Goal: Task Accomplishment & Management: Complete application form

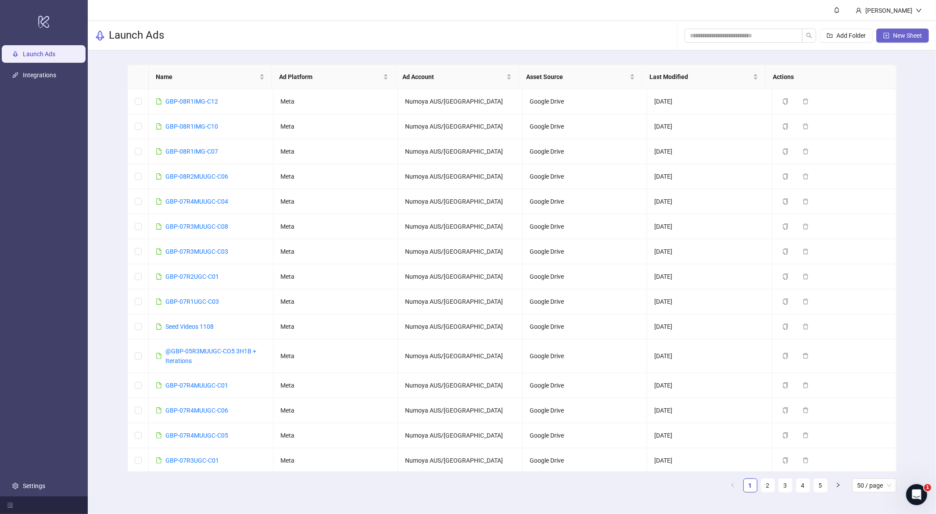
click at [904, 38] on span "New Sheet" at bounding box center [907, 35] width 29 height 7
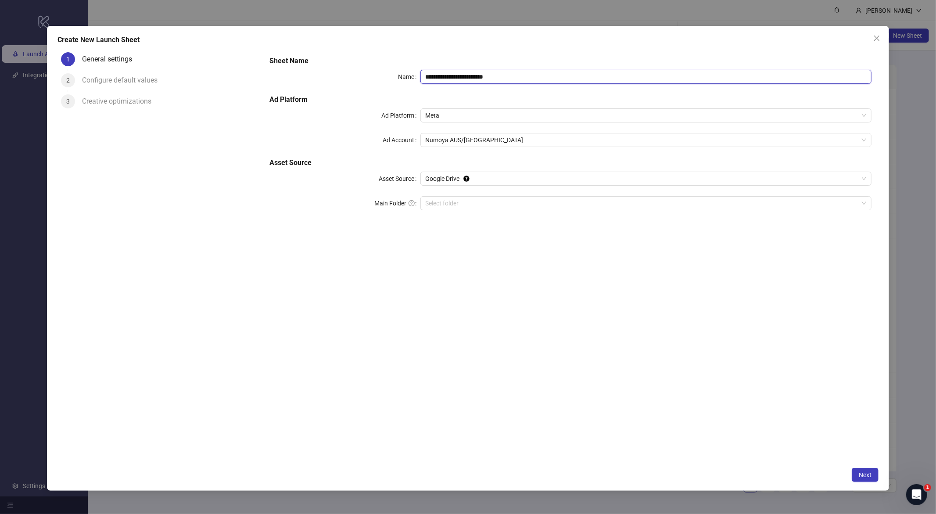
drag, startPoint x: 526, startPoint y: 76, endPoint x: 377, endPoint y: 83, distance: 149.0
click at [335, 72] on div "**********" at bounding box center [571, 77] width 602 height 14
paste input "text"
type input "**********"
click at [496, 204] on input "Main Folder" at bounding box center [642, 203] width 433 height 13
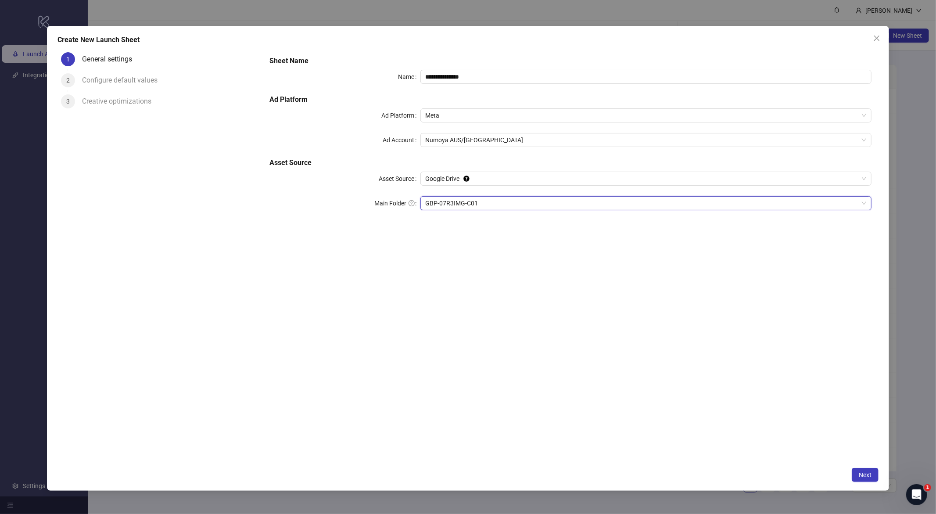
click at [646, 410] on div "**********" at bounding box center [571, 256] width 616 height 414
click at [864, 476] on span "Next" at bounding box center [865, 475] width 13 height 7
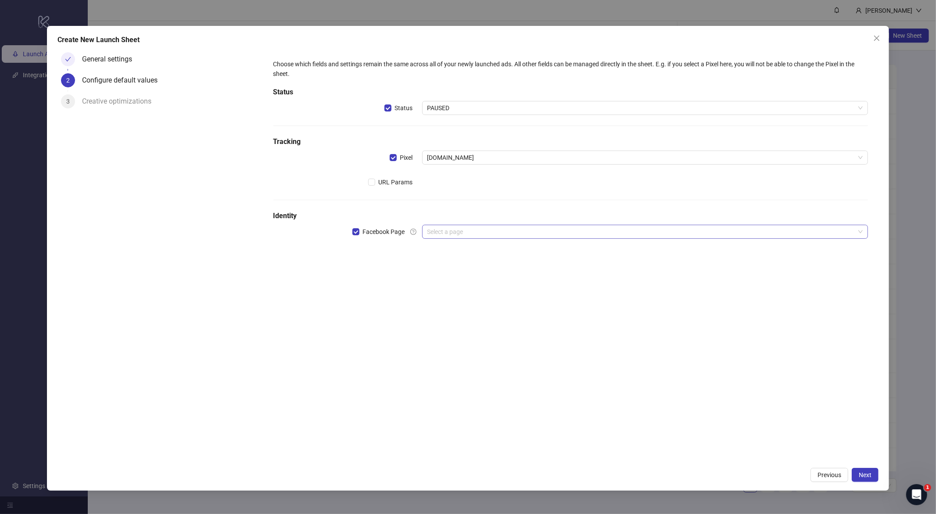
click at [446, 233] on input "search" at bounding box center [642, 231] width 428 height 13
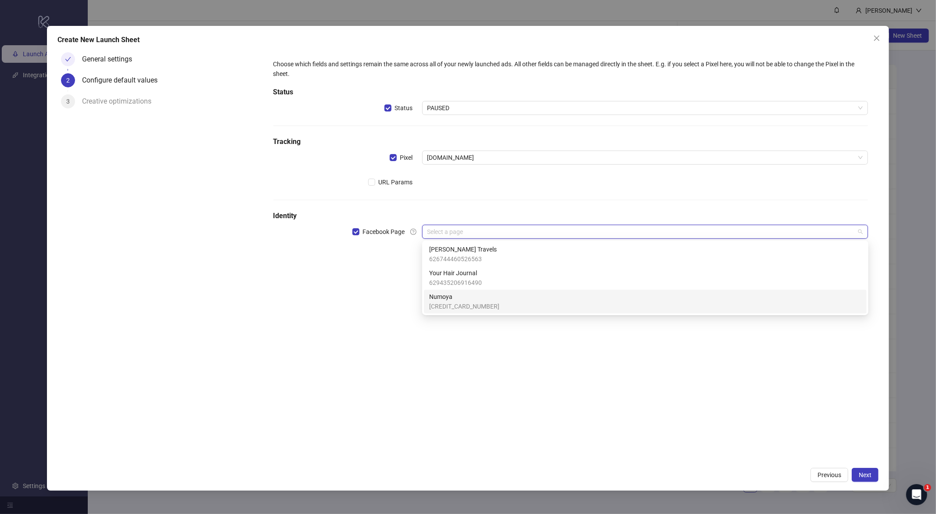
click at [470, 306] on span "[CREDIT_CARD_NUMBER]" at bounding box center [464, 307] width 70 height 10
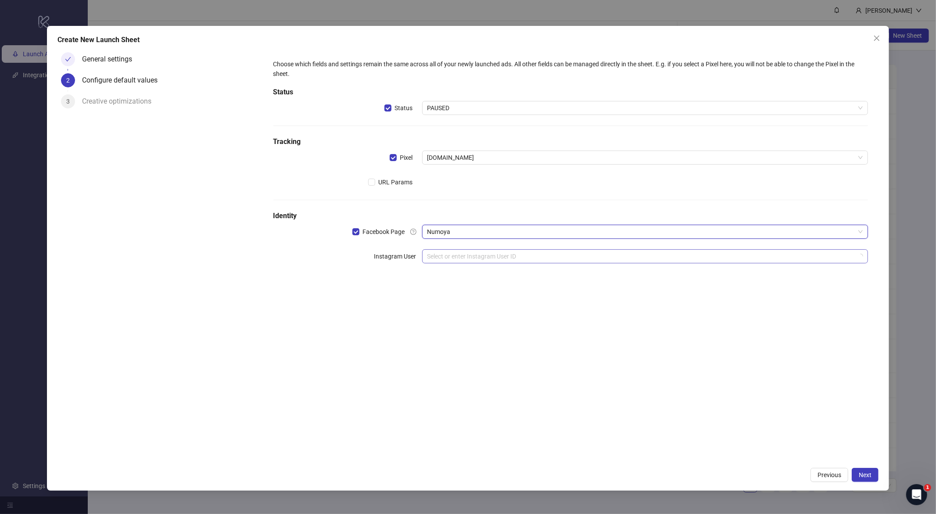
click at [452, 259] on input "search" at bounding box center [642, 256] width 428 height 13
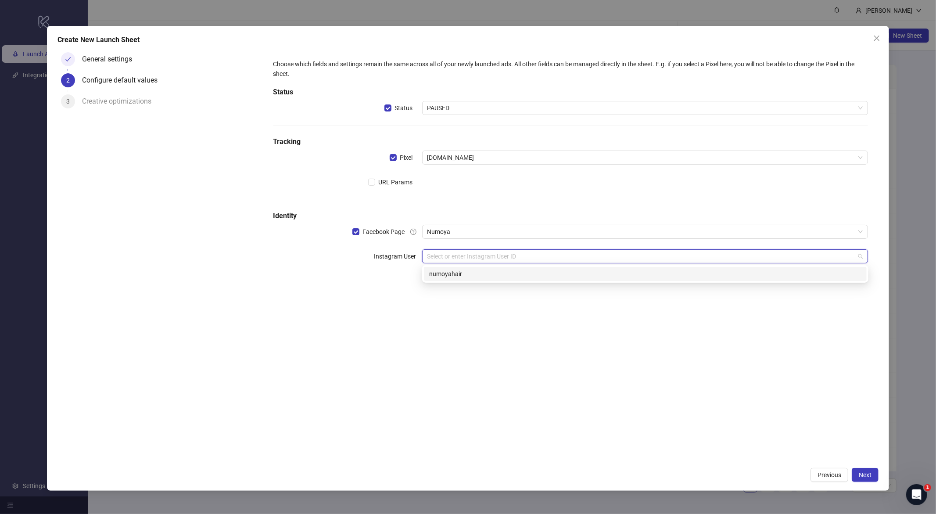
click at [469, 273] on div "numoyahair" at bounding box center [645, 274] width 432 height 10
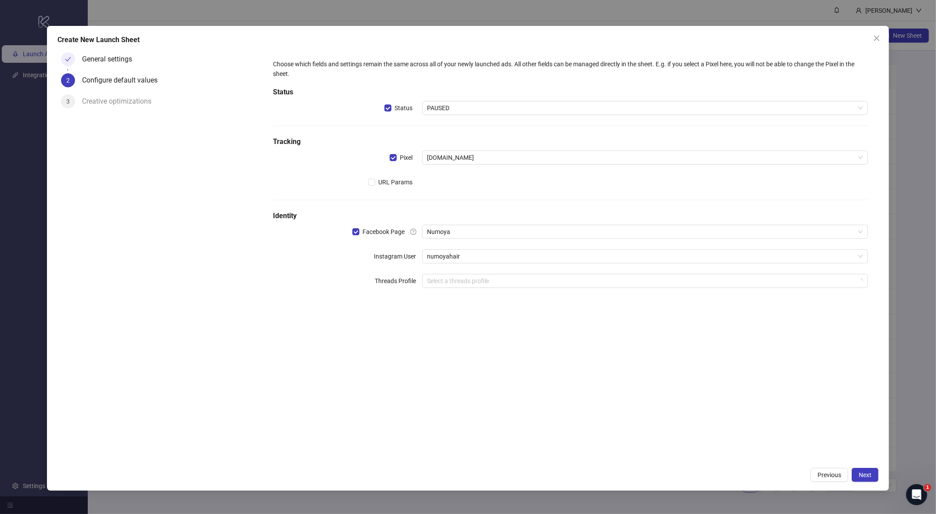
click at [547, 334] on div "Choose which fields and settings remain the same across all of your newly launc…" at bounding box center [571, 256] width 616 height 414
click at [866, 475] on span "Next" at bounding box center [865, 475] width 13 height 7
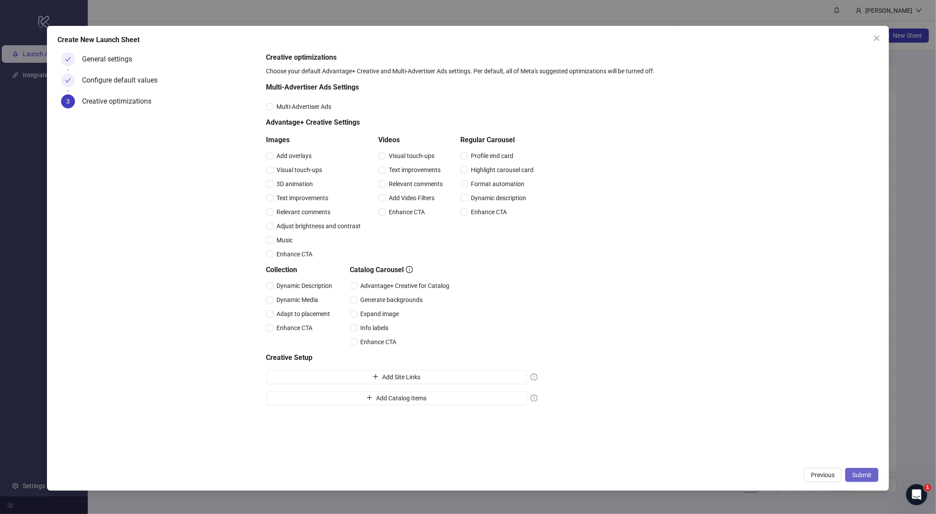
click at [861, 473] on span "Submit" at bounding box center [862, 475] width 19 height 7
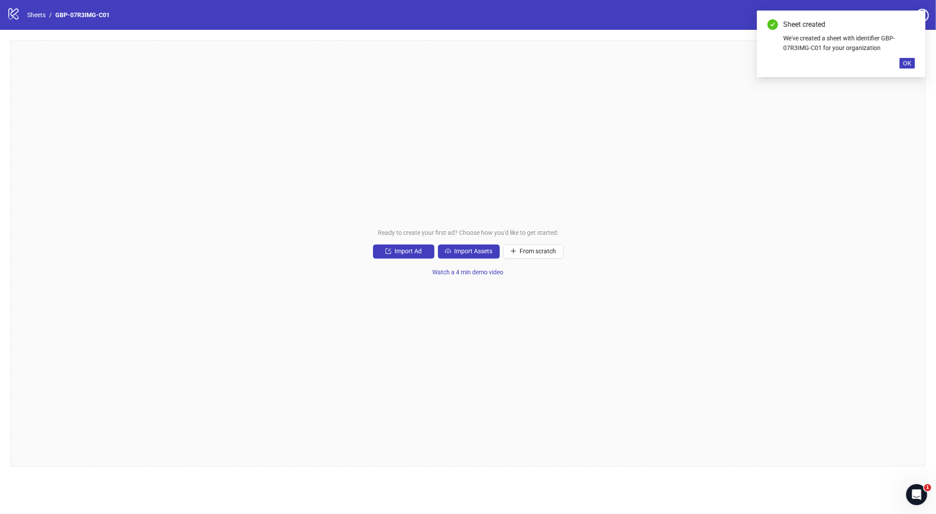
click at [445, 263] on div "Ready to create your first ad? Choose how you'd like to get started: Import Ad …" at bounding box center [468, 253] width 915 height 426
click at [468, 252] on span "Import Assets" at bounding box center [474, 251] width 38 height 7
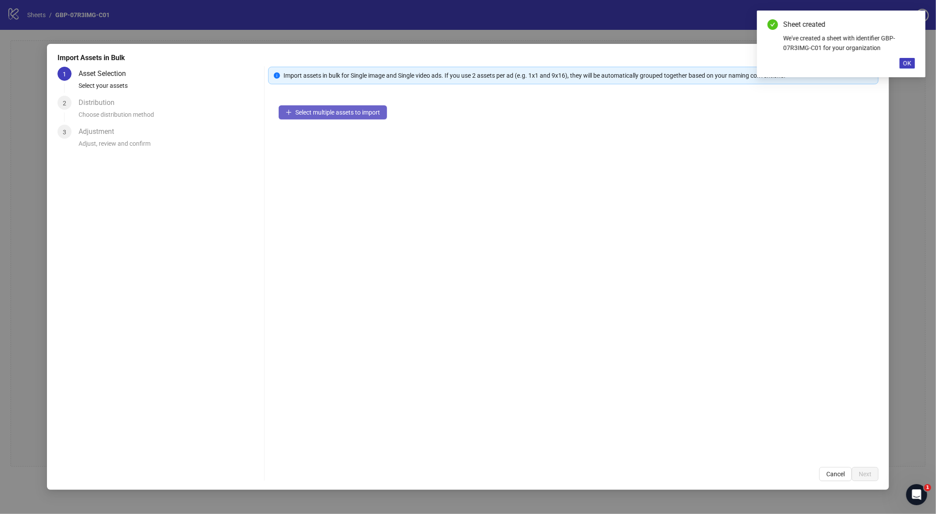
click at [333, 109] on span "Select multiple assets to import" at bounding box center [337, 112] width 85 height 7
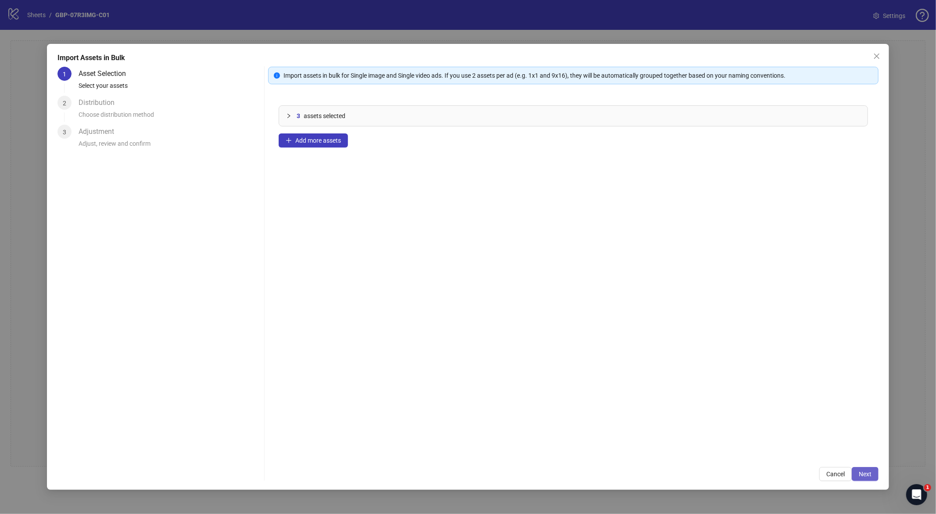
click at [864, 474] on span "Next" at bounding box center [865, 474] width 13 height 7
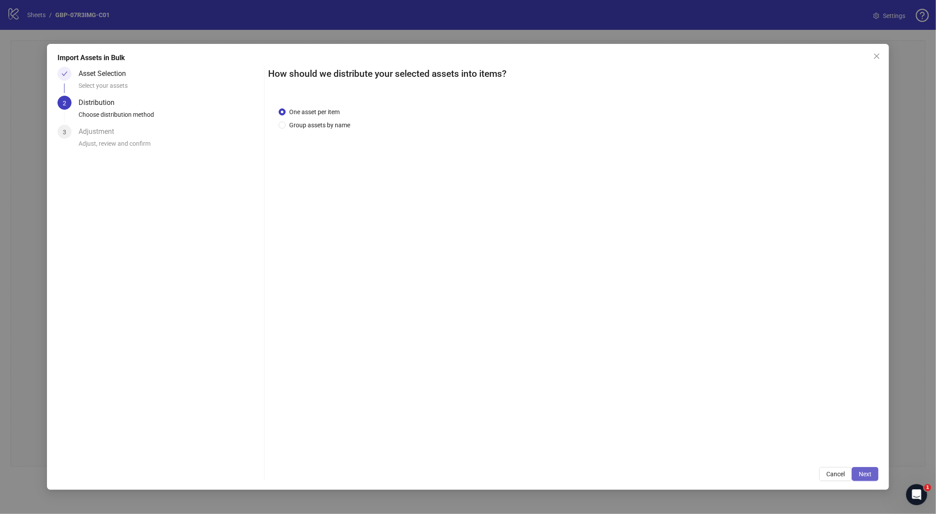
click at [861, 475] on span "Next" at bounding box center [865, 474] width 13 height 7
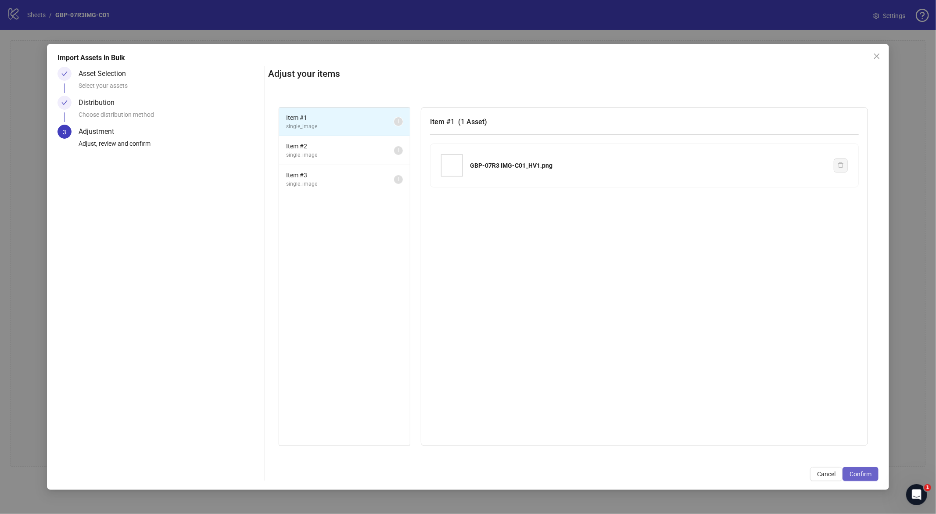
click at [870, 476] on span "Confirm" at bounding box center [861, 474] width 22 height 7
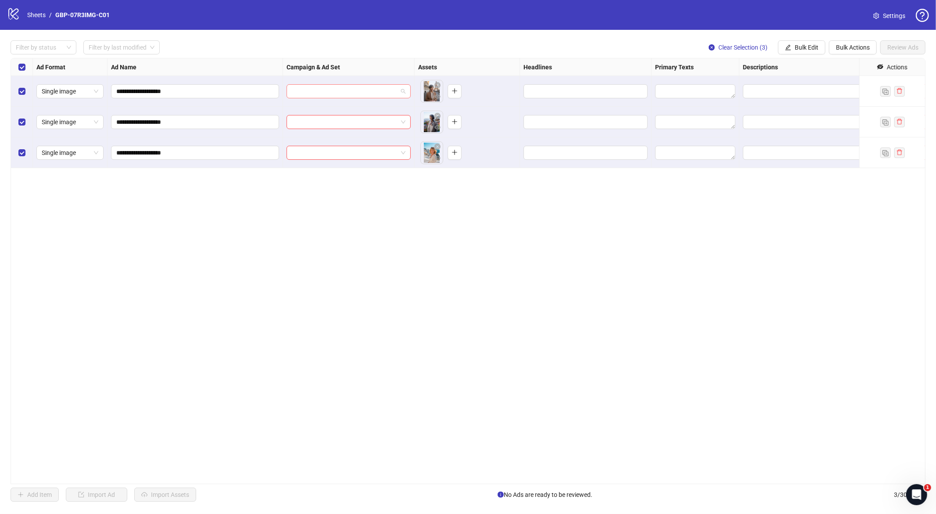
click at [324, 97] on input "search" at bounding box center [345, 91] width 106 height 13
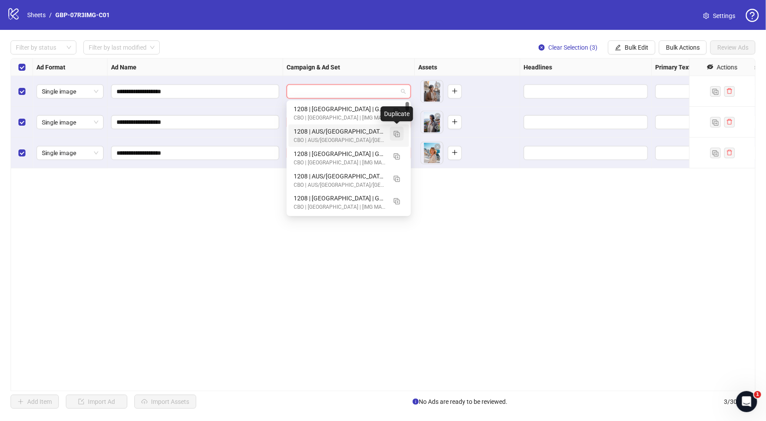
click at [395, 132] on img "button" at bounding box center [397, 134] width 6 height 6
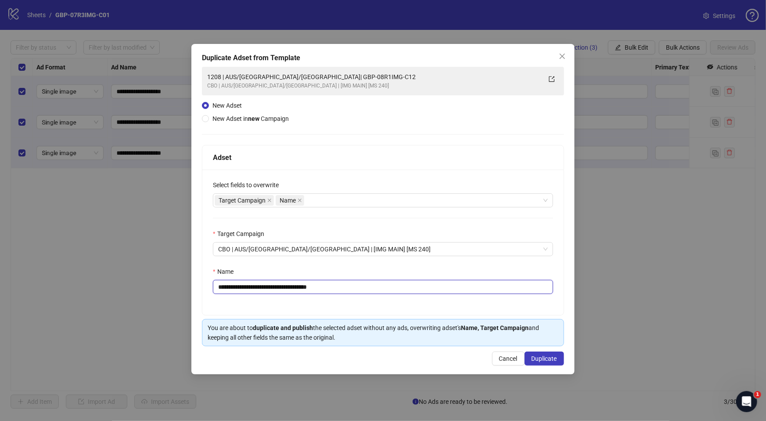
click at [224, 285] on input "**********" at bounding box center [383, 287] width 340 height 14
drag, startPoint x: 273, startPoint y: 286, endPoint x: 396, endPoint y: 289, distance: 122.5
click at [396, 289] on input "**********" at bounding box center [383, 287] width 340 height 14
paste input "text"
type input "**********"
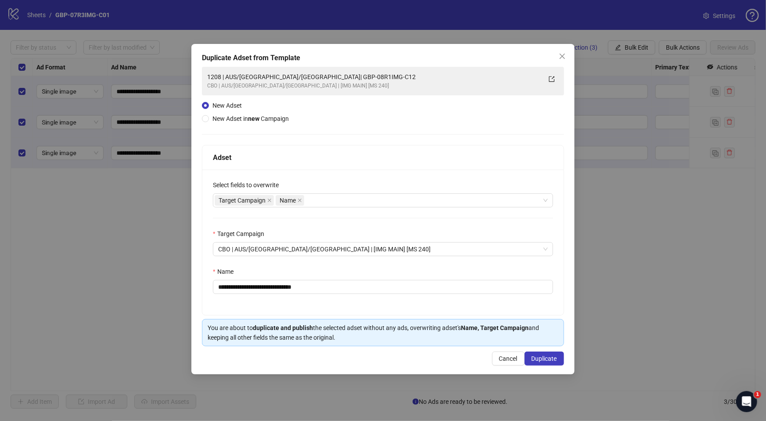
click at [372, 312] on div "**********" at bounding box center [382, 241] width 361 height 145
click at [532, 358] on span "Duplicate" at bounding box center [544, 358] width 25 height 7
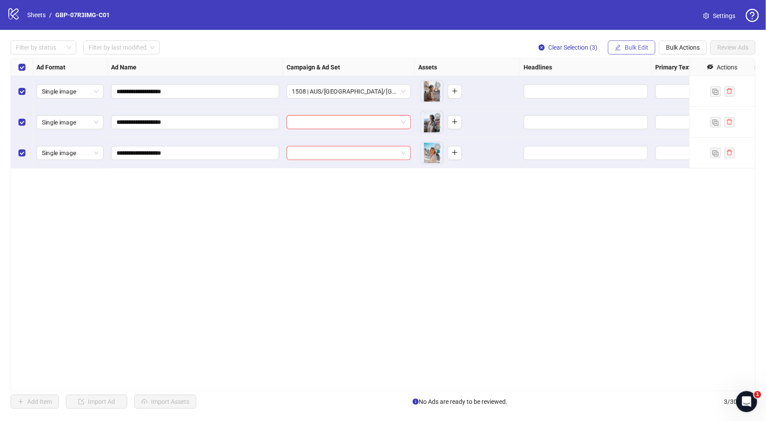
click at [622, 52] on button "Bulk Edit" at bounding box center [631, 47] width 47 height 14
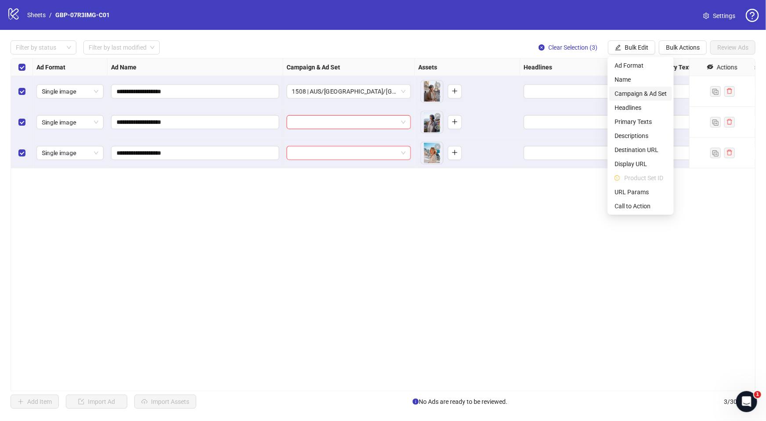
click at [644, 92] on span "Campaign & Ad Set" at bounding box center [641, 94] width 52 height 10
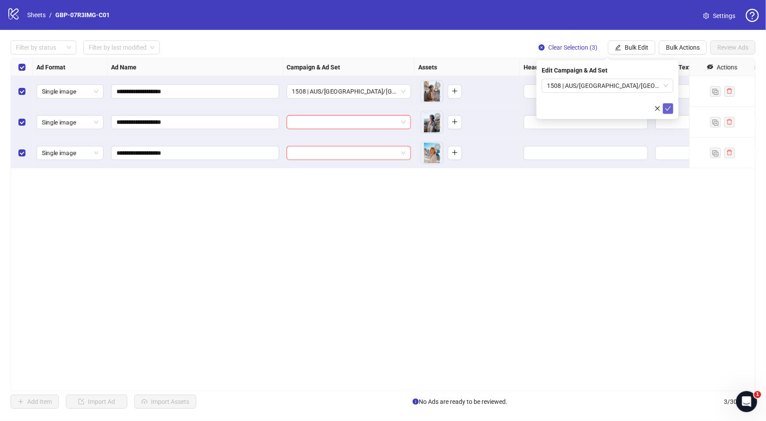
click at [668, 108] on icon "check" at bounding box center [669, 108] width 6 height 4
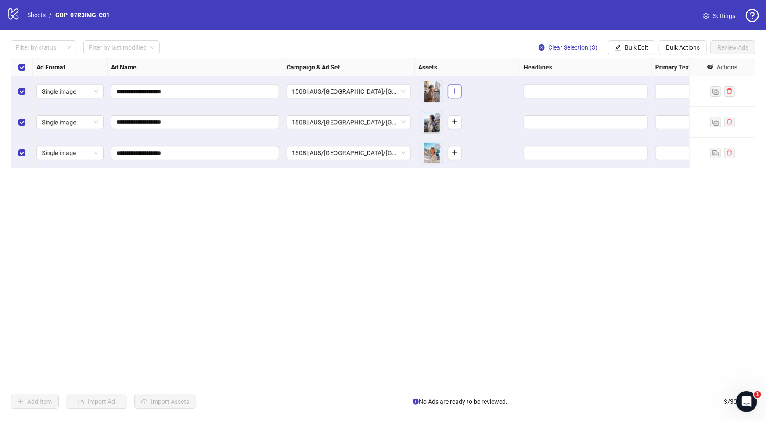
click at [453, 93] on icon "plus" at bounding box center [455, 91] width 6 height 6
click at [457, 122] on icon "plus" at bounding box center [455, 122] width 6 height 6
click at [443, 150] on div at bounding box center [432, 152] width 23 height 23
click at [452, 151] on icon "plus" at bounding box center [455, 152] width 6 height 6
click at [540, 93] on input "Edit values" at bounding box center [585, 91] width 112 height 10
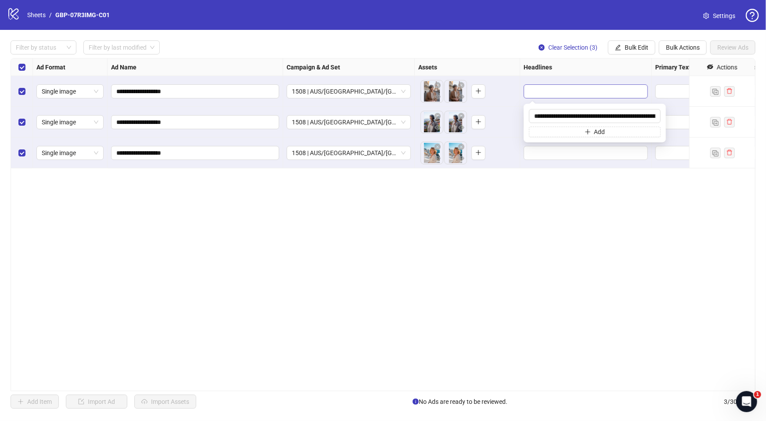
scroll to position [0, 208]
type input "**********"
click at [589, 130] on icon "plus" at bounding box center [588, 131] width 6 height 6
type input "**********"
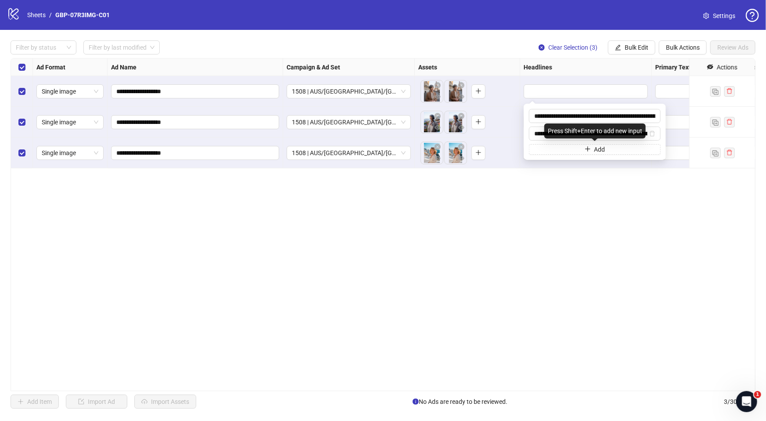
scroll to position [0, 142]
click at [587, 189] on div "**********" at bounding box center [383, 224] width 745 height 333
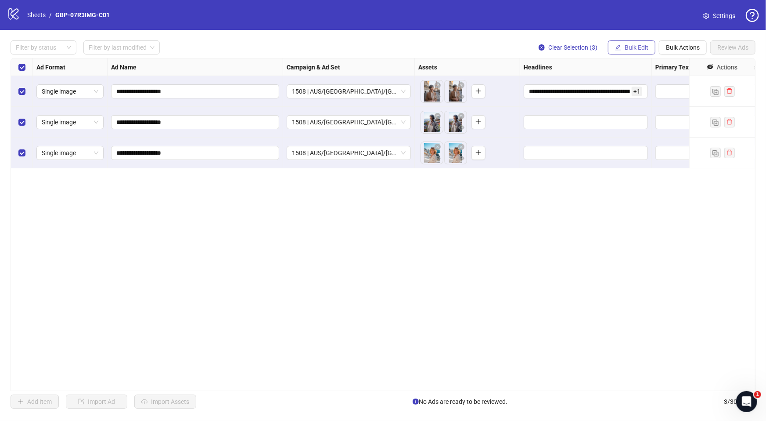
click at [640, 47] on span "Bulk Edit" at bounding box center [637, 47] width 24 height 7
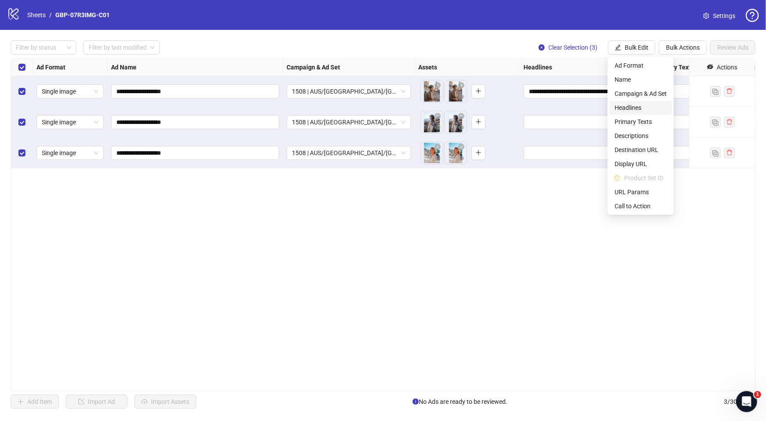
click at [637, 108] on span "Headlines" at bounding box center [641, 108] width 52 height 10
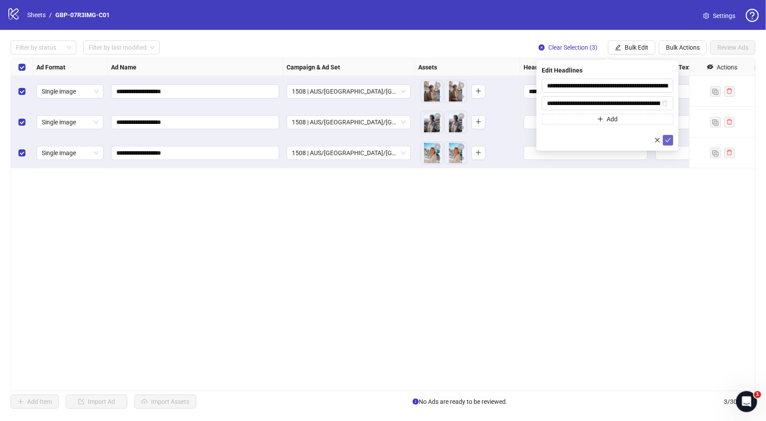
click at [668, 138] on icon "check" at bounding box center [668, 140] width 6 height 6
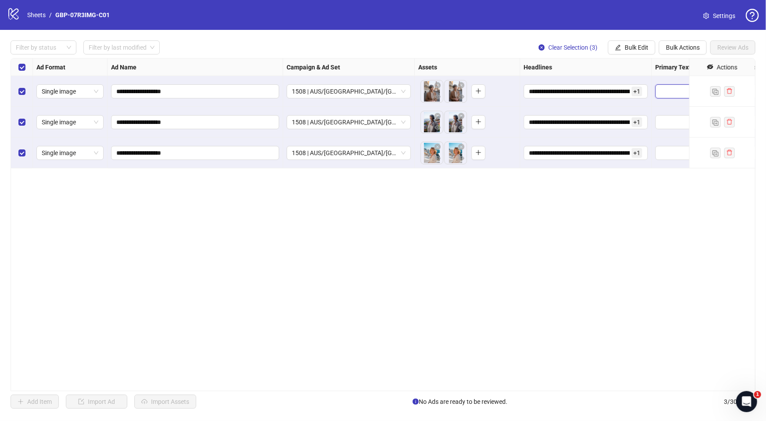
click at [669, 94] on textarea "Edit values" at bounding box center [695, 91] width 80 height 14
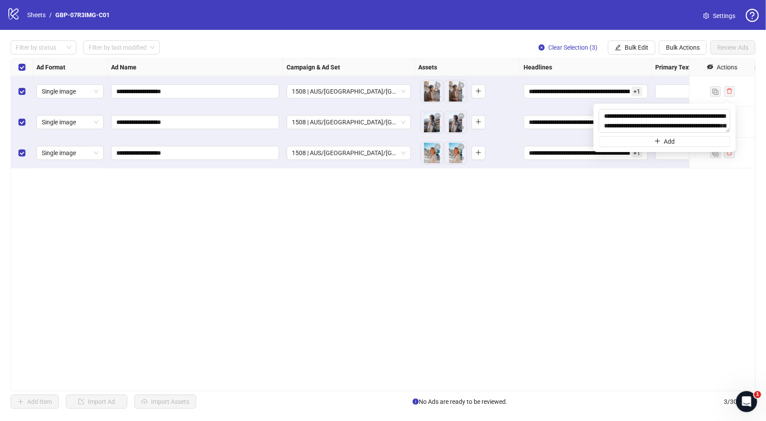
scroll to position [364, 0]
type textarea "**********"
click at [661, 140] on button "Add" at bounding box center [665, 141] width 132 height 11
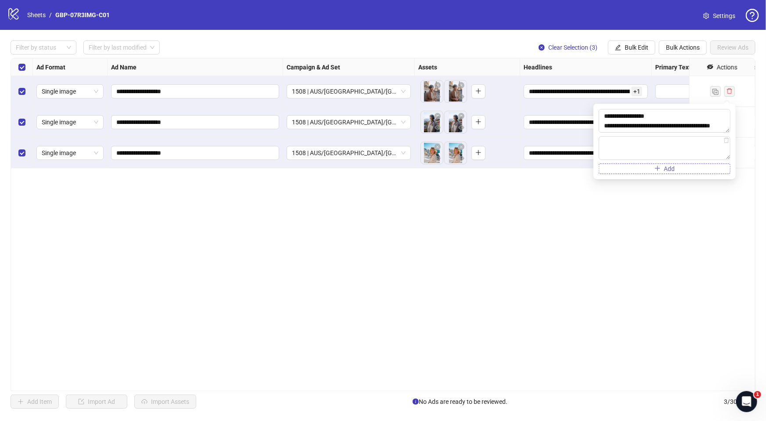
type textarea "**********"
click at [648, 238] on div "**********" at bounding box center [383, 224] width 745 height 333
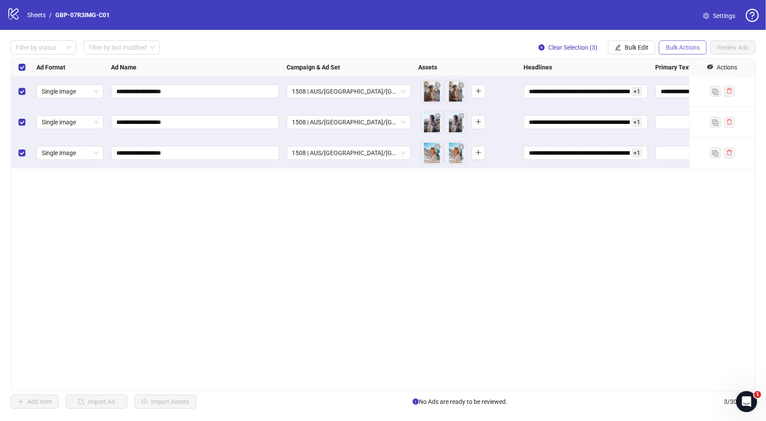
click at [679, 50] on span "Bulk Actions" at bounding box center [683, 47] width 34 height 7
click at [633, 48] on span "Bulk Edit" at bounding box center [637, 47] width 24 height 7
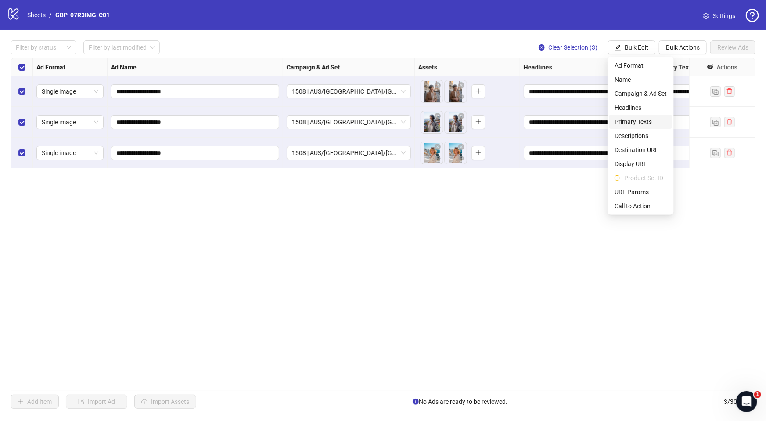
click at [635, 122] on span "Primary Texts" at bounding box center [641, 122] width 52 height 10
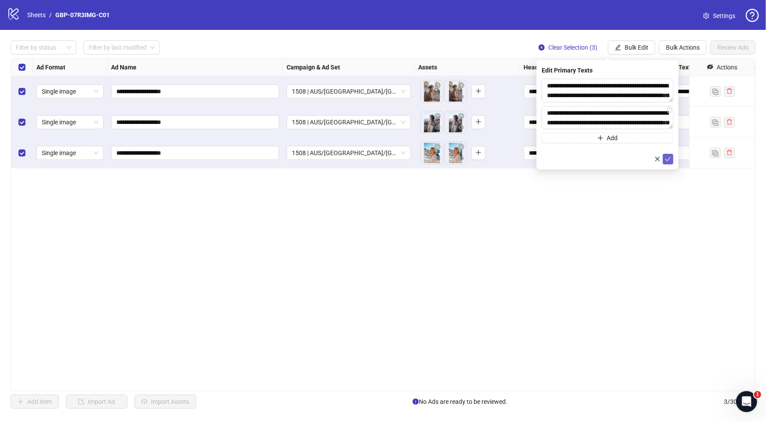
click at [668, 157] on icon "check" at bounding box center [668, 159] width 6 height 6
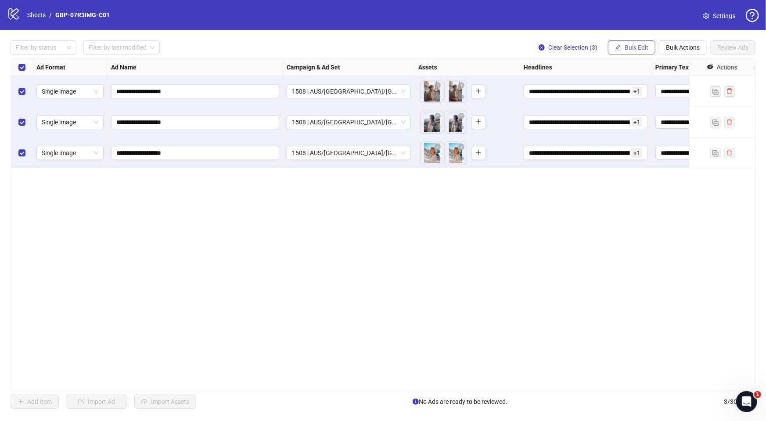
click at [623, 44] on button "Bulk Edit" at bounding box center [631, 47] width 47 height 14
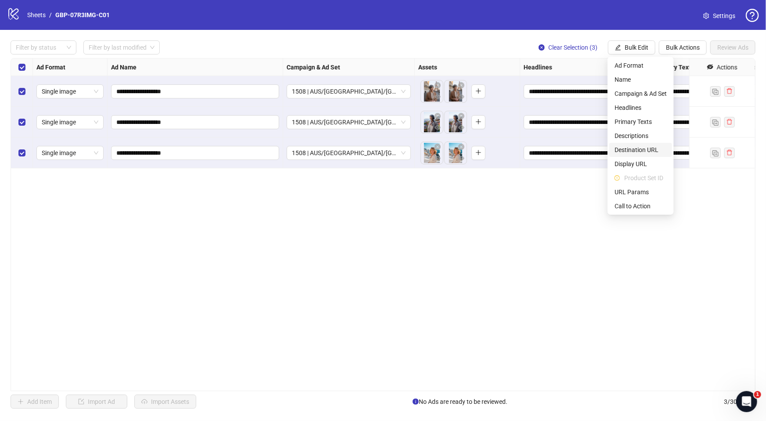
click at [632, 151] on span "Destination URL" at bounding box center [641, 150] width 52 height 10
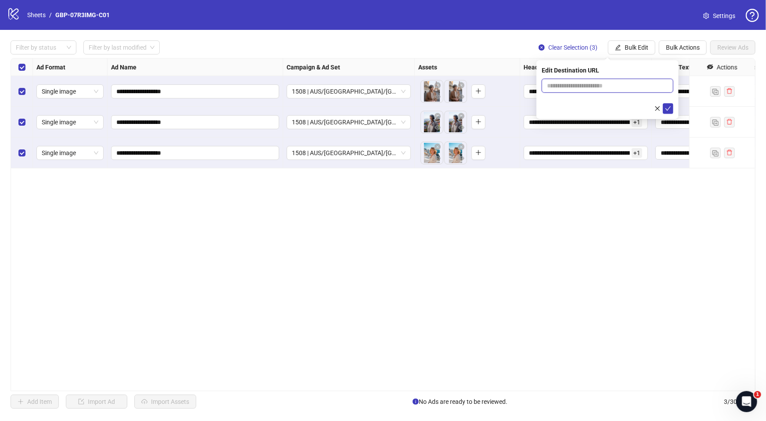
click at [583, 86] on input "text" at bounding box center [604, 86] width 114 height 10
paste input "**********"
type input "**********"
click at [667, 108] on icon "check" at bounding box center [669, 108] width 6 height 4
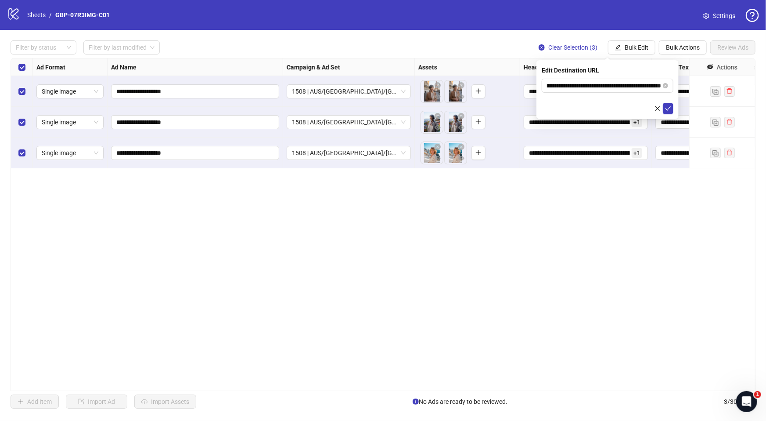
scroll to position [0, 0]
click at [646, 44] on span "Bulk Edit" at bounding box center [637, 47] width 24 height 7
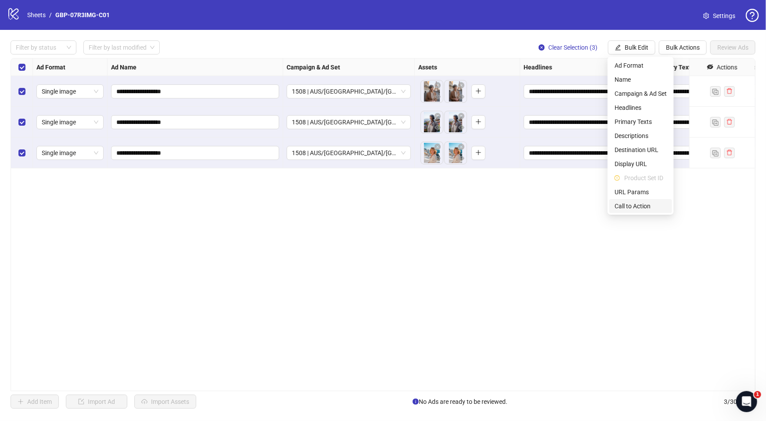
click at [632, 204] on span "Call to Action" at bounding box center [641, 206] width 52 height 10
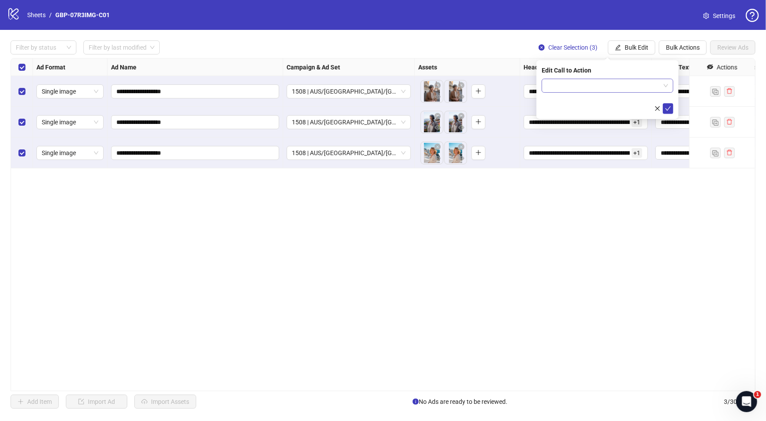
click at [589, 83] on input "search" at bounding box center [603, 85] width 113 height 13
type input "****"
click at [573, 104] on div "Shop now" at bounding box center [608, 103] width 118 height 10
click at [666, 108] on icon "check" at bounding box center [668, 108] width 6 height 6
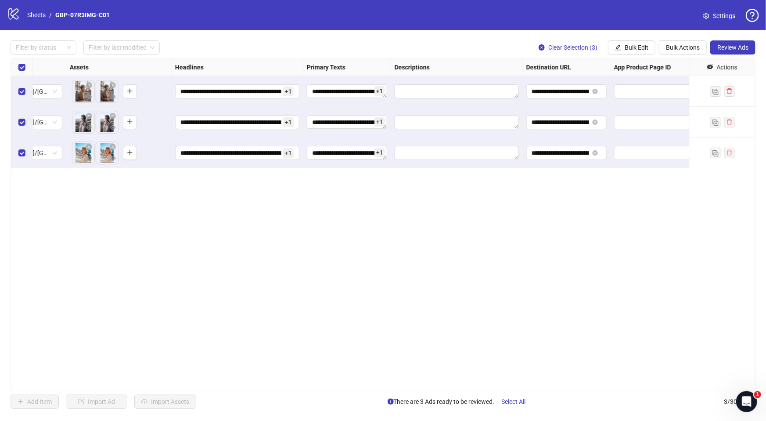
scroll to position [0, 240]
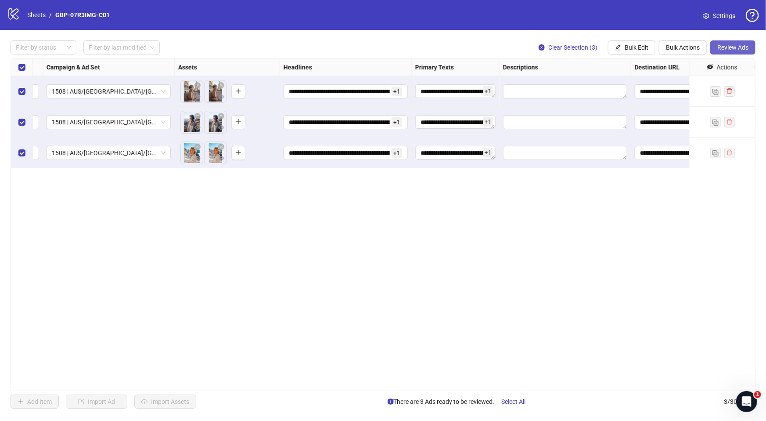
click at [733, 47] on span "Review Ads" at bounding box center [732, 47] width 31 height 7
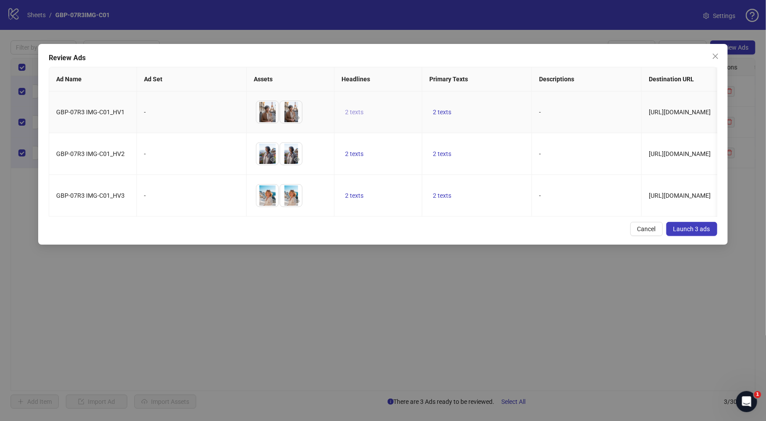
click at [355, 115] on span "2 texts" at bounding box center [354, 111] width 18 height 7
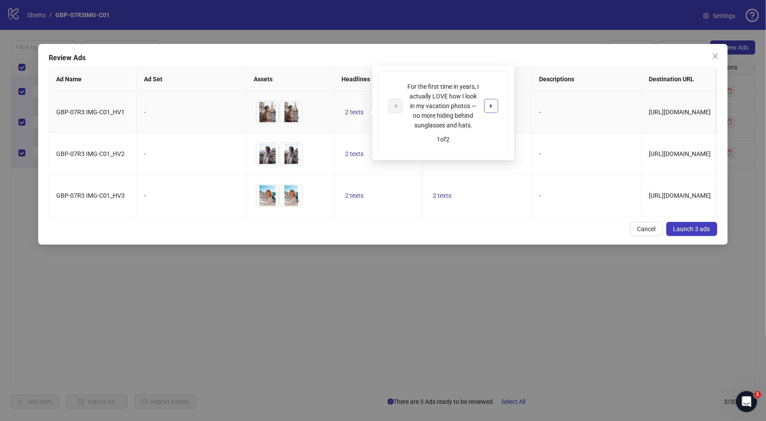
click at [494, 107] on button "button" at bounding box center [491, 106] width 14 height 14
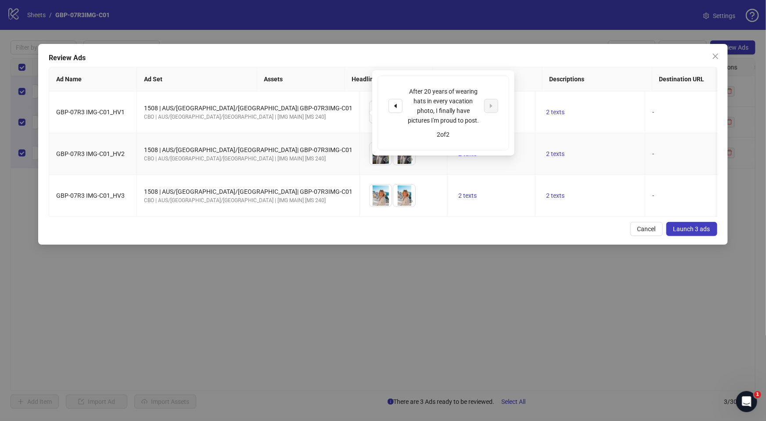
click at [645, 142] on td "-" at bounding box center [700, 154] width 110 height 42
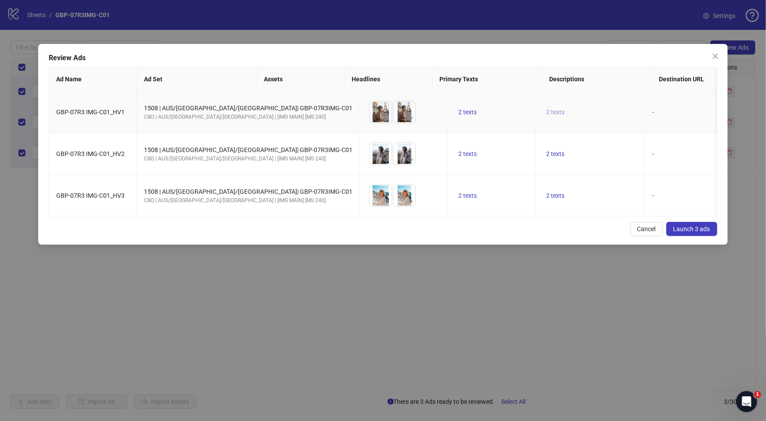
click at [546, 111] on span "2 texts" at bounding box center [555, 111] width 18 height 7
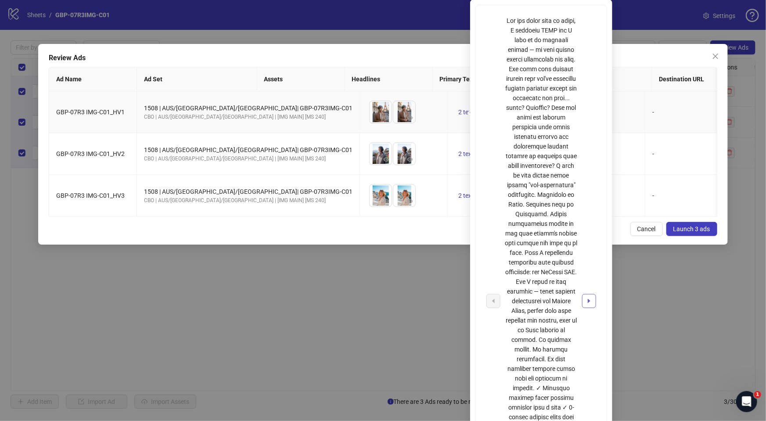
click at [587, 298] on icon "caret-right" at bounding box center [589, 301] width 6 height 6
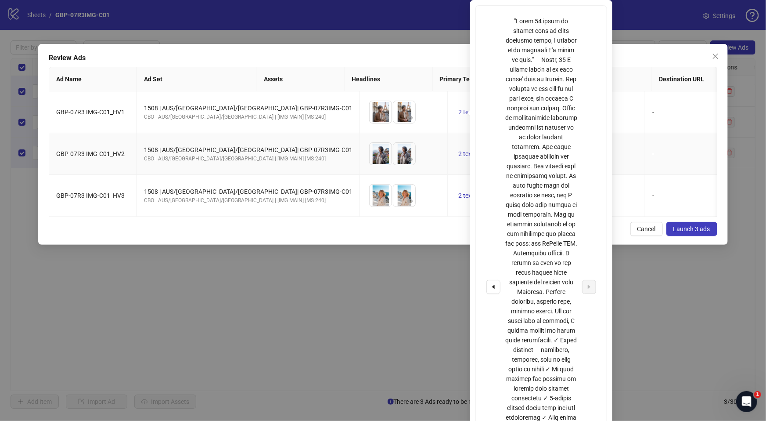
click at [448, 153] on td "2 texts" at bounding box center [492, 154] width 88 height 42
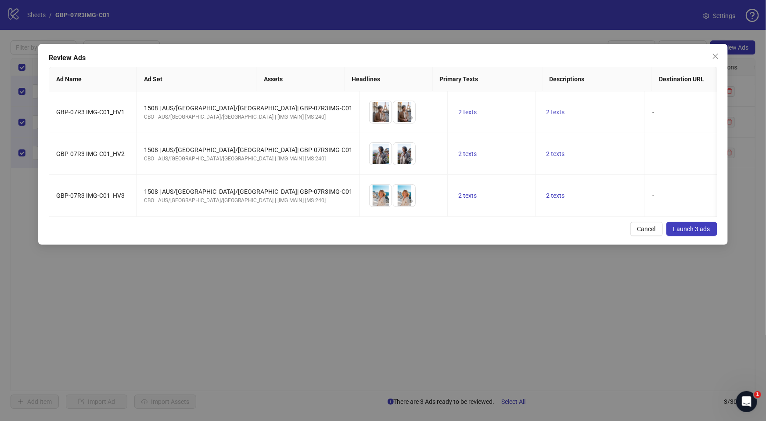
click at [688, 232] on span "Launch 3 ads" at bounding box center [691, 228] width 37 height 7
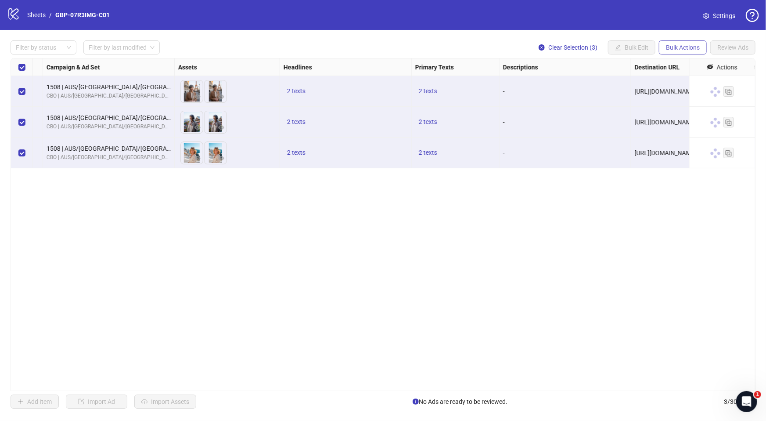
click at [685, 49] on span "Bulk Actions" at bounding box center [683, 47] width 34 height 7
click at [687, 92] on span "Duplicate with assets" at bounding box center [696, 94] width 60 height 10
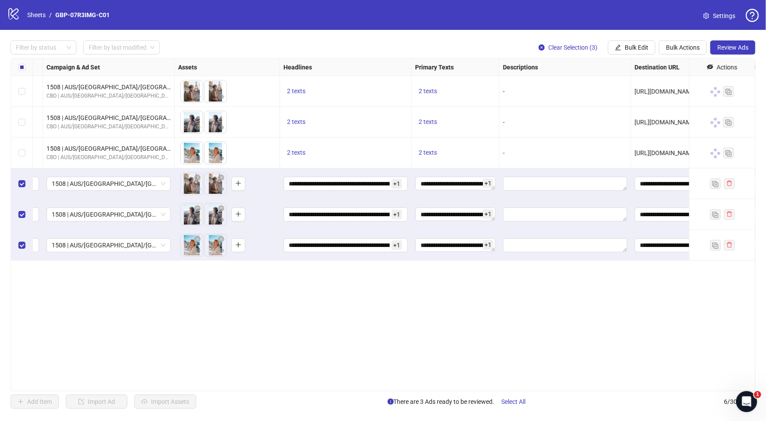
scroll to position [0, 0]
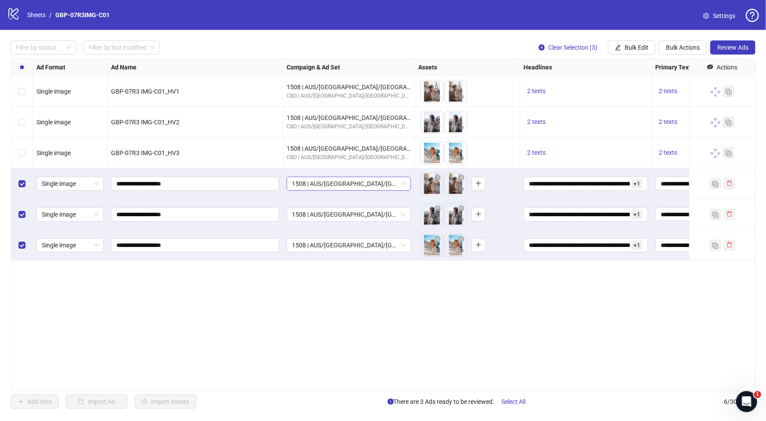
click at [354, 183] on span "1508 | AUS/[GEOGRAPHIC_DATA]/[GEOGRAPHIC_DATA]| GBP-07R3IMG-C01" at bounding box center [349, 183] width 114 height 13
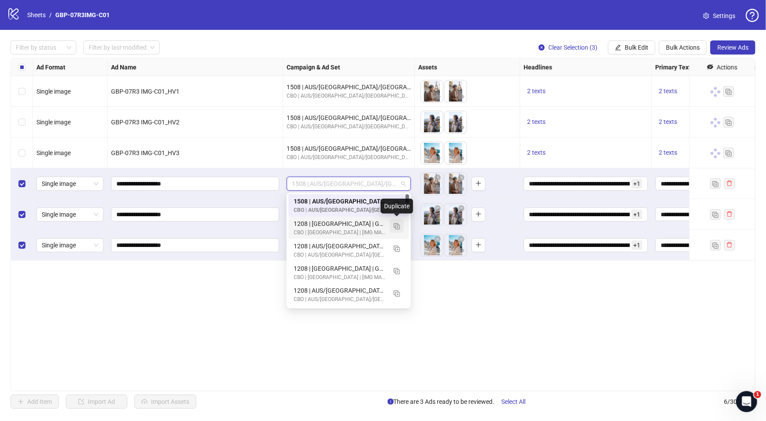
click at [397, 224] on img "button" at bounding box center [397, 226] width 6 height 6
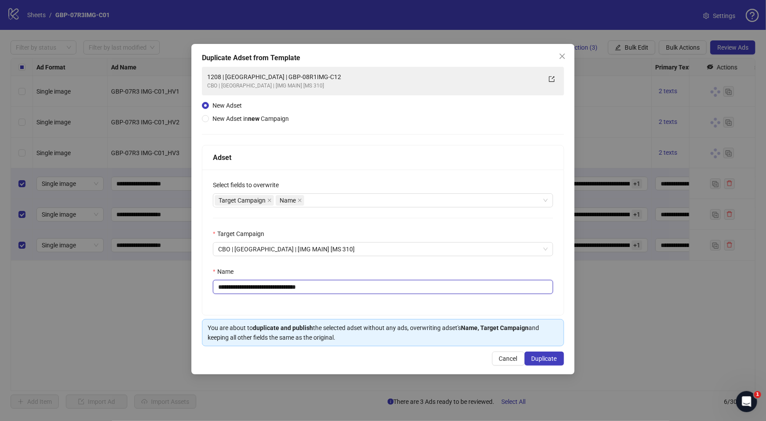
click at [232, 291] on input "**********" at bounding box center [383, 287] width 340 height 14
click at [224, 287] on input "**********" at bounding box center [383, 287] width 340 height 14
drag, startPoint x: 254, startPoint y: 289, endPoint x: 423, endPoint y: 290, distance: 168.6
click at [423, 290] on input "**********" at bounding box center [383, 287] width 340 height 14
paste input "text"
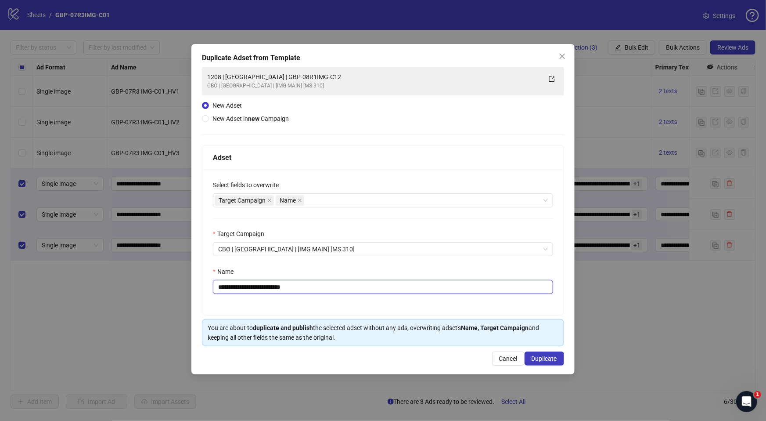
type input "**********"
drag, startPoint x: 544, startPoint y: 357, endPoint x: 565, endPoint y: 360, distance: 21.4
click at [544, 357] on span "Duplicate" at bounding box center [544, 358] width 25 height 7
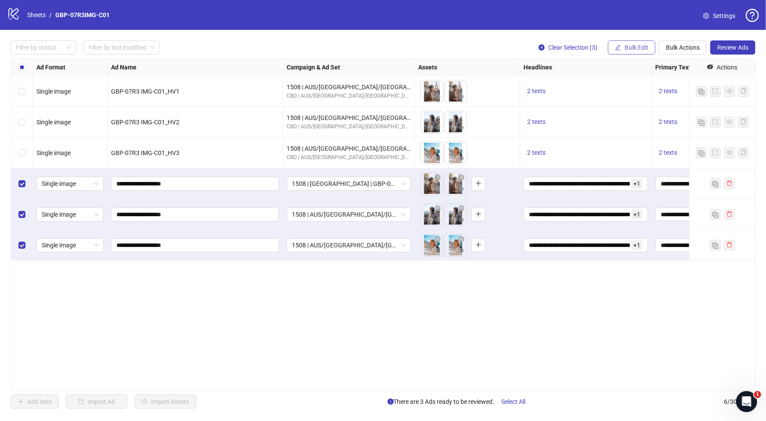
click at [632, 49] on span "Bulk Edit" at bounding box center [637, 47] width 24 height 7
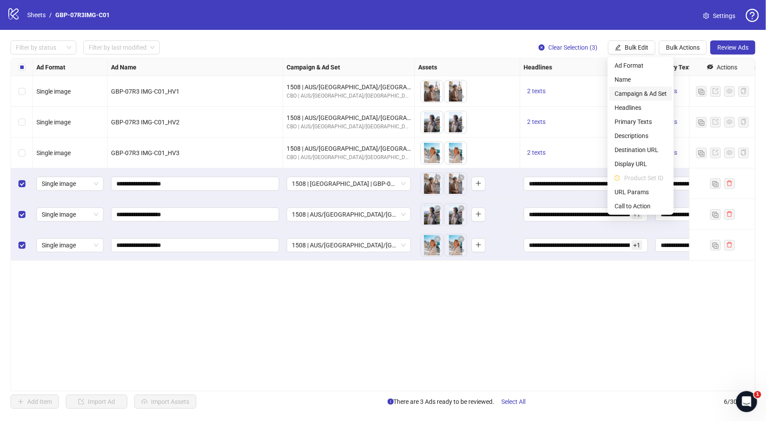
click at [640, 93] on span "Campaign & Ad Set" at bounding box center [641, 94] width 52 height 10
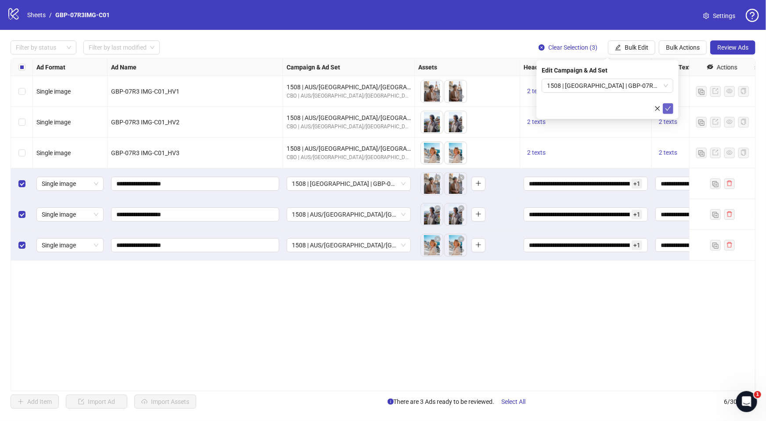
click at [667, 108] on icon "check" at bounding box center [668, 108] width 6 height 6
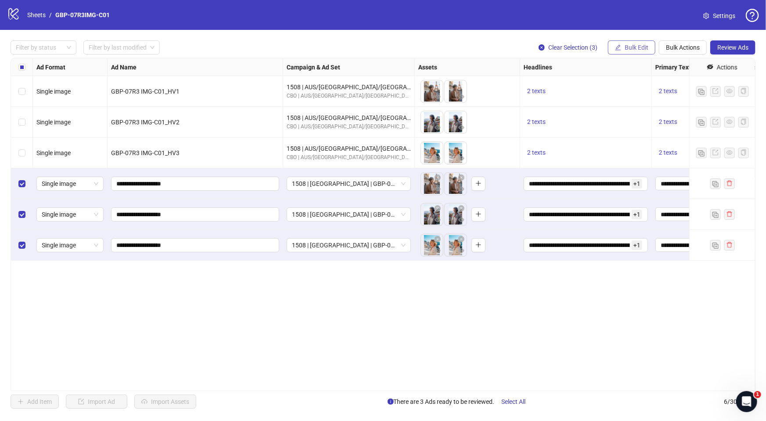
click at [633, 47] on span "Bulk Edit" at bounding box center [637, 47] width 24 height 7
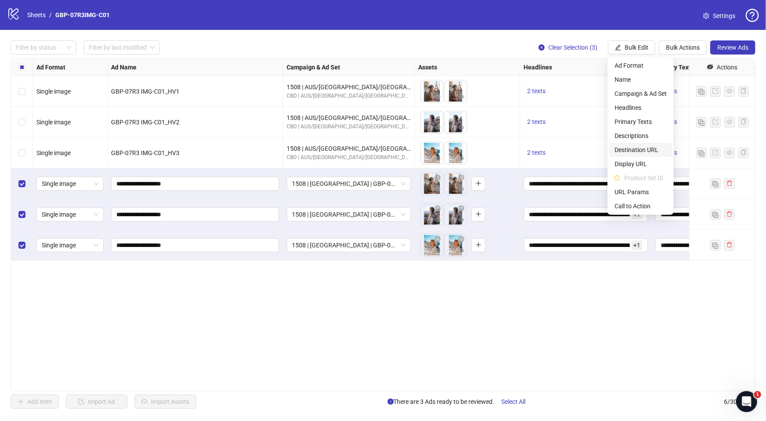
drag, startPoint x: 650, startPoint y: 146, endPoint x: 642, endPoint y: 163, distance: 18.3
click at [650, 146] on span "Destination URL" at bounding box center [641, 150] width 52 height 10
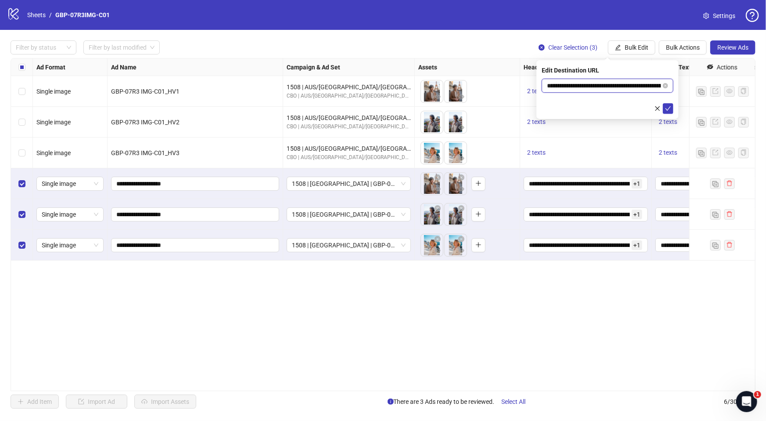
click at [659, 85] on input "**********" at bounding box center [604, 86] width 114 height 10
click at [665, 85] on icon "close-circle" at bounding box center [665, 85] width 5 height 5
click at [591, 85] on input "text" at bounding box center [604, 86] width 114 height 10
paste input "**********"
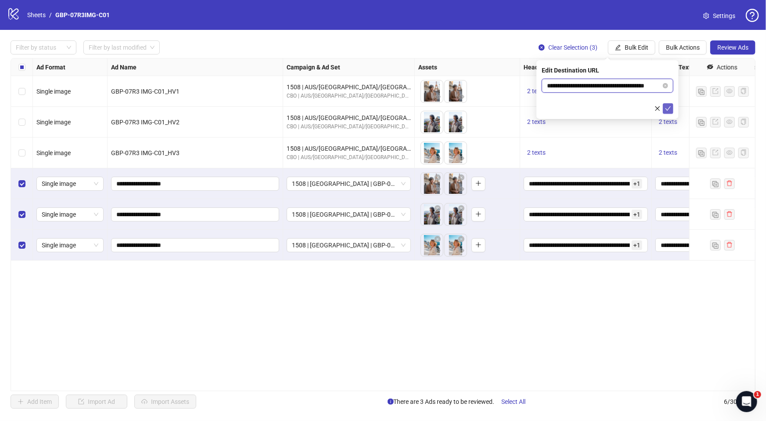
type input "**********"
click at [666, 107] on icon "check" at bounding box center [668, 108] width 6 height 6
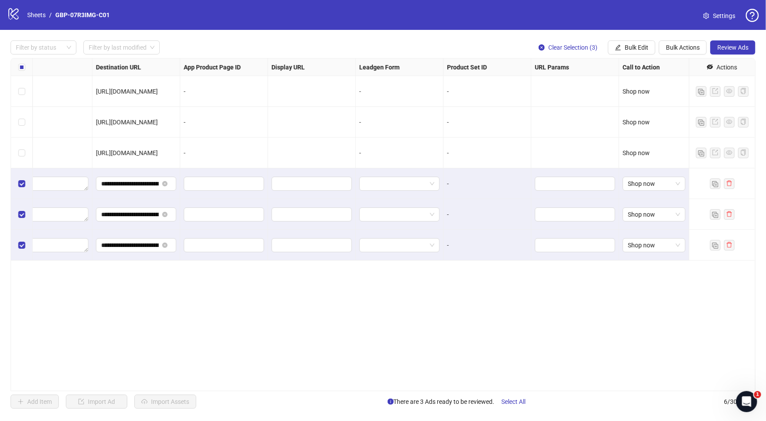
scroll to position [0, 0]
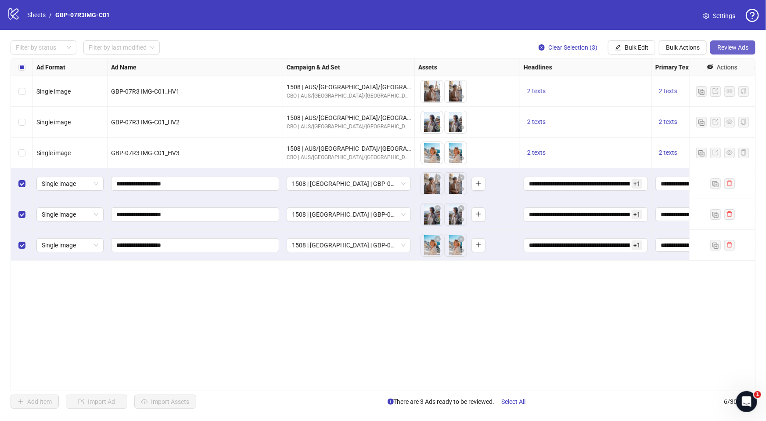
click at [729, 46] on span "Review Ads" at bounding box center [732, 47] width 31 height 7
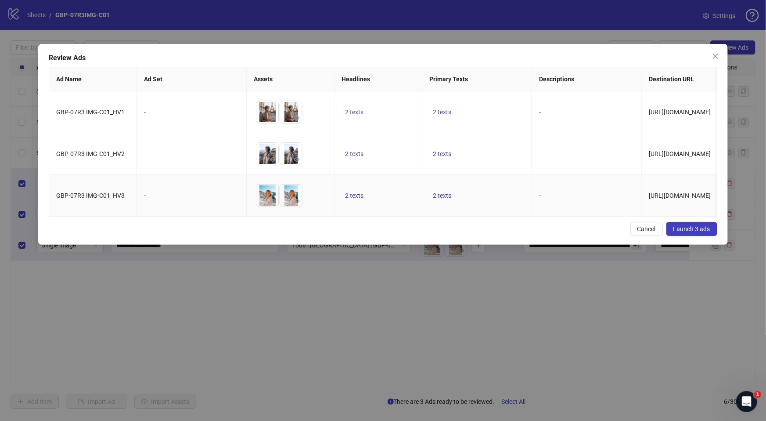
click at [341, 216] on td "2 texts" at bounding box center [379, 196] width 88 height 42
drag, startPoint x: 277, startPoint y: 191, endPoint x: 267, endPoint y: 194, distance: 10.0
click at [277, 191] on img at bounding box center [267, 195] width 22 height 22
click at [698, 232] on span "Launch 3 ads" at bounding box center [691, 228] width 37 height 7
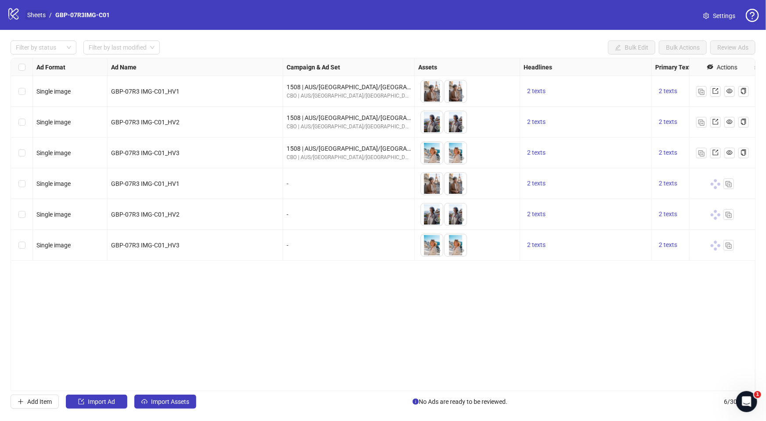
click at [36, 15] on link "Sheets" at bounding box center [36, 15] width 22 height 10
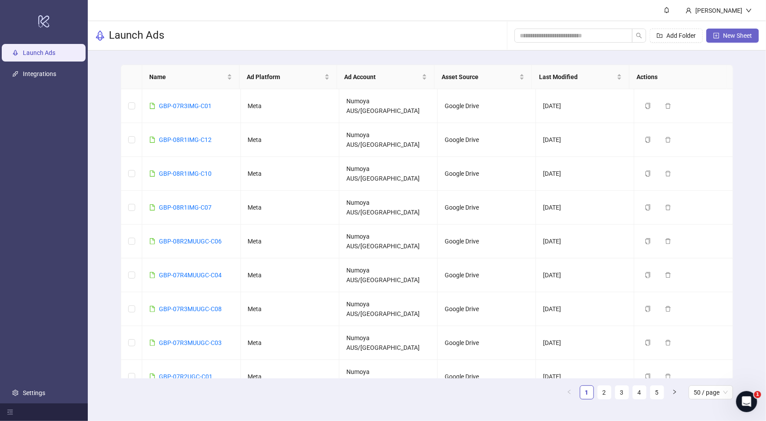
click at [734, 38] on span "New Sheet" at bounding box center [737, 35] width 29 height 7
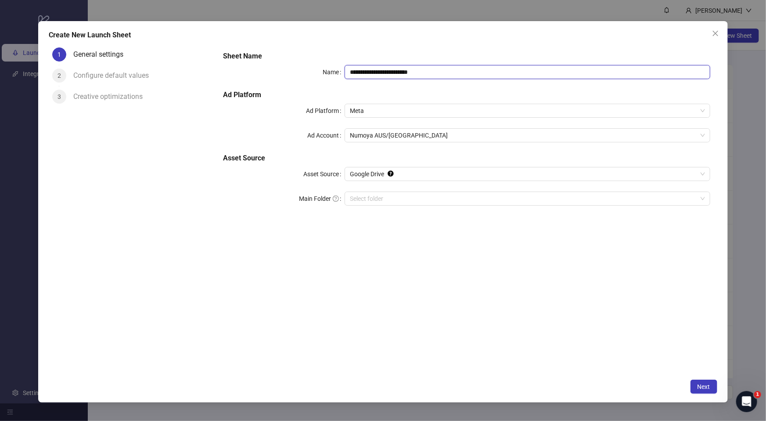
drag, startPoint x: 460, startPoint y: 74, endPoint x: 305, endPoint y: 71, distance: 154.6
click at [305, 71] on div "**********" at bounding box center [466, 72] width 487 height 14
paste input "text"
type input "**********"
click at [379, 198] on input "Main Folder" at bounding box center [523, 198] width 347 height 13
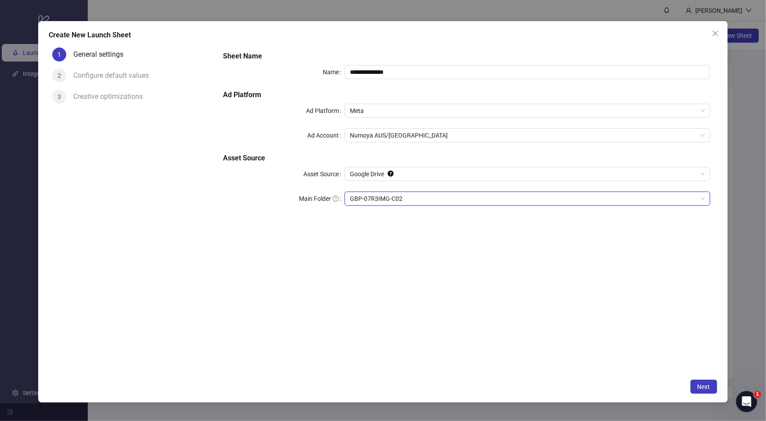
click at [483, 335] on div "**********" at bounding box center [466, 209] width 501 height 330
click at [695, 385] on button "Next" at bounding box center [704, 386] width 27 height 14
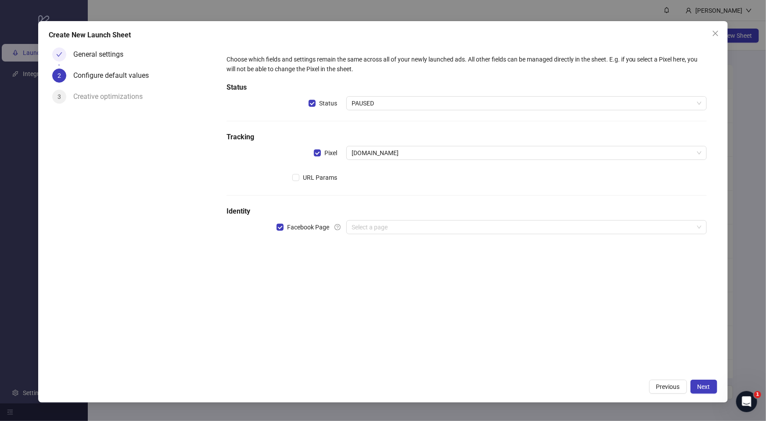
click at [398, 234] on div "Choose which fields and settings remain the same across all of your newly launc…" at bounding box center [466, 149] width 487 height 197
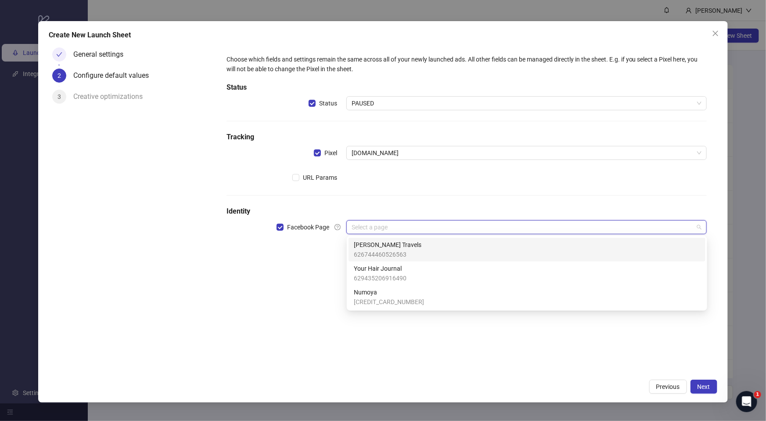
click at [400, 231] on input "search" at bounding box center [523, 226] width 342 height 13
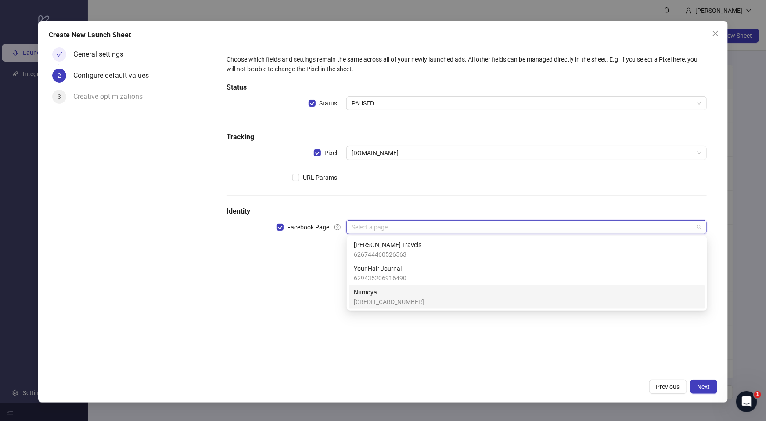
click at [390, 295] on span "Numoya" at bounding box center [389, 292] width 70 height 10
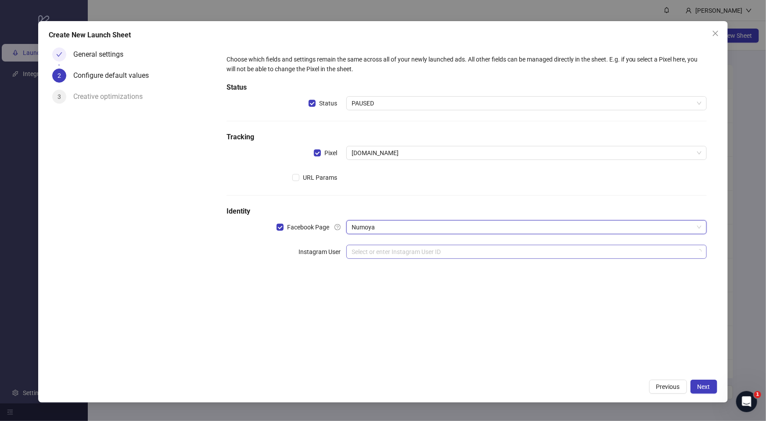
click at [387, 254] on input "search" at bounding box center [523, 251] width 342 height 13
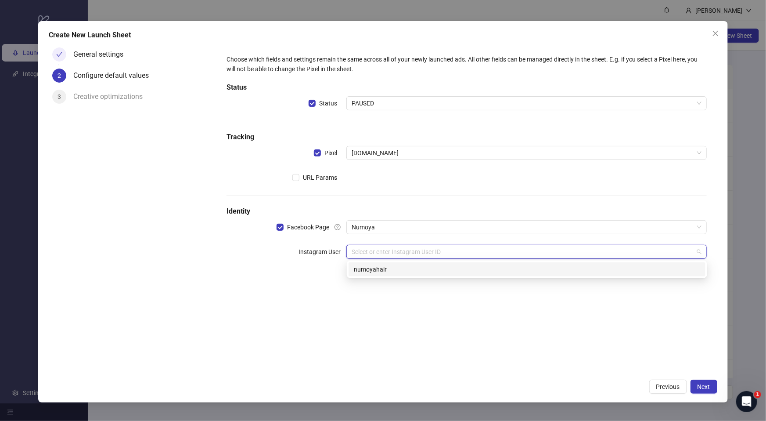
click at [398, 268] on div "numoyahair" at bounding box center [527, 269] width 346 height 10
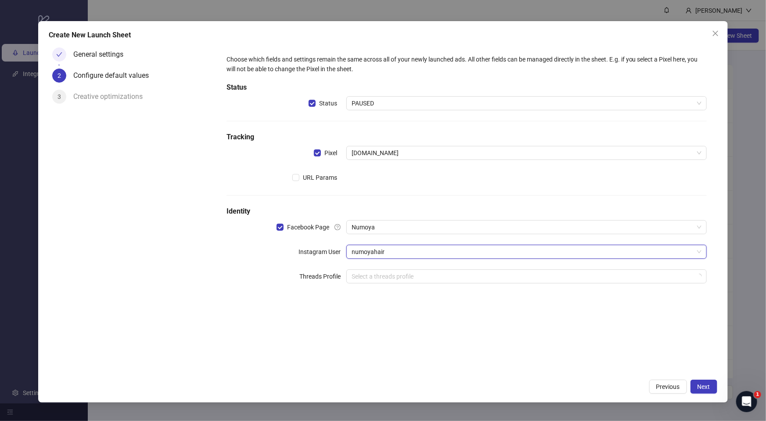
click at [487, 331] on div "Choose which fields and settings remain the same across all of your newly launc…" at bounding box center [466, 209] width 501 height 330
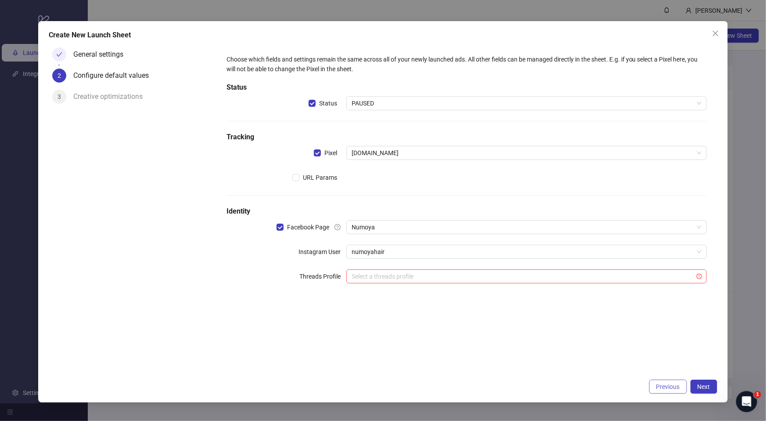
drag, startPoint x: 709, startPoint y: 382, endPoint x: 671, endPoint y: 384, distance: 38.7
click at [709, 383] on span "Next" at bounding box center [704, 386] width 13 height 7
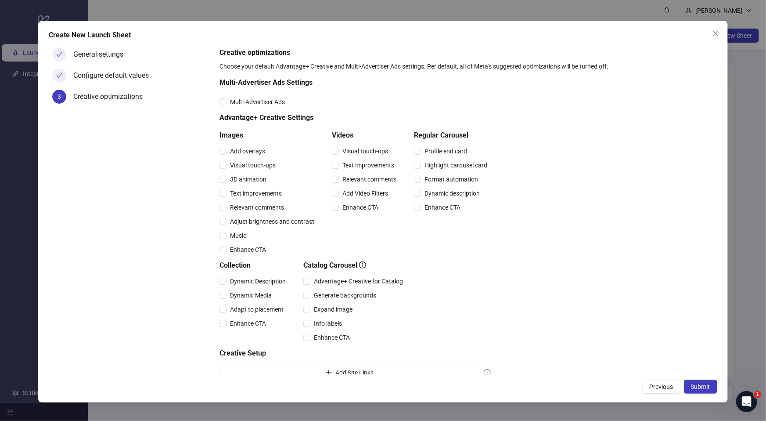
scroll to position [32, 0]
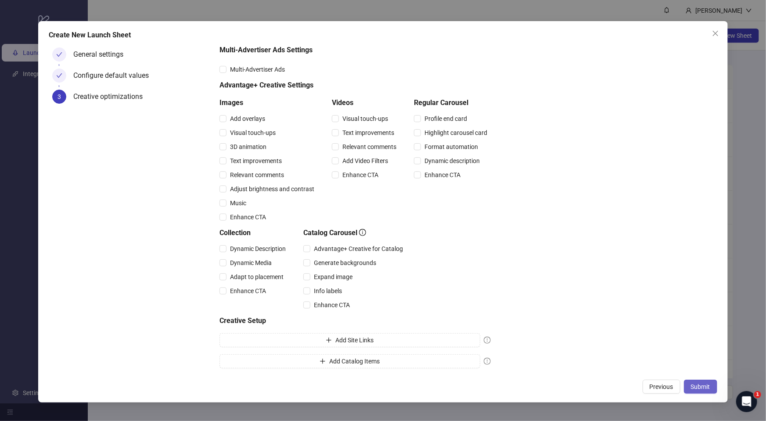
click at [698, 385] on span "Submit" at bounding box center [700, 386] width 19 height 7
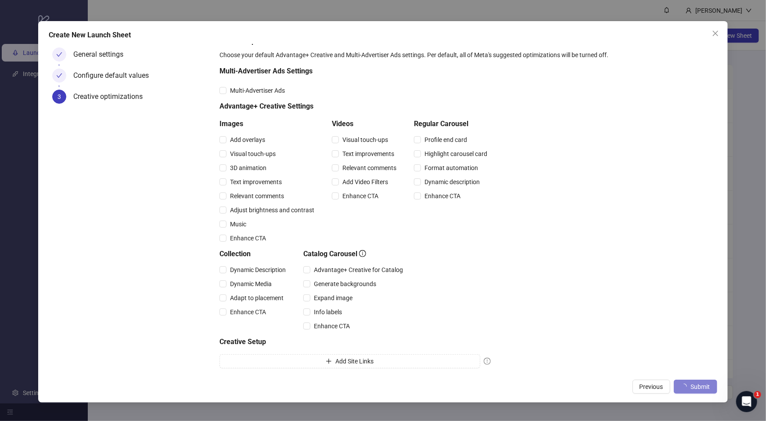
scroll to position [0, 0]
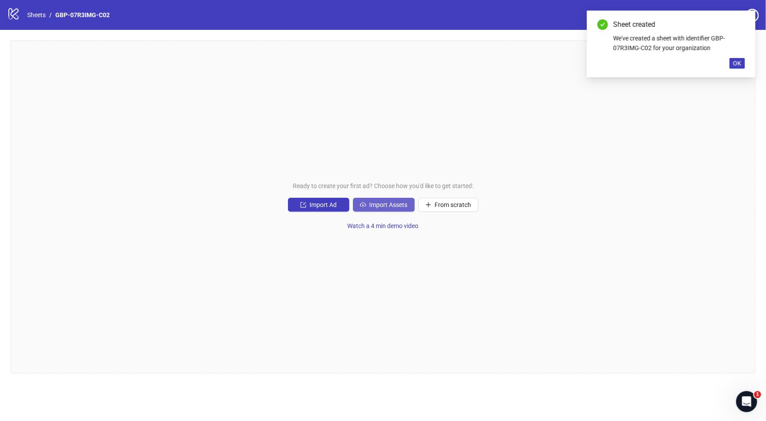
click at [403, 203] on span "Import Assets" at bounding box center [389, 204] width 38 height 7
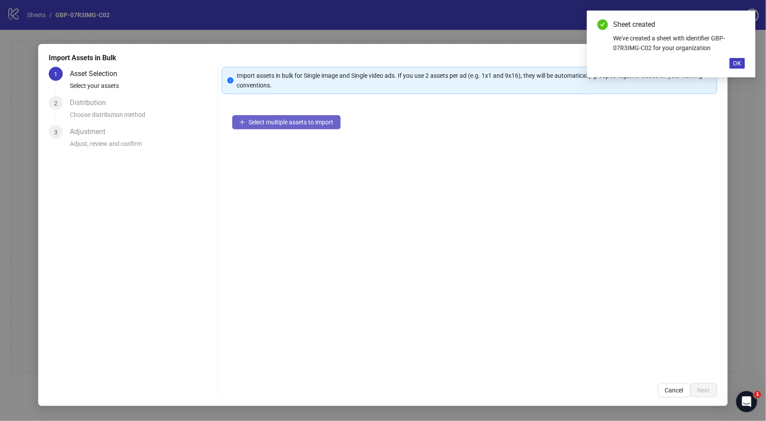
click at [312, 119] on span "Select multiple assets to import" at bounding box center [291, 122] width 85 height 7
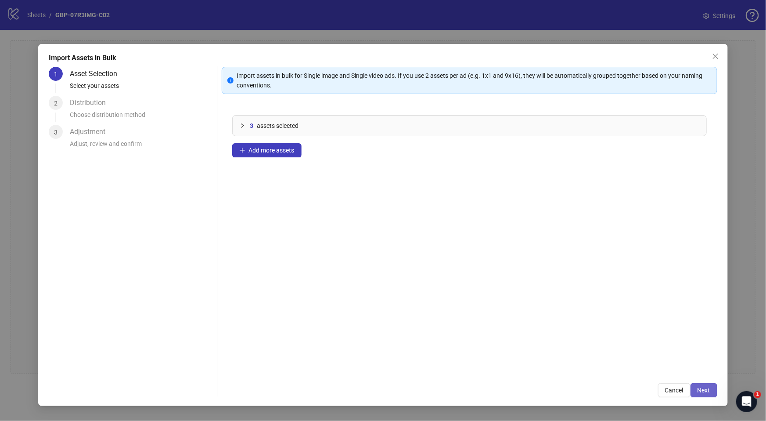
click at [706, 387] on span "Next" at bounding box center [704, 389] width 13 height 7
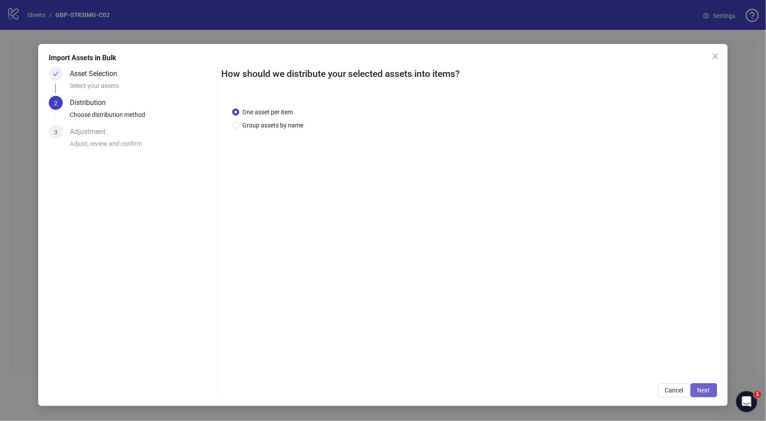
click at [703, 389] on span "Next" at bounding box center [704, 389] width 13 height 7
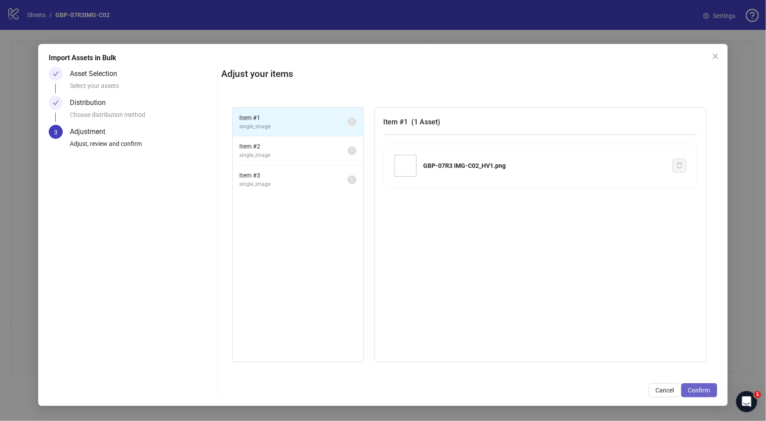
drag, startPoint x: 707, startPoint y: 388, endPoint x: 656, endPoint y: 386, distance: 50.5
click at [707, 388] on span "Confirm" at bounding box center [699, 389] width 22 height 7
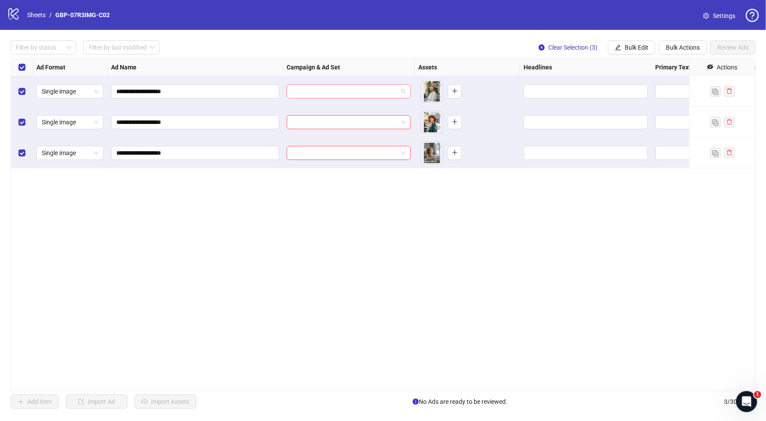
click at [341, 90] on input "search" at bounding box center [345, 91] width 106 height 13
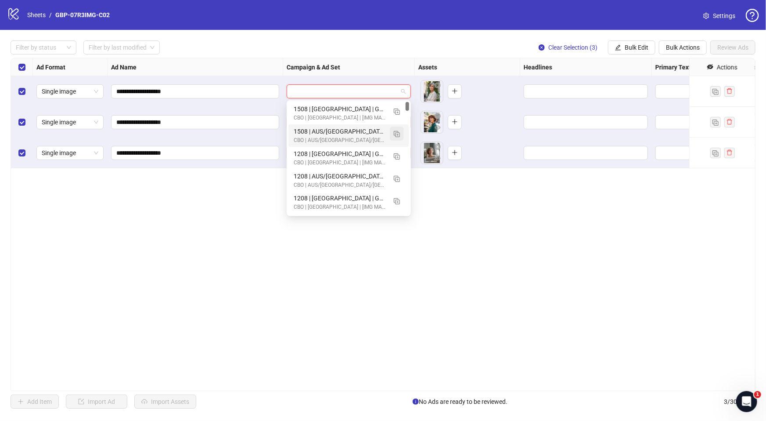
click at [396, 134] on img "button" at bounding box center [397, 134] width 6 height 6
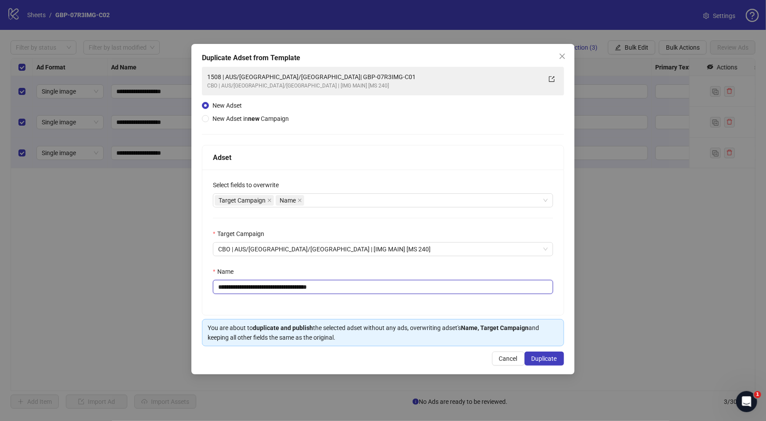
drag, startPoint x: 274, startPoint y: 286, endPoint x: 414, endPoint y: 288, distance: 140.9
click at [414, 288] on input "**********" at bounding box center [383, 287] width 340 height 14
paste input "text"
type input "**********"
click at [544, 363] on button "Duplicate" at bounding box center [545, 358] width 40 height 14
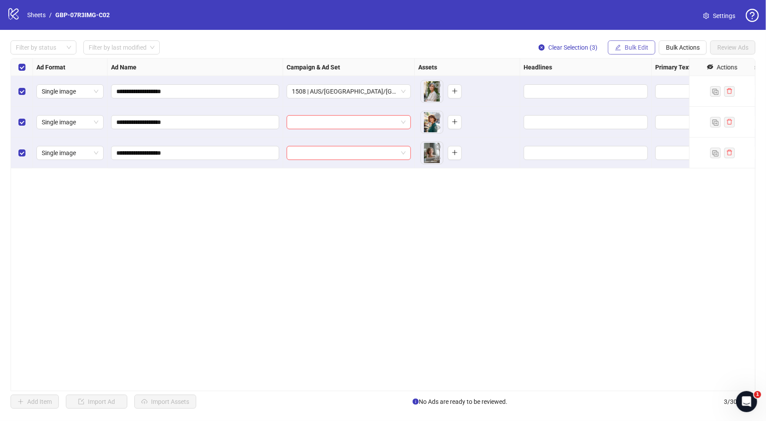
click at [623, 49] on button "Bulk Edit" at bounding box center [631, 47] width 47 height 14
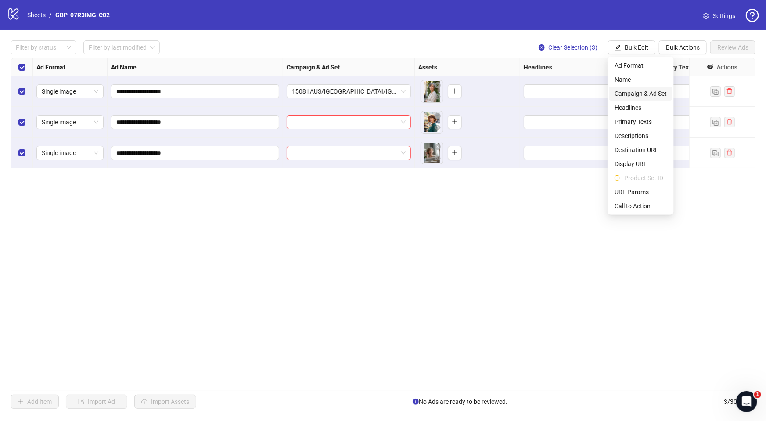
click at [641, 92] on span "Campaign & Ad Set" at bounding box center [641, 94] width 52 height 10
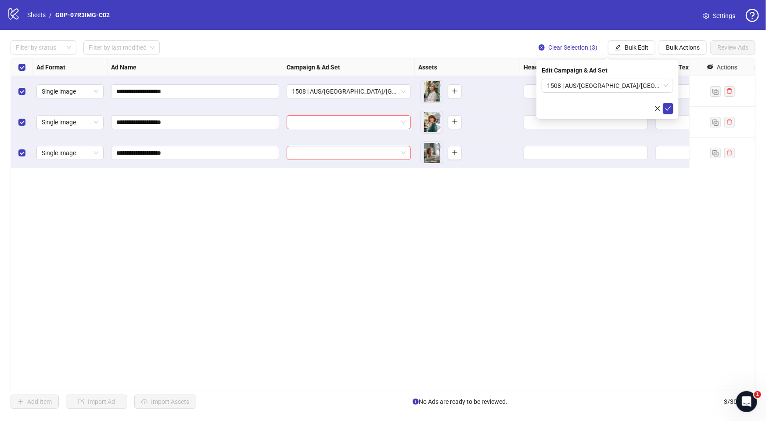
drag, startPoint x: 667, startPoint y: 106, endPoint x: 629, endPoint y: 117, distance: 39.3
click at [667, 106] on icon "check" at bounding box center [668, 108] width 6 height 6
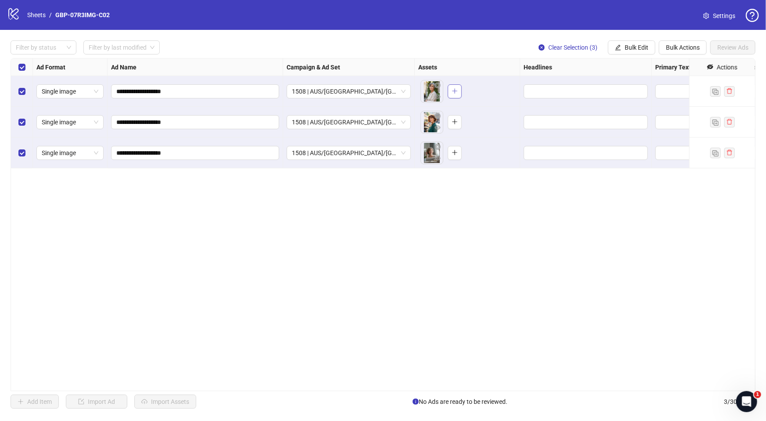
click at [457, 93] on icon "plus" at bounding box center [455, 91] width 6 height 6
click at [453, 124] on icon "plus" at bounding box center [455, 122] width 6 height 6
click at [453, 157] on button "button" at bounding box center [455, 153] width 14 height 14
click at [545, 88] on input "Edit values" at bounding box center [585, 91] width 112 height 10
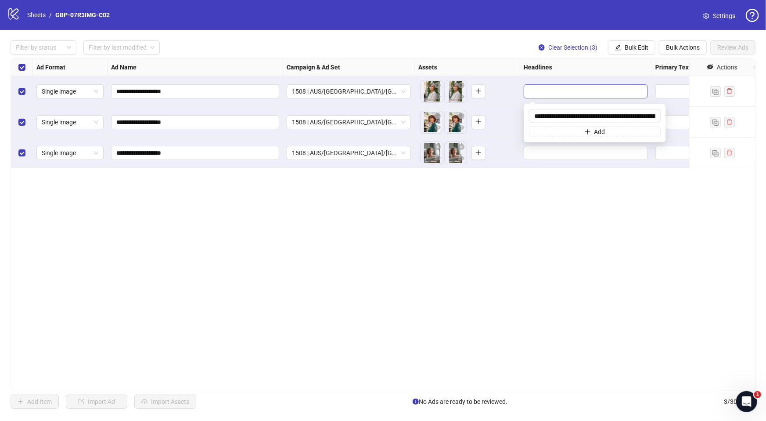
scroll to position [0, 59]
type input "**********"
click at [553, 130] on button "Add" at bounding box center [595, 131] width 132 height 11
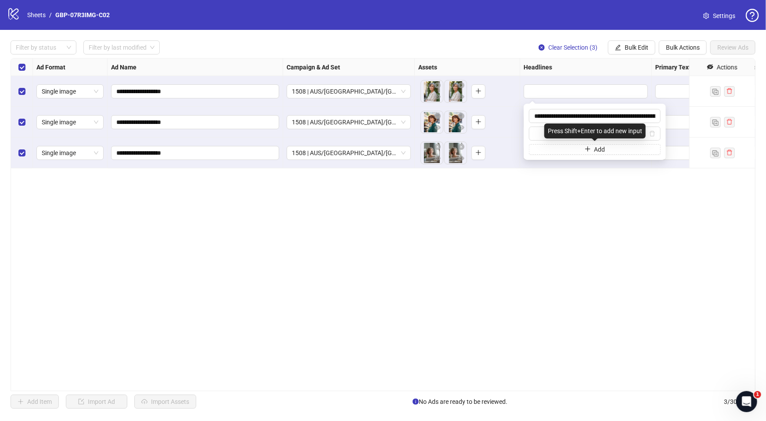
type input "**********"
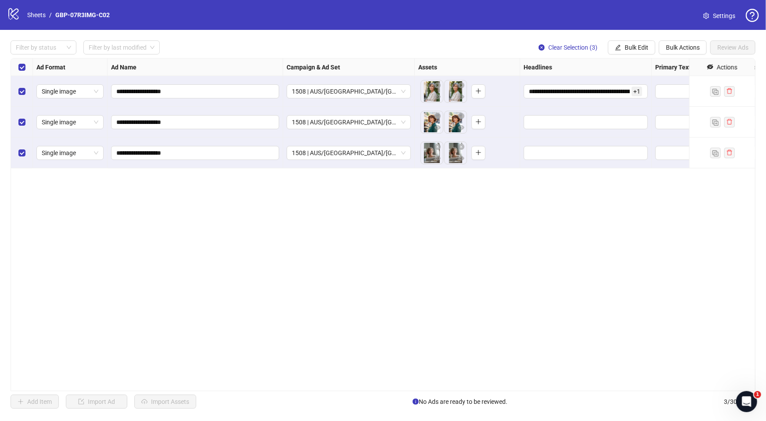
click at [591, 209] on div "**********" at bounding box center [383, 224] width 745 height 333
click at [643, 46] on span "Bulk Edit" at bounding box center [637, 47] width 24 height 7
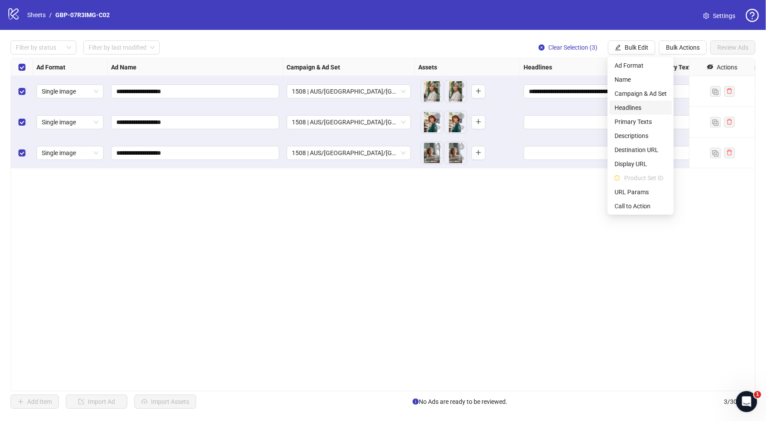
click at [641, 110] on span "Headlines" at bounding box center [641, 108] width 52 height 10
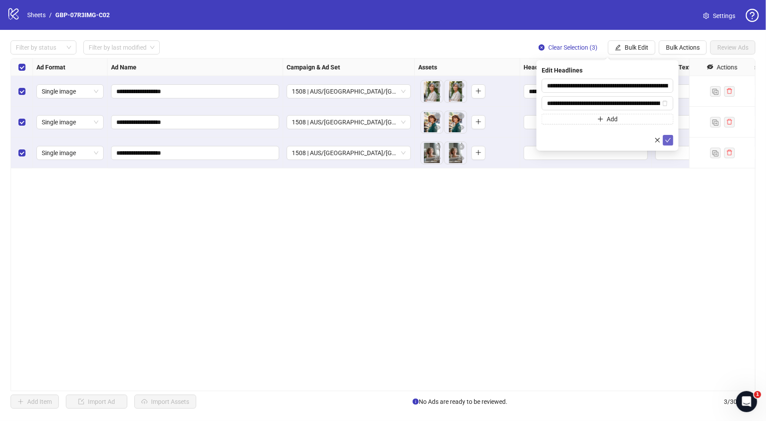
click at [667, 135] on button "submit" at bounding box center [668, 140] width 11 height 11
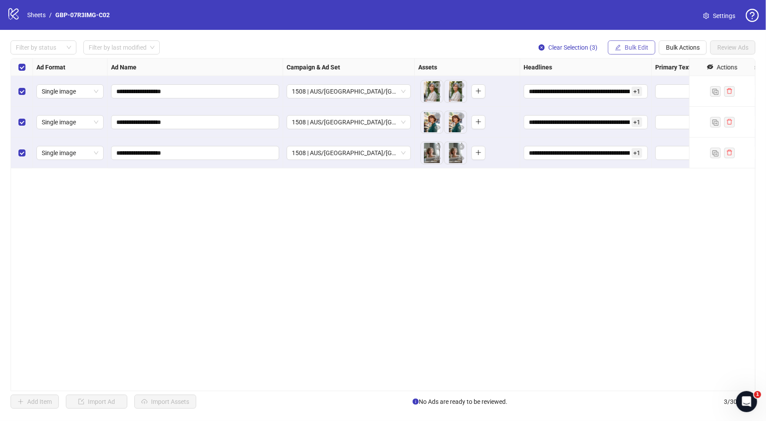
click at [630, 48] on span "Bulk Edit" at bounding box center [637, 47] width 24 height 7
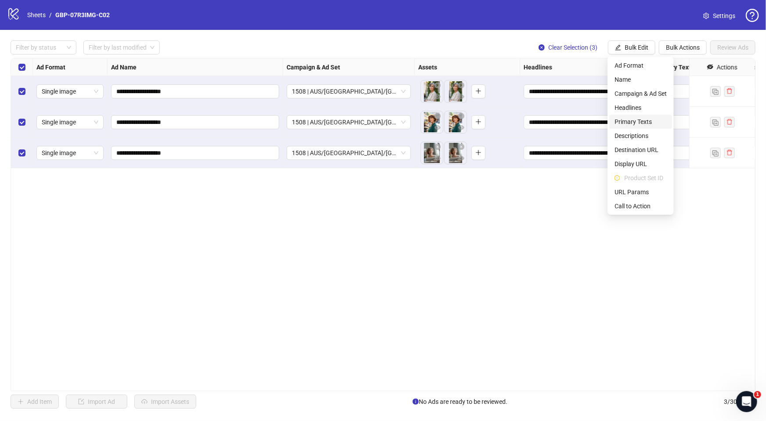
click at [633, 126] on span "Primary Texts" at bounding box center [641, 122] width 52 height 10
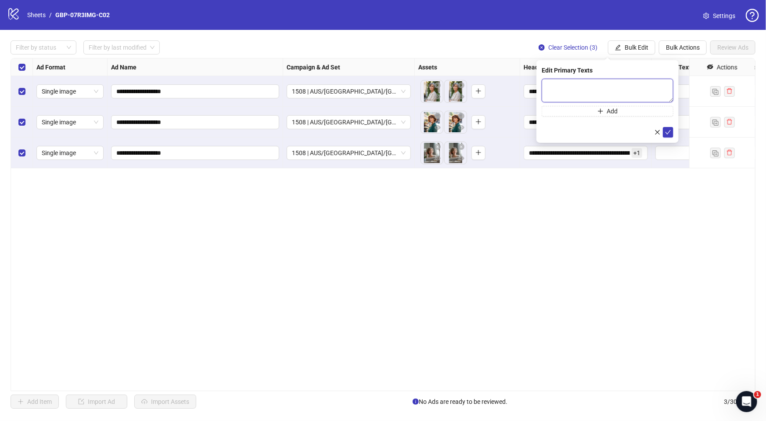
click at [572, 96] on textarea at bounding box center [608, 91] width 132 height 24
paste textarea "**********"
type textarea "**********"
click at [573, 106] on button "Add" at bounding box center [608, 111] width 132 height 11
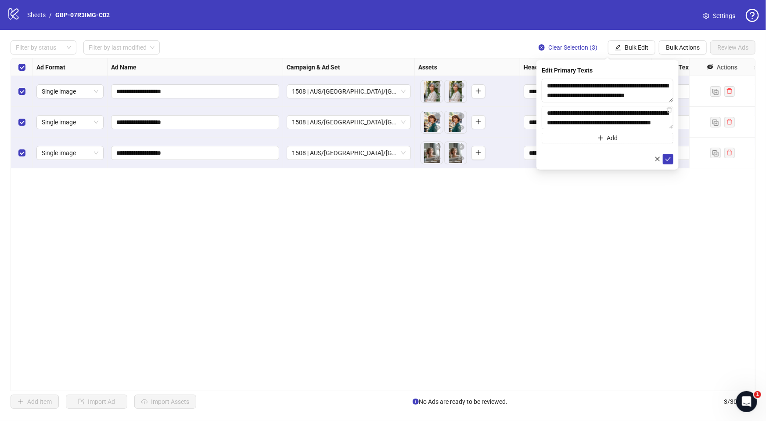
scroll to position [200, 0]
type textarea "**********"
click at [665, 159] on icon "check" at bounding box center [668, 159] width 6 height 6
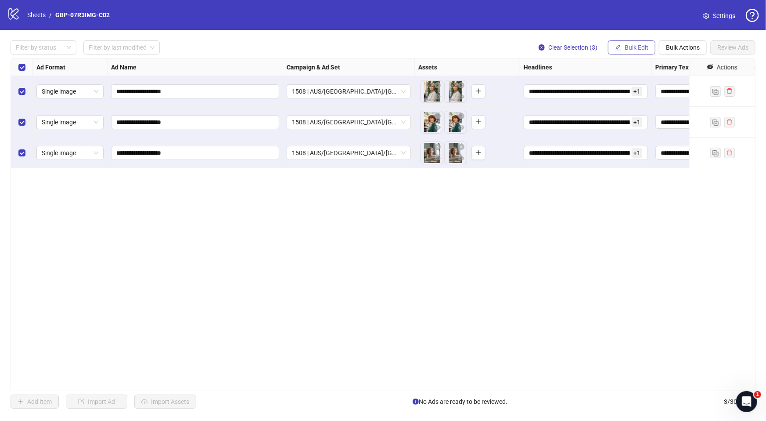
click at [627, 48] on span "Bulk Edit" at bounding box center [637, 47] width 24 height 7
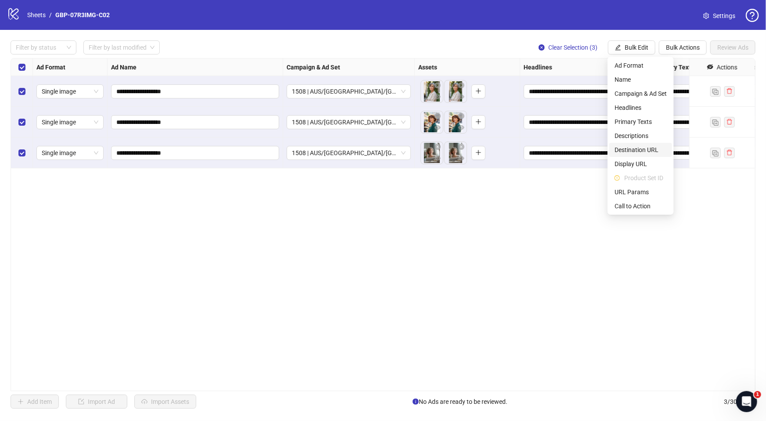
click at [644, 147] on span "Destination URL" at bounding box center [641, 150] width 52 height 10
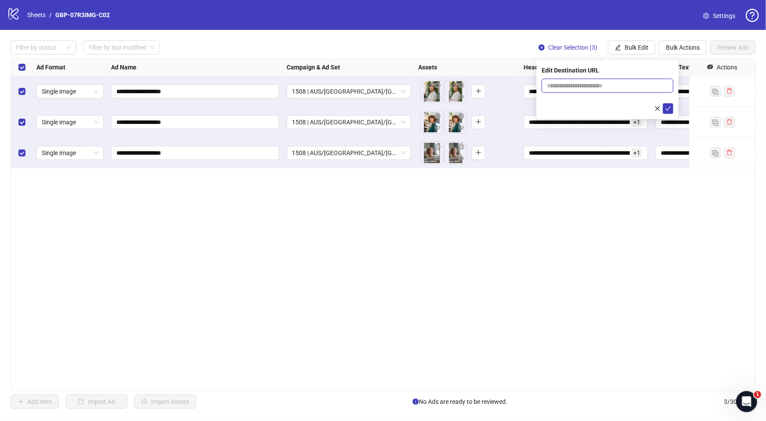
click at [581, 81] on input "text" at bounding box center [604, 86] width 114 height 10
paste input "**********"
type input "**********"
click at [664, 107] on button "submit" at bounding box center [668, 108] width 11 height 11
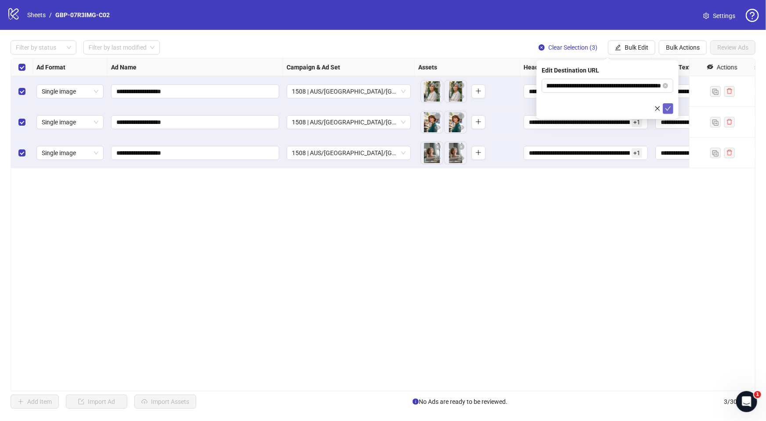
scroll to position [0, 0]
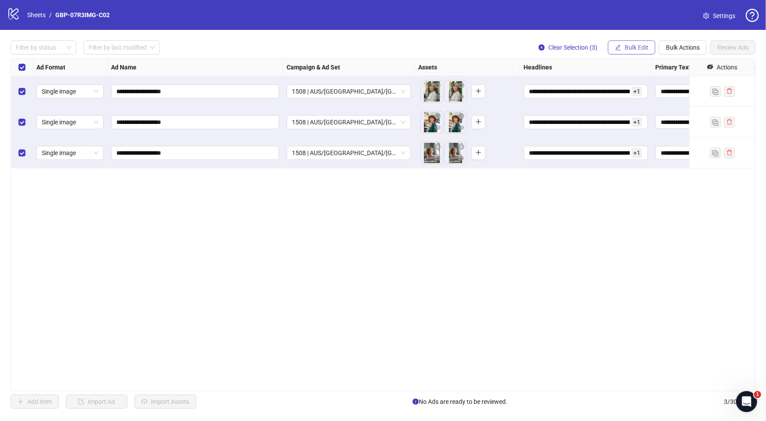
click at [630, 49] on span "Bulk Edit" at bounding box center [637, 47] width 24 height 7
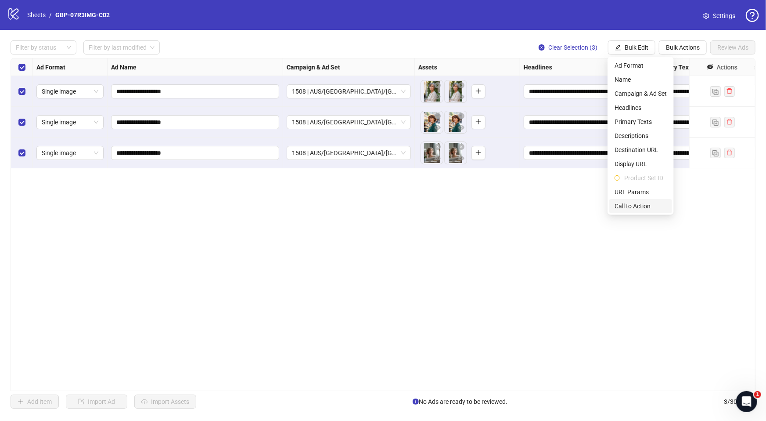
click at [641, 207] on span "Call to Action" at bounding box center [641, 206] width 52 height 10
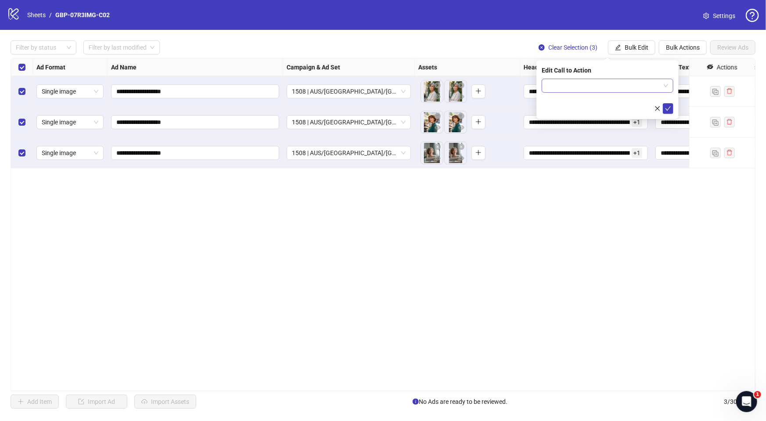
click at [586, 87] on input "search" at bounding box center [603, 85] width 113 height 13
type input "****"
click at [579, 101] on div "Shop now" at bounding box center [608, 103] width 118 height 10
click at [668, 107] on icon "check" at bounding box center [668, 108] width 6 height 6
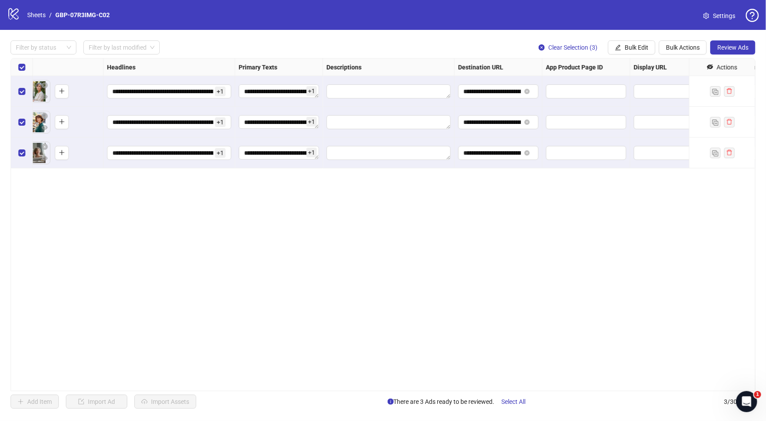
scroll to position [0, 349]
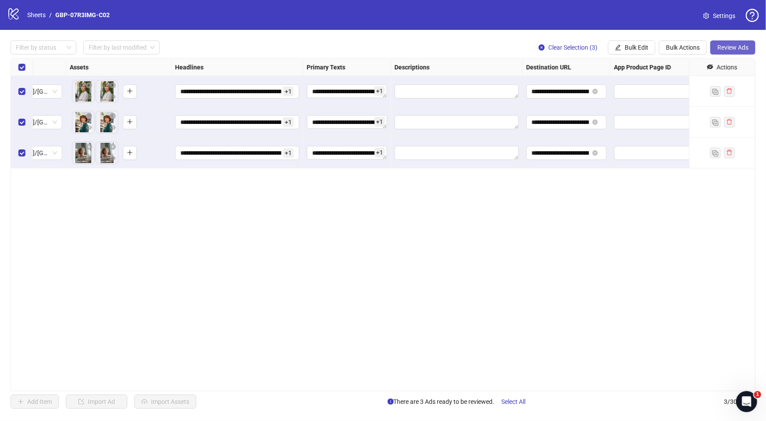
click at [731, 45] on span "Review Ads" at bounding box center [732, 47] width 31 height 7
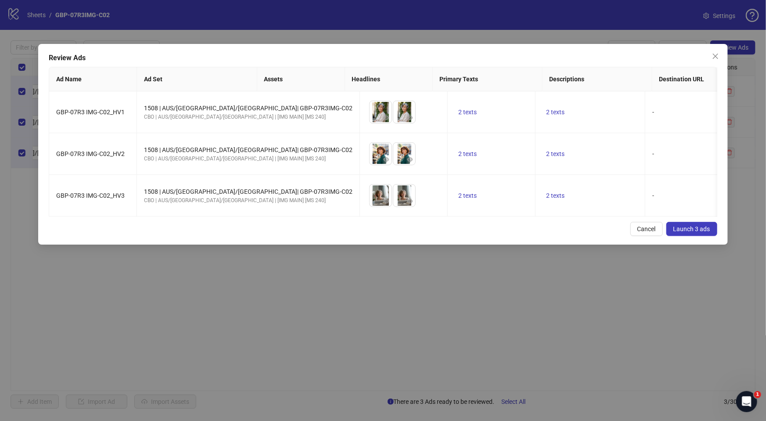
scroll to position [0, 335]
click at [692, 232] on span "Launch 3 ads" at bounding box center [691, 228] width 37 height 7
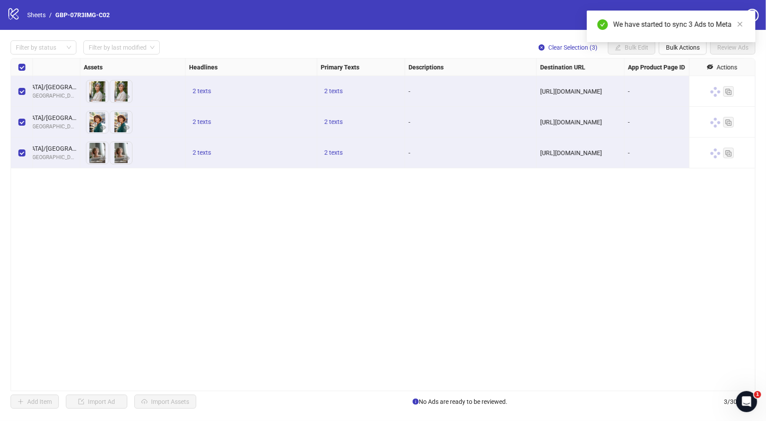
click at [675, 42] on div "We have started to sync 3 Ads to Meta" at bounding box center [671, 27] width 169 height 32
click at [679, 42] on div "We have started to sync 3 Ads to Meta" at bounding box center [671, 27] width 169 height 32
click at [673, 42] on div "We have started to sync 3 Ads to Meta" at bounding box center [671, 27] width 169 height 32
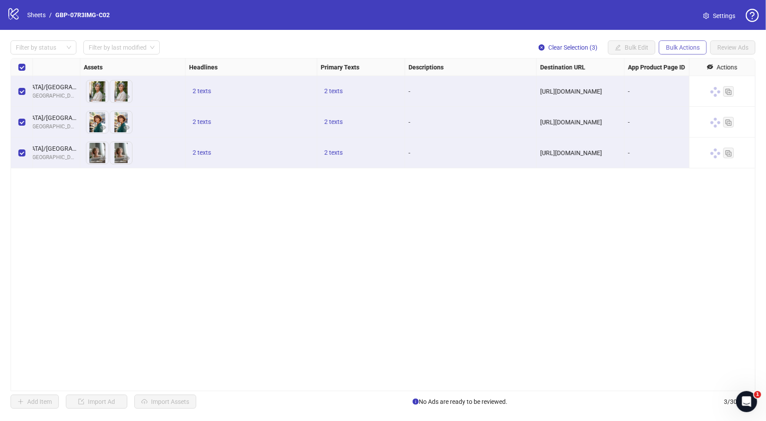
click at [686, 48] on span "Bulk Actions" at bounding box center [683, 47] width 34 height 7
click at [689, 94] on span "Duplicate with assets" at bounding box center [696, 94] width 60 height 10
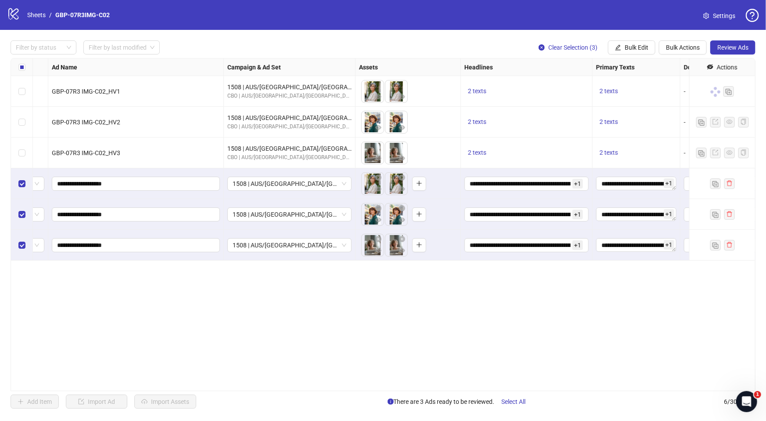
scroll to position [0, 0]
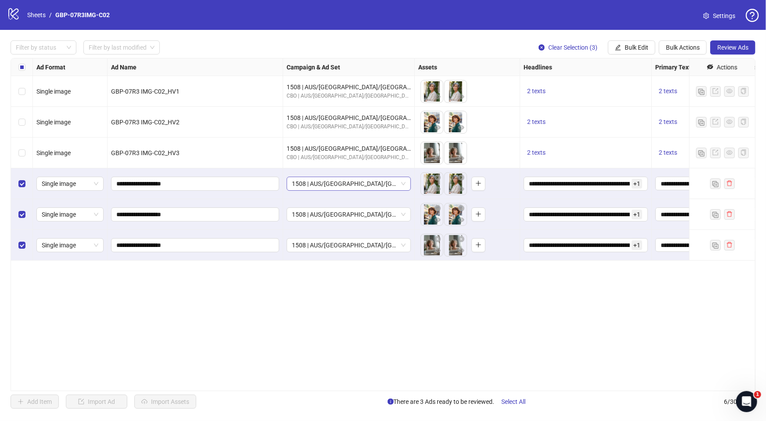
click at [366, 185] on span "1508 | AUS/[GEOGRAPHIC_DATA]/[GEOGRAPHIC_DATA]| GBP-07R3IMG-C02" at bounding box center [349, 183] width 114 height 13
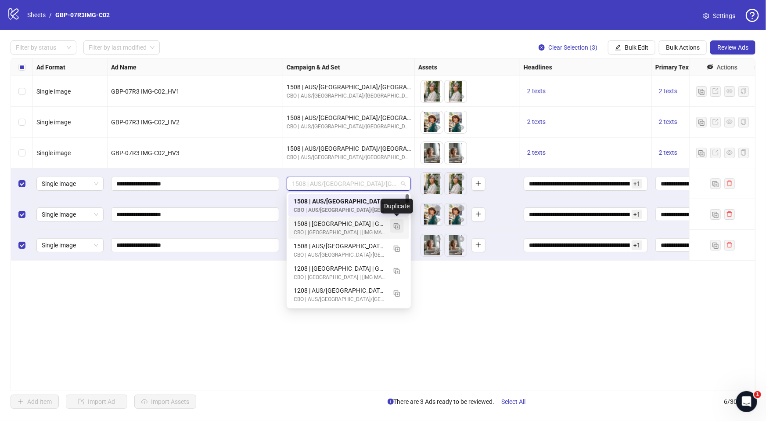
click at [396, 226] on img "button" at bounding box center [397, 226] width 6 height 6
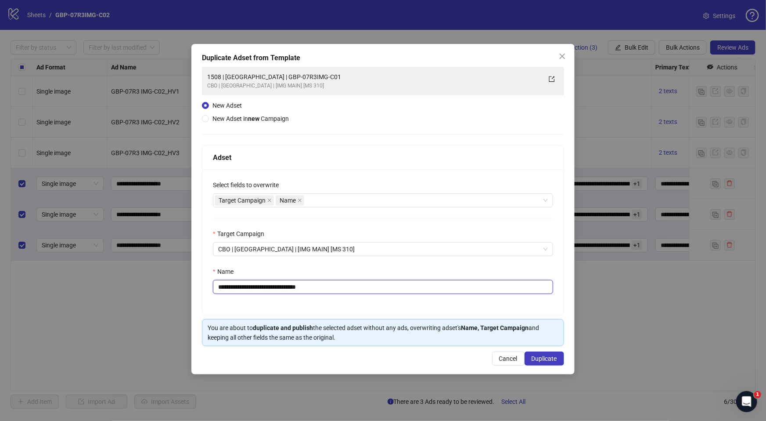
drag, startPoint x: 254, startPoint y: 287, endPoint x: 420, endPoint y: 289, distance: 166.4
click at [420, 289] on input "**********" at bounding box center [383, 287] width 340 height 14
paste input "text"
type input "**********"
click at [549, 356] on span "Duplicate" at bounding box center [544, 358] width 25 height 7
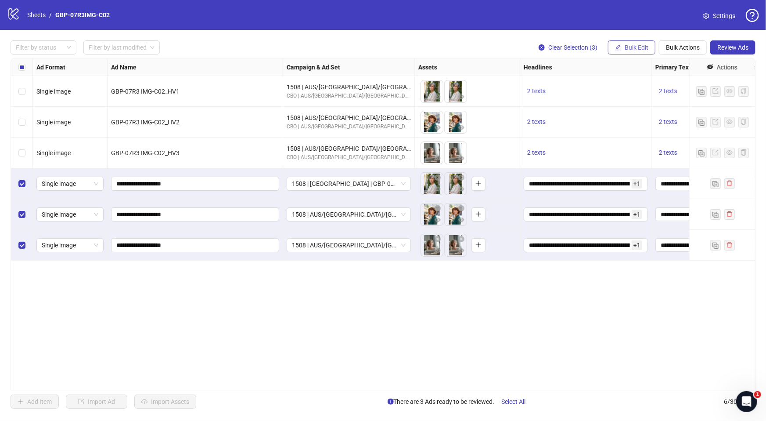
click at [630, 49] on span "Bulk Edit" at bounding box center [637, 47] width 24 height 7
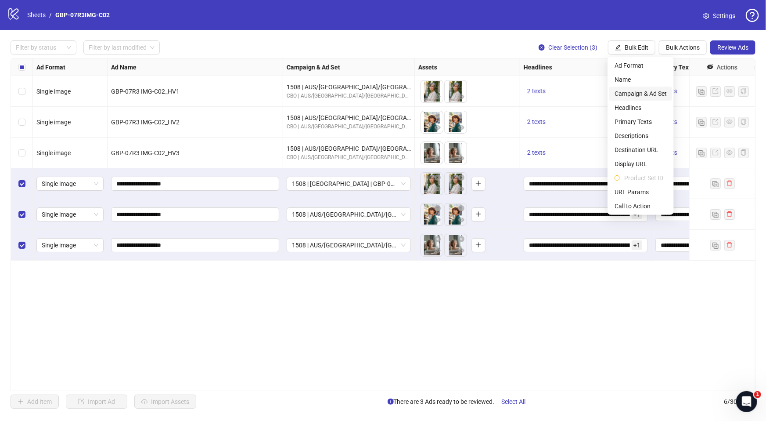
click at [645, 91] on span "Campaign & Ad Set" at bounding box center [641, 94] width 52 height 10
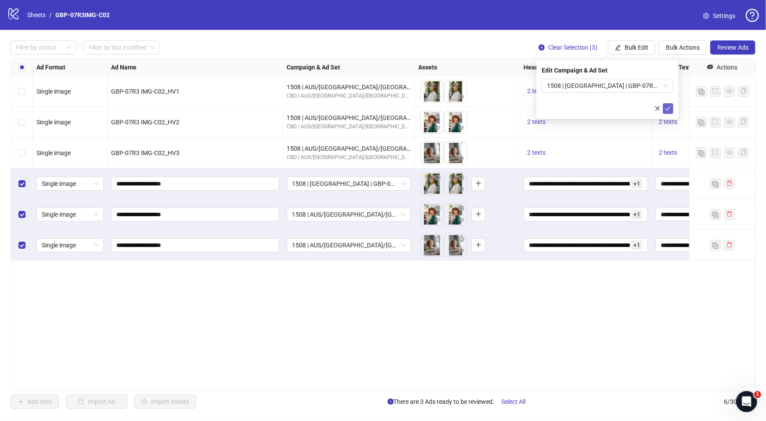
click at [667, 108] on icon "check" at bounding box center [668, 108] width 6 height 6
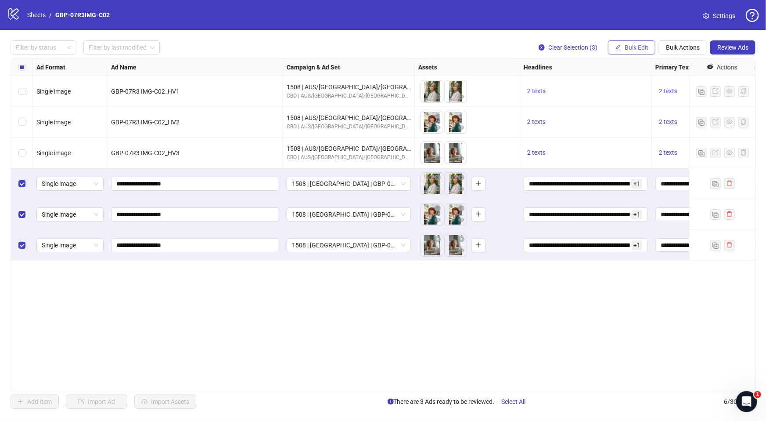
click at [620, 47] on icon "edit" at bounding box center [618, 47] width 6 height 6
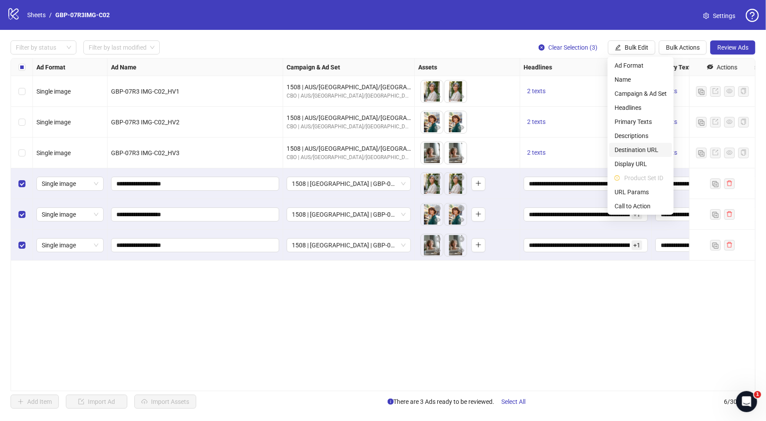
click at [635, 150] on span "Destination URL" at bounding box center [641, 150] width 52 height 10
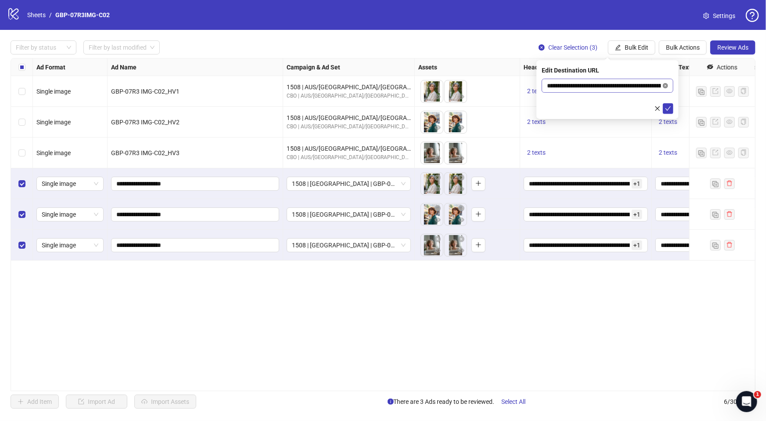
click at [666, 85] on icon "close-circle" at bounding box center [665, 85] width 5 height 5
click at [634, 87] on input "text" at bounding box center [604, 86] width 114 height 10
paste input "**********"
type input "**********"
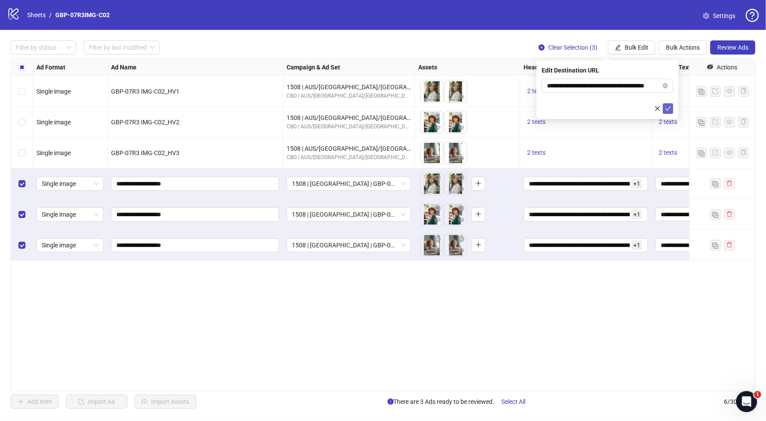
click at [667, 109] on icon "check" at bounding box center [669, 108] width 6 height 4
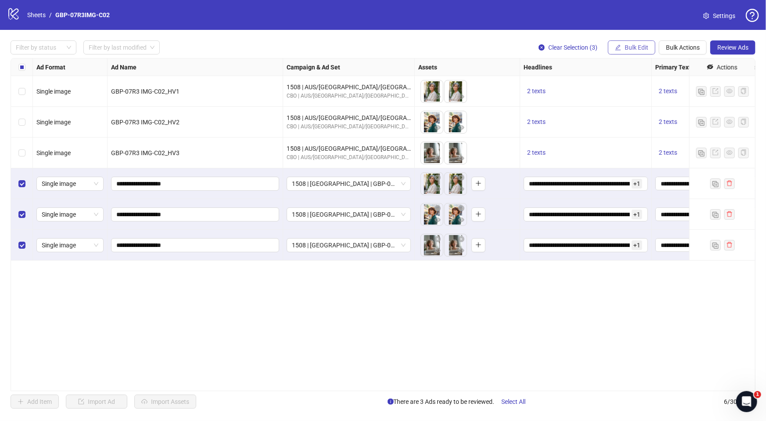
click at [632, 50] on span "Bulk Edit" at bounding box center [637, 47] width 24 height 7
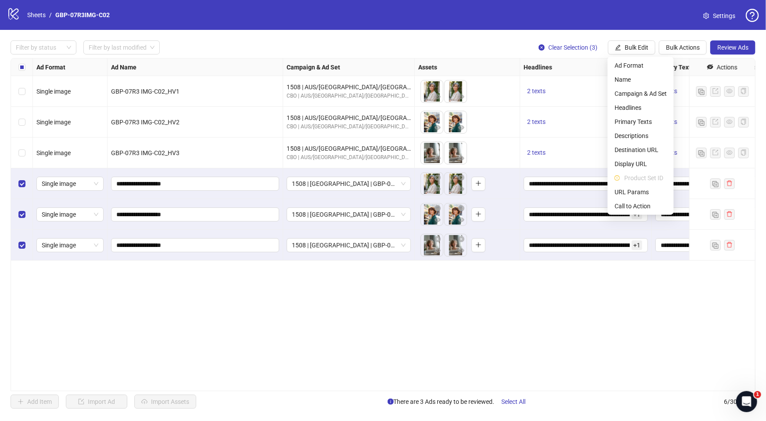
click at [643, 304] on div "Ad Format Ad Name Campaign & Ad Set Assets Headlines Primary Texts Descriptions…" at bounding box center [383, 224] width 745 height 333
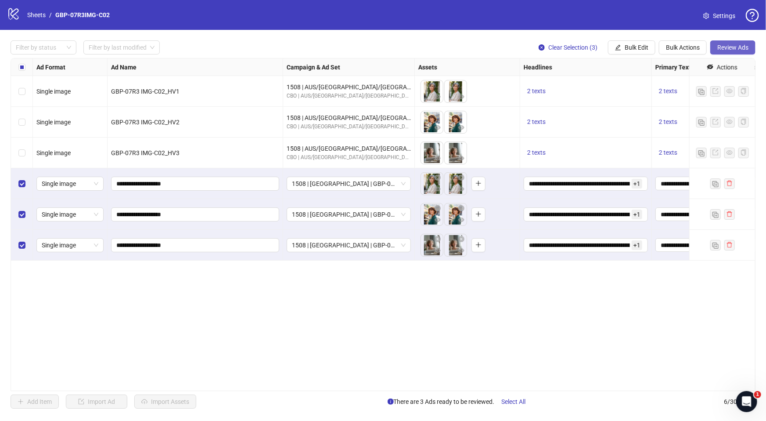
click at [747, 47] on span "Review Ads" at bounding box center [732, 47] width 31 height 7
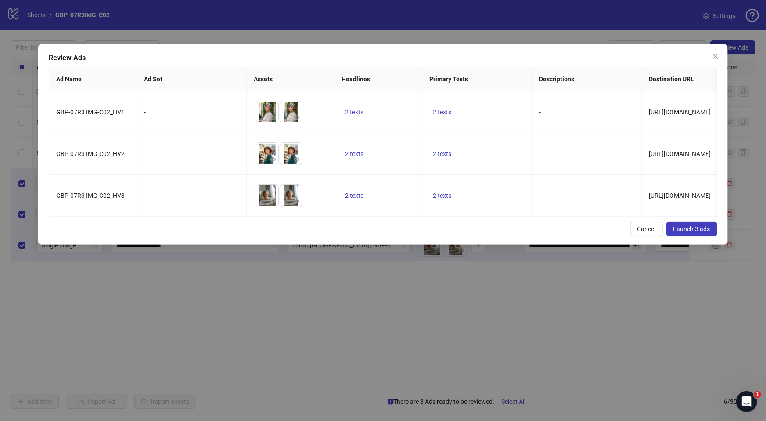
click at [684, 232] on span "Launch 3 ads" at bounding box center [691, 228] width 37 height 7
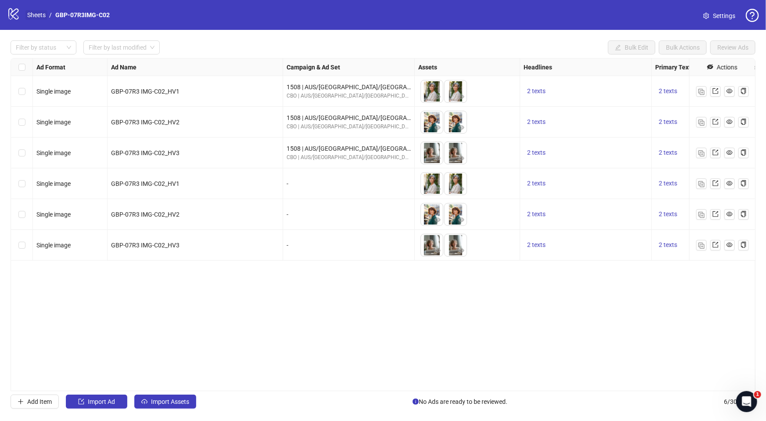
click at [38, 16] on link "Sheets" at bounding box center [36, 15] width 22 height 10
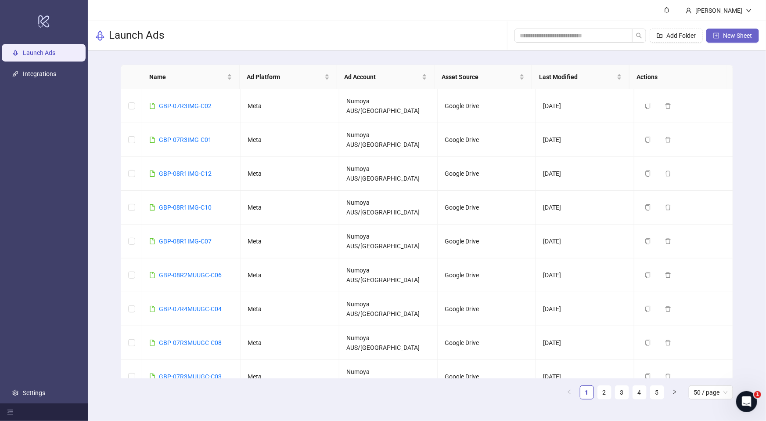
click at [724, 36] on span "New Sheet" at bounding box center [737, 35] width 29 height 7
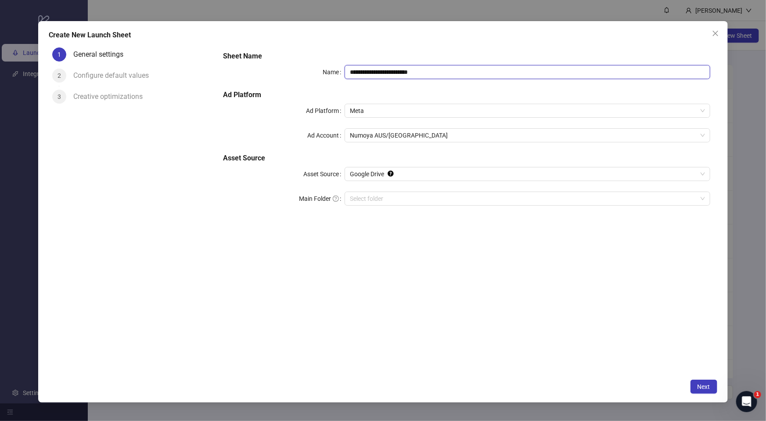
drag, startPoint x: 443, startPoint y: 73, endPoint x: 277, endPoint y: 69, distance: 165.6
click at [277, 69] on div "**********" at bounding box center [466, 72] width 487 height 14
paste input "text"
type input "**********"
click at [399, 198] on input "Main Folder" at bounding box center [523, 198] width 347 height 13
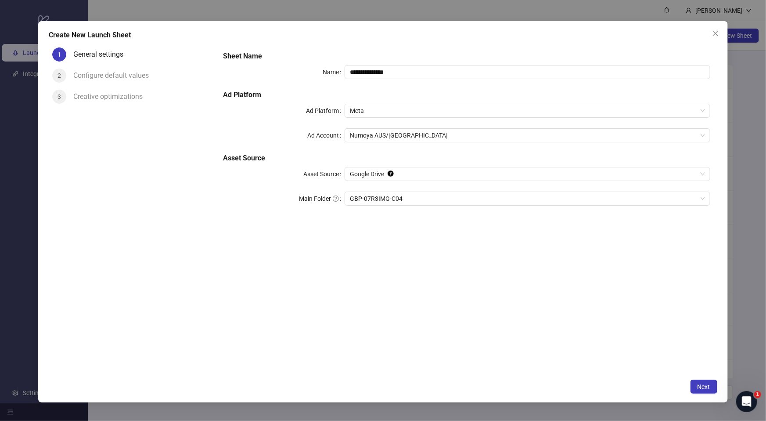
click at [414, 314] on div "**********" at bounding box center [466, 209] width 501 height 330
click at [710, 390] on button "Next" at bounding box center [704, 386] width 27 height 14
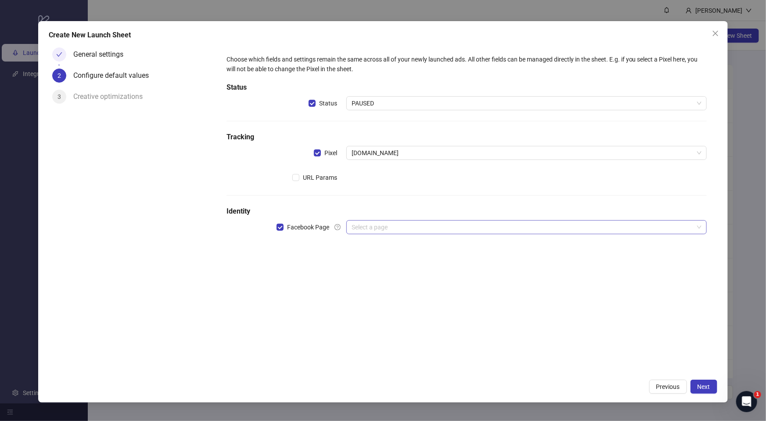
click at [418, 231] on input "search" at bounding box center [523, 226] width 342 height 13
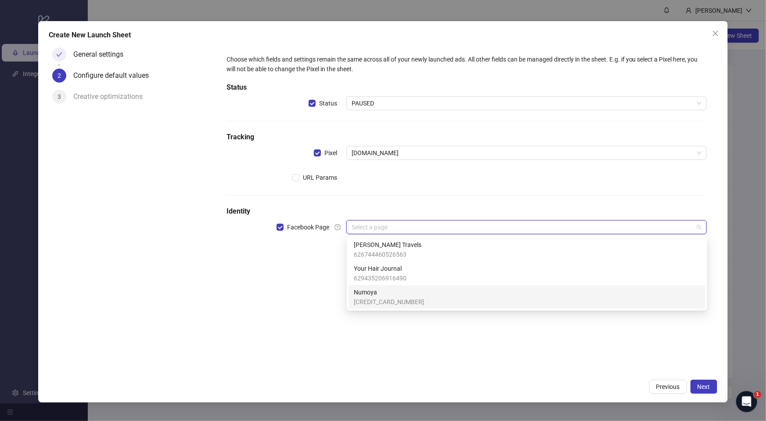
click at [392, 295] on span "Numoya" at bounding box center [389, 292] width 70 height 10
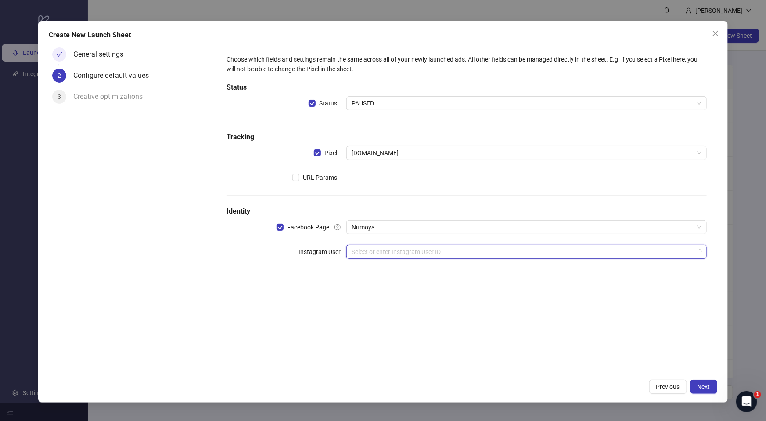
click at [374, 255] on input "search" at bounding box center [523, 251] width 342 height 13
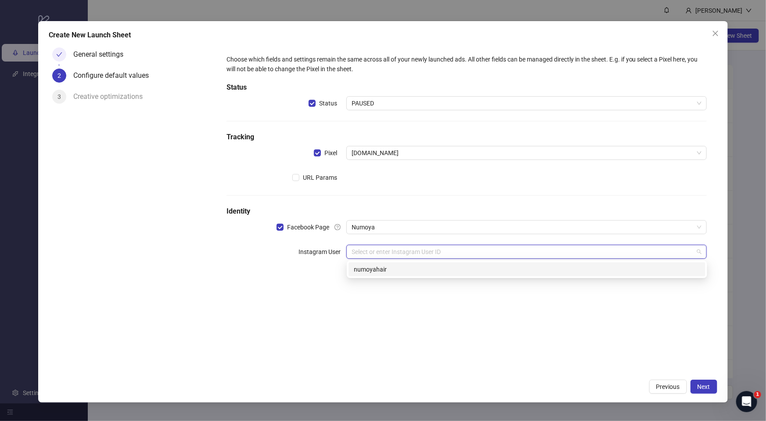
click at [378, 271] on div "numoyahair" at bounding box center [527, 269] width 346 height 10
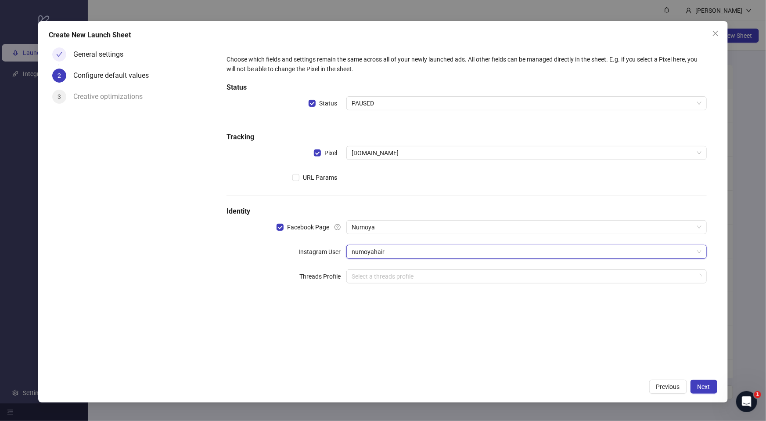
click at [391, 330] on div "Choose which fields and settings remain the same across all of your newly launc…" at bounding box center [466, 209] width 501 height 330
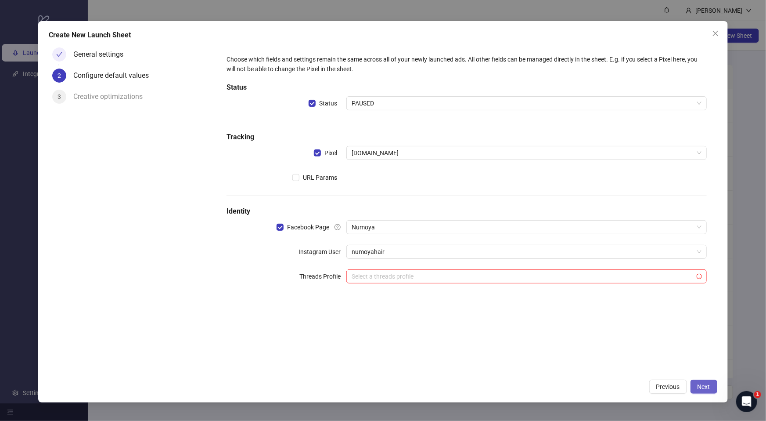
click at [713, 386] on button "Next" at bounding box center [704, 386] width 27 height 14
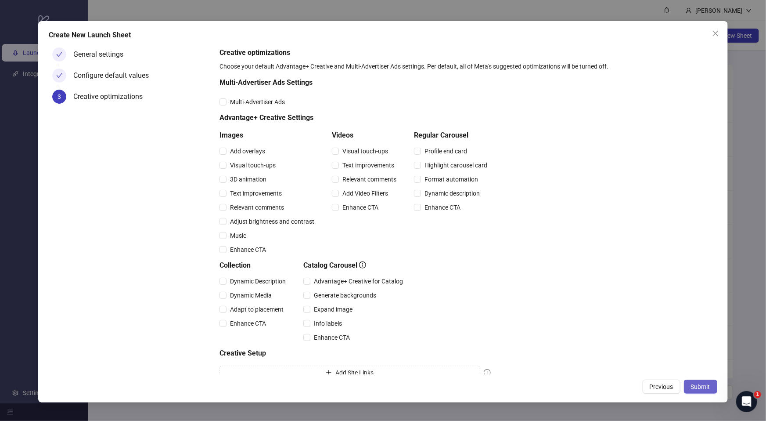
click at [710, 385] on button "Submit" at bounding box center [700, 386] width 33 height 14
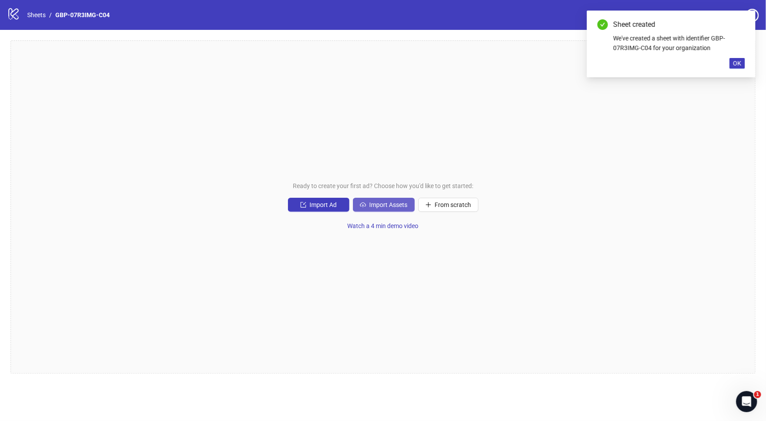
click at [385, 203] on span "Import Assets" at bounding box center [389, 204] width 38 height 7
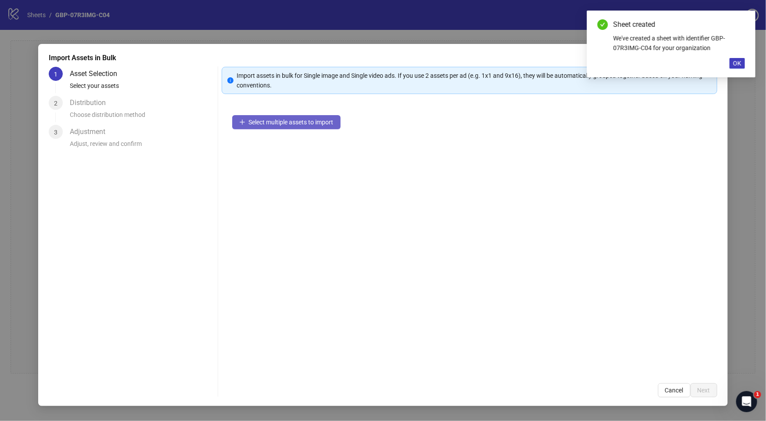
click at [298, 124] on span "Select multiple assets to import" at bounding box center [291, 122] width 85 height 7
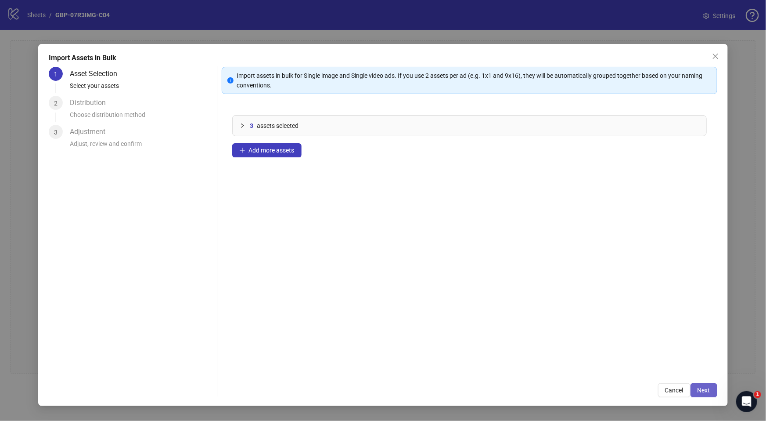
click at [715, 391] on button "Next" at bounding box center [704, 390] width 27 height 14
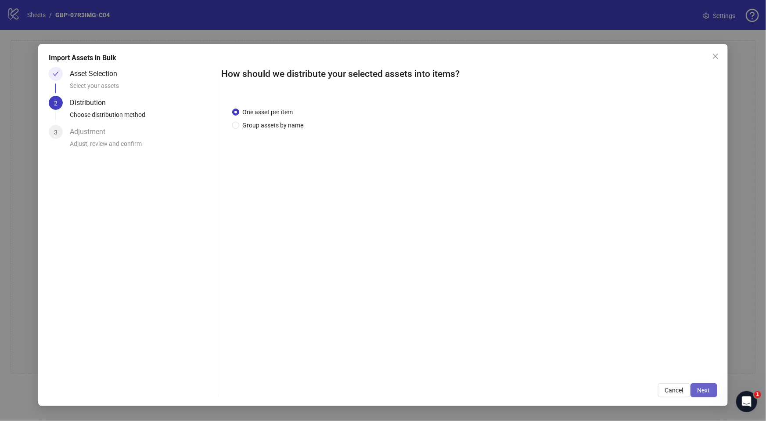
click at [703, 389] on span "Next" at bounding box center [704, 389] width 13 height 7
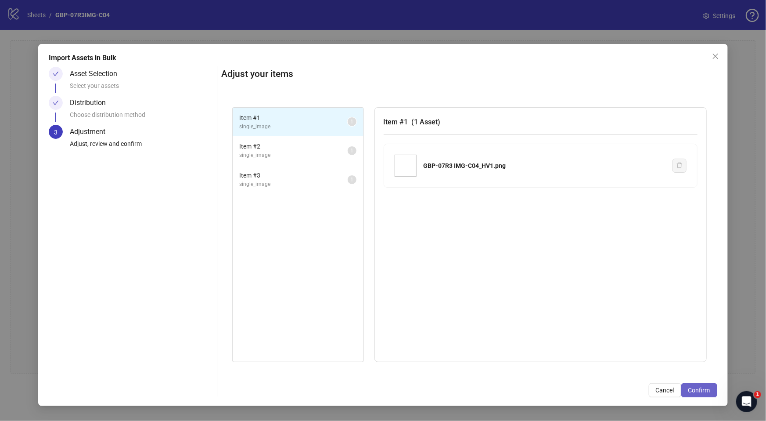
click at [702, 385] on button "Confirm" at bounding box center [699, 390] width 36 height 14
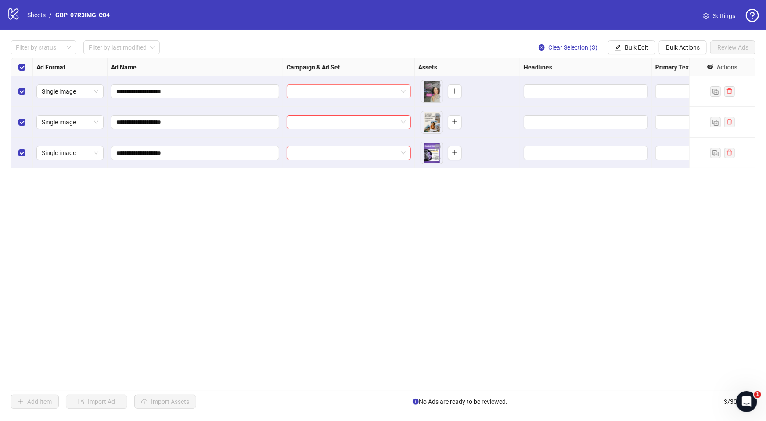
click at [331, 97] on input "search" at bounding box center [345, 91] width 106 height 13
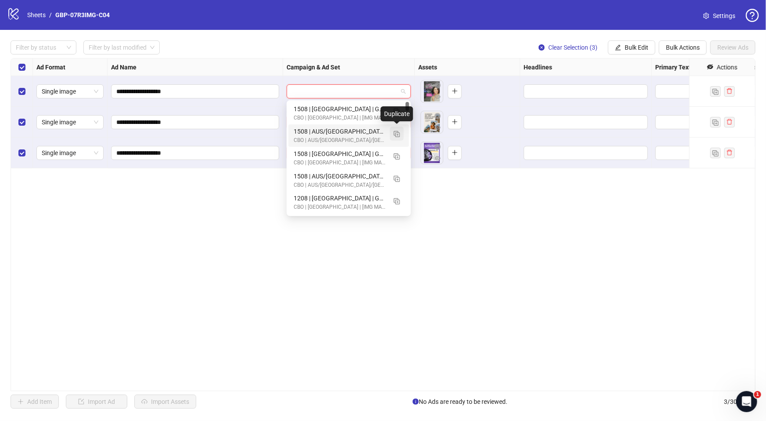
click at [398, 133] on img "button" at bounding box center [397, 134] width 6 height 6
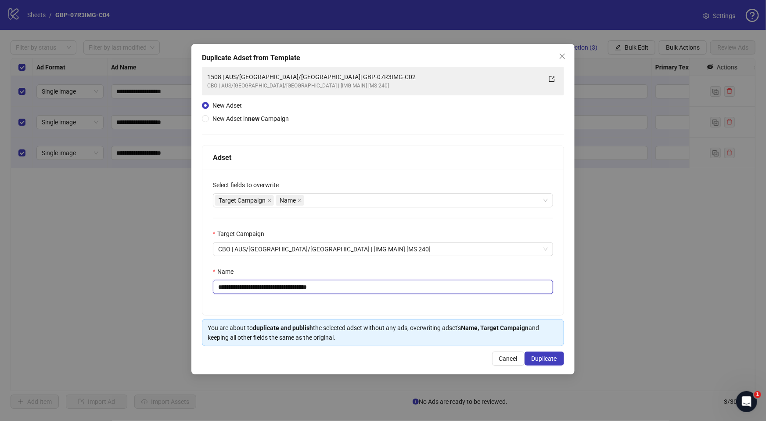
drag, startPoint x: 274, startPoint y: 288, endPoint x: 399, endPoint y: 292, distance: 125.6
click at [399, 292] on input "**********" at bounding box center [383, 287] width 340 height 14
paste input "text"
type input "**********"
click at [544, 357] on span "Duplicate" at bounding box center [544, 358] width 25 height 7
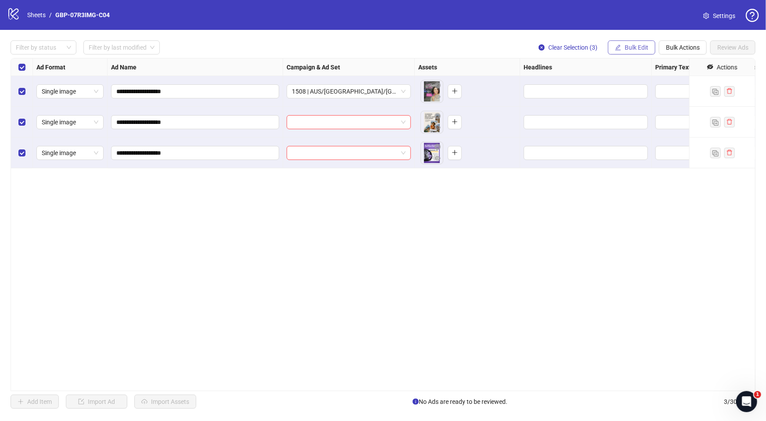
click at [614, 51] on button "Bulk Edit" at bounding box center [631, 47] width 47 height 14
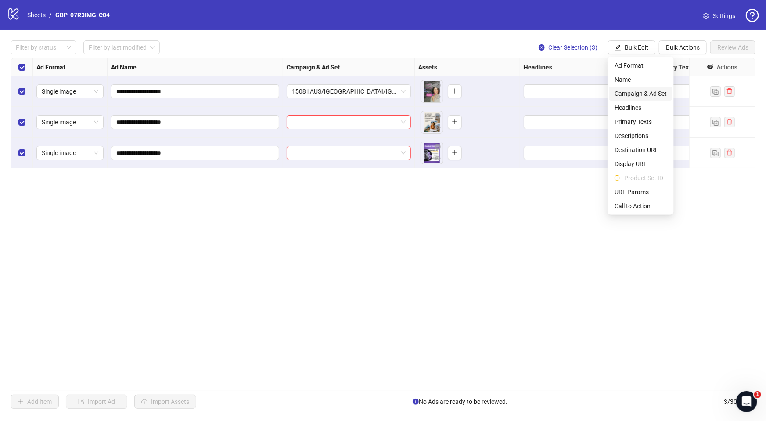
click at [652, 92] on span "Campaign & Ad Set" at bounding box center [641, 94] width 52 height 10
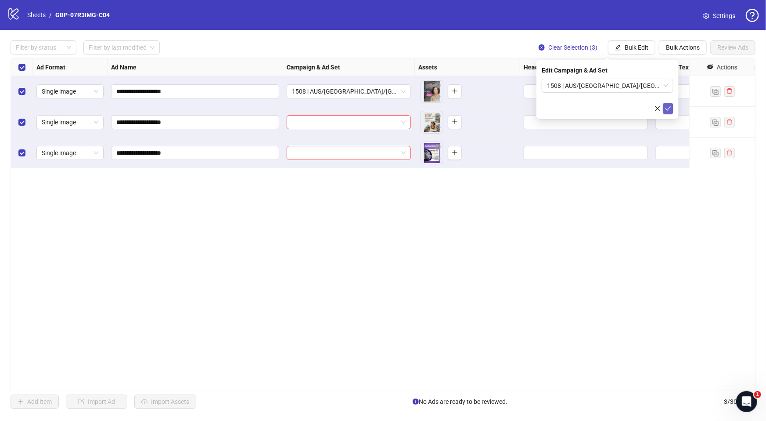
click at [670, 109] on icon "check" at bounding box center [668, 108] width 6 height 6
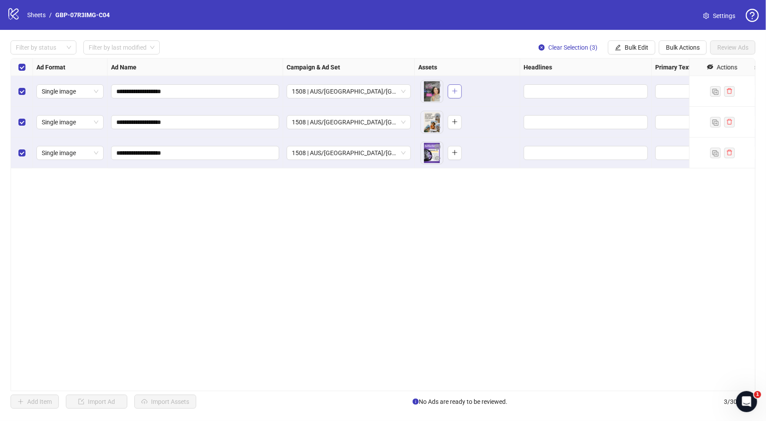
click at [454, 90] on icon "plus" at bounding box center [455, 91] width 6 height 6
click at [452, 122] on icon "plus" at bounding box center [455, 122] width 6 height 6
click at [458, 151] on button "button" at bounding box center [455, 153] width 14 height 14
click at [570, 86] on span "Edit values" at bounding box center [586, 91] width 124 height 14
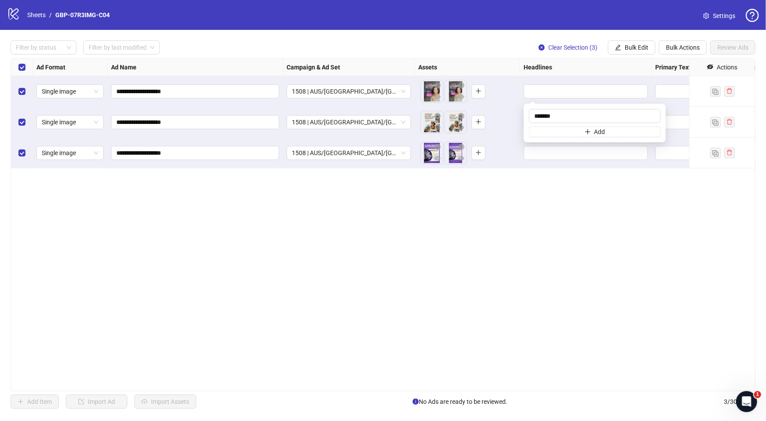
type input "*******"
click at [561, 131] on button "Add" at bounding box center [595, 131] width 132 height 11
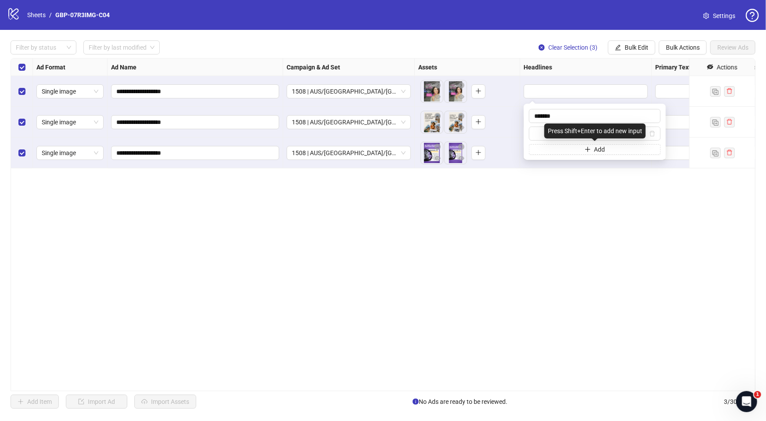
type input "**********"
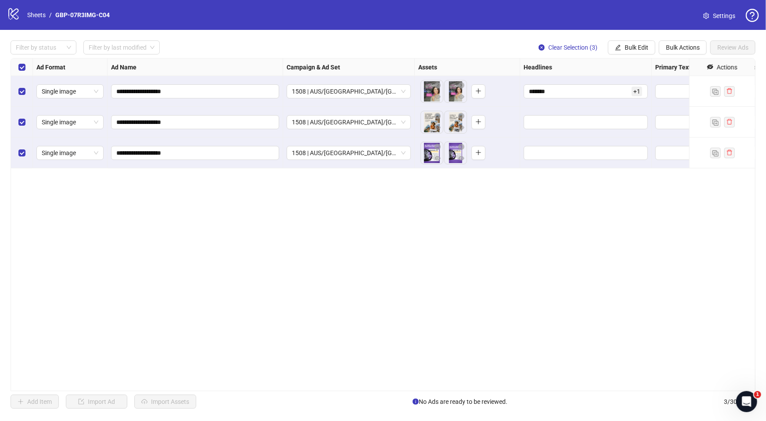
click at [585, 205] on div "**********" at bounding box center [383, 224] width 745 height 333
click at [641, 51] on button "Bulk Edit" at bounding box center [631, 47] width 47 height 14
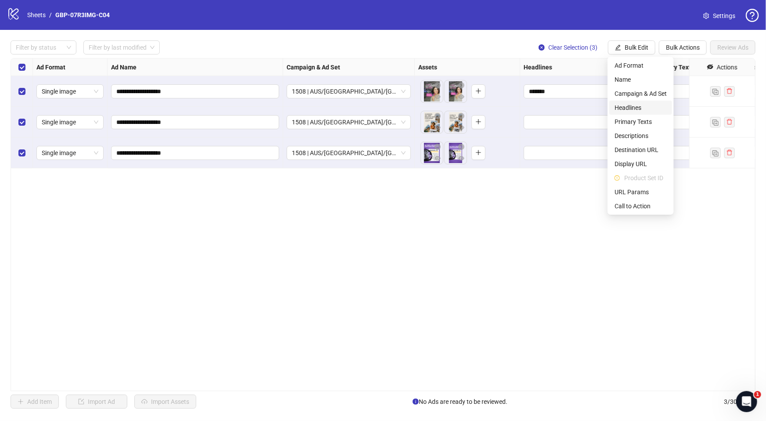
click at [640, 107] on span "Headlines" at bounding box center [641, 108] width 52 height 10
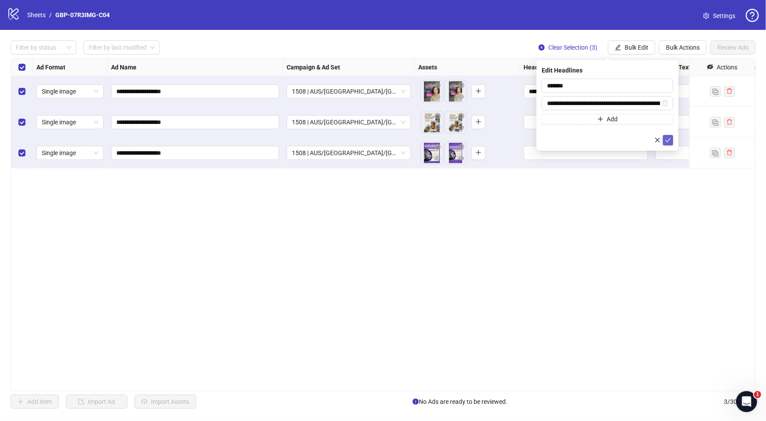
click at [666, 137] on icon "check" at bounding box center [668, 140] width 6 height 6
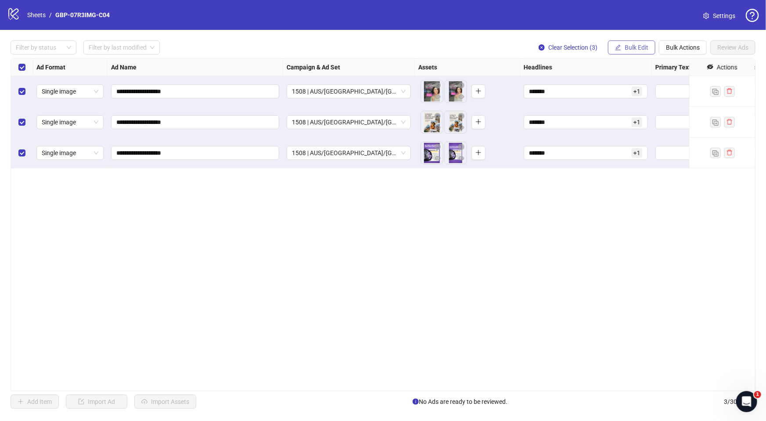
click at [634, 47] on span "Bulk Edit" at bounding box center [637, 47] width 24 height 7
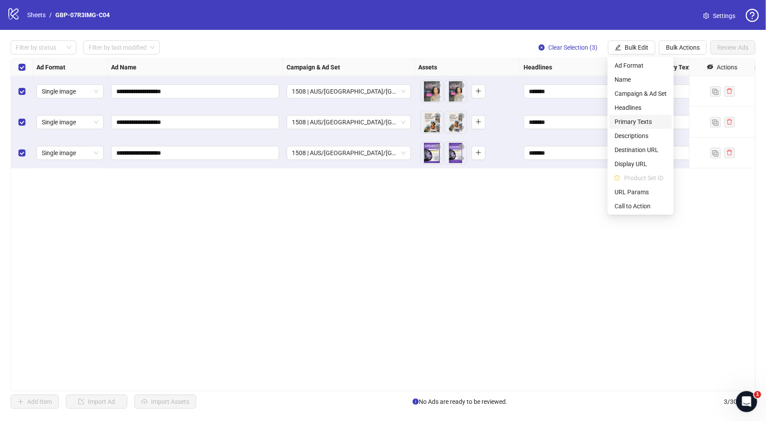
click at [628, 120] on span "Primary Texts" at bounding box center [641, 122] width 52 height 10
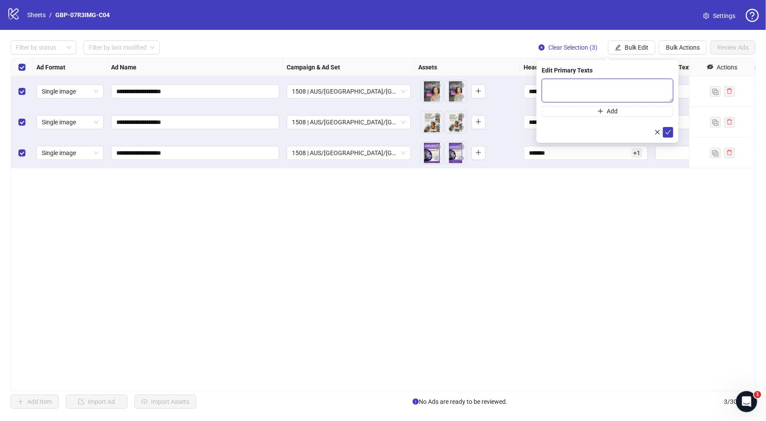
click at [603, 90] on textarea at bounding box center [608, 91] width 132 height 24
paste textarea "**********"
type textarea "**********"
click at [584, 111] on button "Add" at bounding box center [608, 111] width 132 height 11
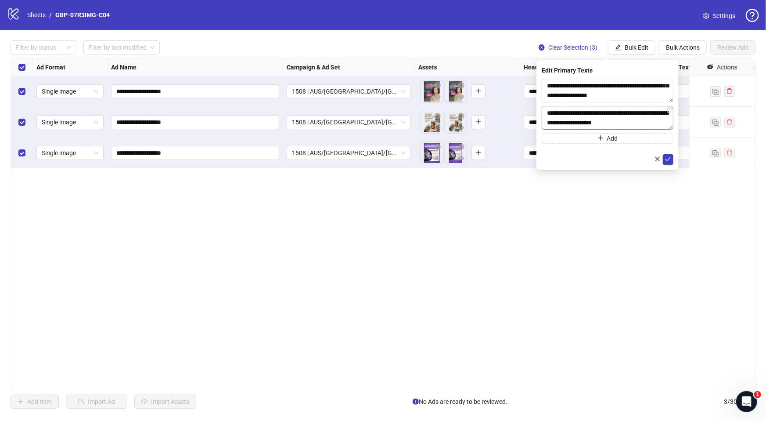
scroll to position [325, 0]
type textarea "**********"
click at [665, 159] on icon "check" at bounding box center [668, 159] width 6 height 6
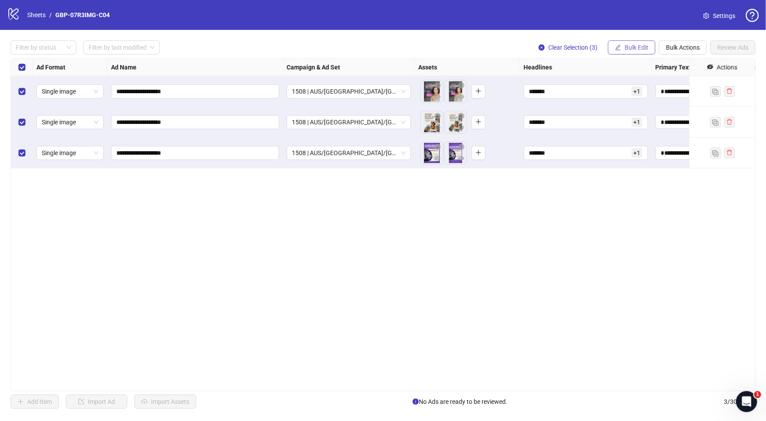
click at [636, 46] on span "Bulk Edit" at bounding box center [637, 47] width 24 height 7
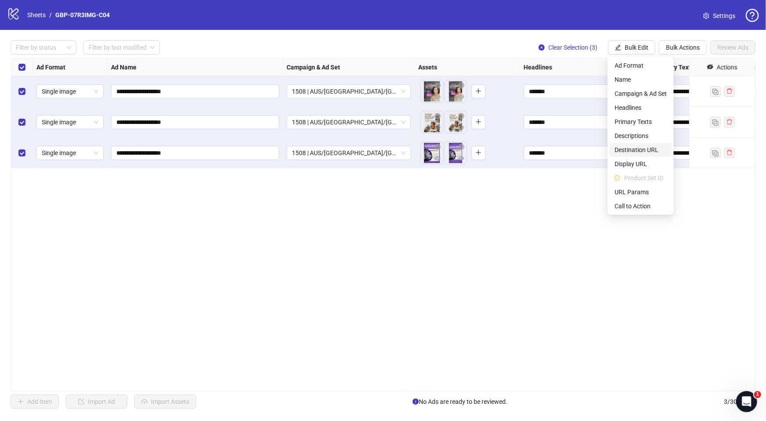
click at [640, 150] on span "Destination URL" at bounding box center [641, 150] width 52 height 10
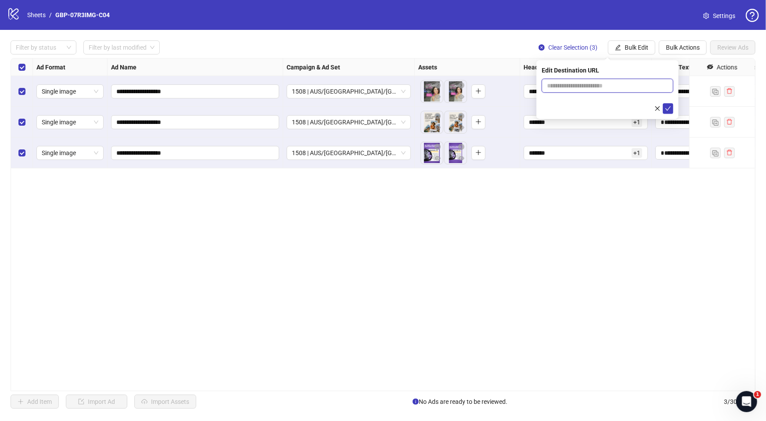
click at [562, 89] on input "text" at bounding box center [604, 86] width 114 height 10
paste input "**********"
type input "**********"
click at [669, 109] on icon "check" at bounding box center [668, 108] width 6 height 6
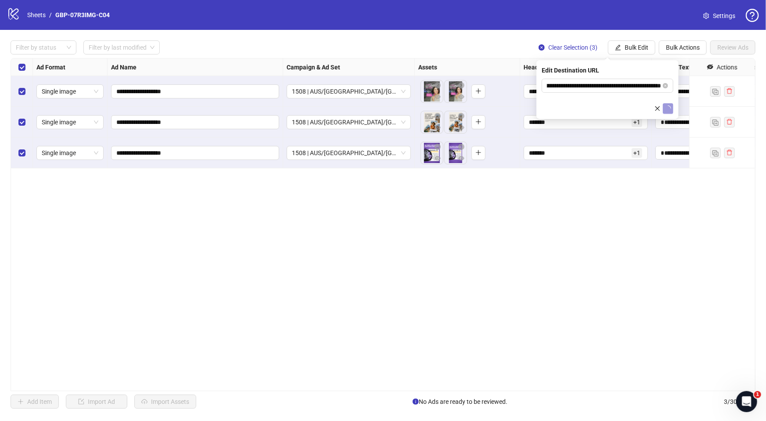
scroll to position [0, 0]
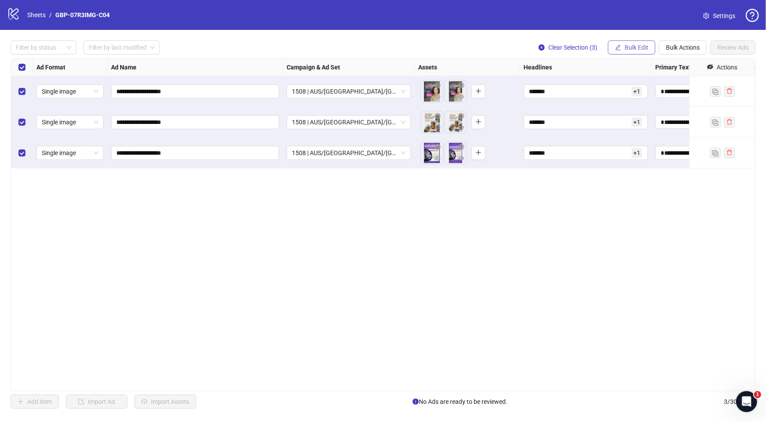
click at [643, 49] on span "Bulk Edit" at bounding box center [637, 47] width 24 height 7
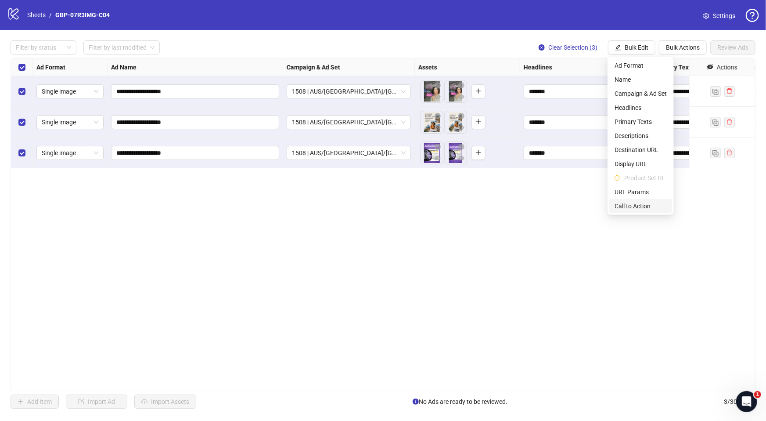
click at [644, 207] on span "Call to Action" at bounding box center [641, 206] width 52 height 10
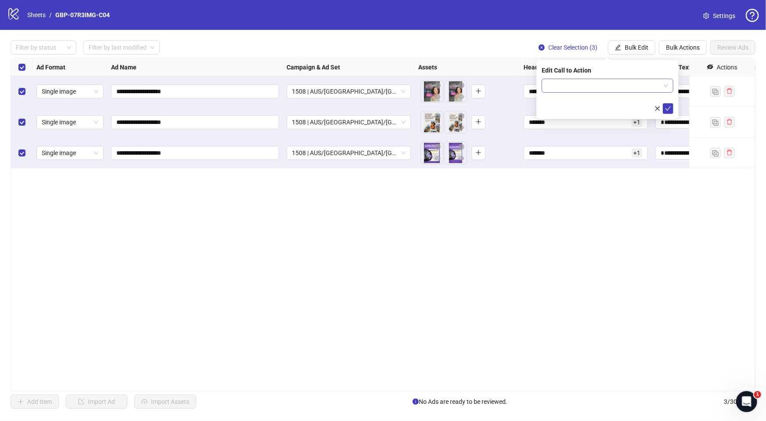
click at [583, 85] on input "search" at bounding box center [603, 85] width 113 height 13
type input "****"
click at [579, 101] on div "Shop now" at bounding box center [608, 103] width 118 height 10
click at [666, 105] on icon "check" at bounding box center [668, 108] width 6 height 6
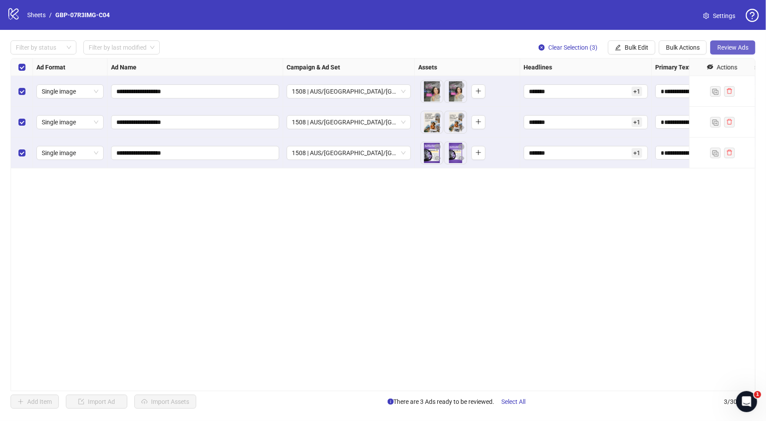
click at [729, 47] on span "Review Ads" at bounding box center [732, 47] width 31 height 7
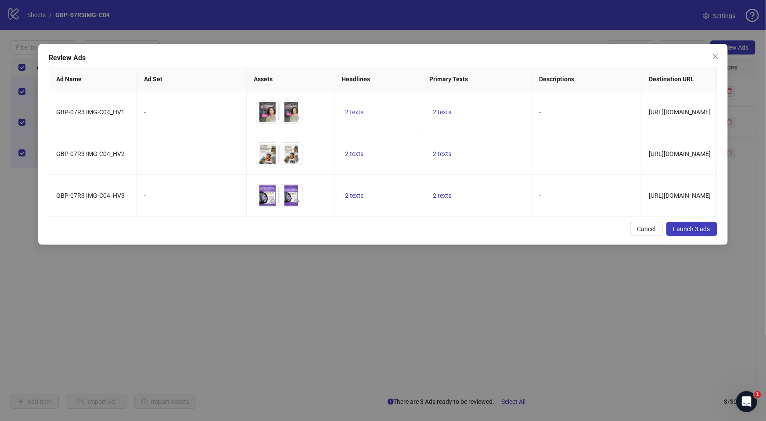
click at [293, 230] on div "Review Ads Ad Name Ad Set Assets Headlines Primary Texts Descriptions Destinati…" at bounding box center [383, 144] width 690 height 201
click at [696, 232] on span "Launch 3 ads" at bounding box center [691, 228] width 37 height 7
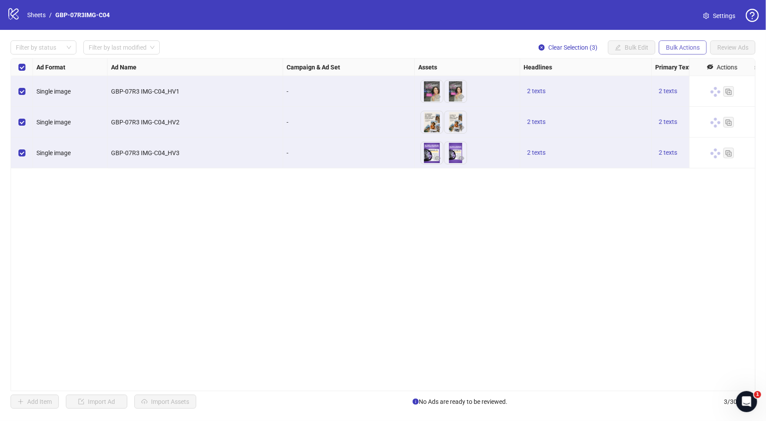
click at [697, 47] on span "Bulk Actions" at bounding box center [683, 47] width 34 height 7
click at [687, 92] on span "Duplicate with assets" at bounding box center [696, 94] width 60 height 10
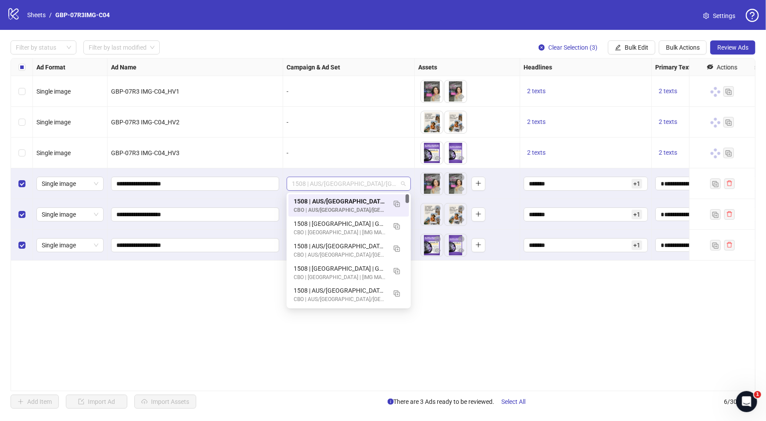
click at [362, 183] on span "1508 | AUS/[GEOGRAPHIC_DATA]/[GEOGRAPHIC_DATA]| GBP-07R3IMG-C04" at bounding box center [349, 183] width 114 height 13
click at [395, 224] on img "button" at bounding box center [397, 226] width 6 height 6
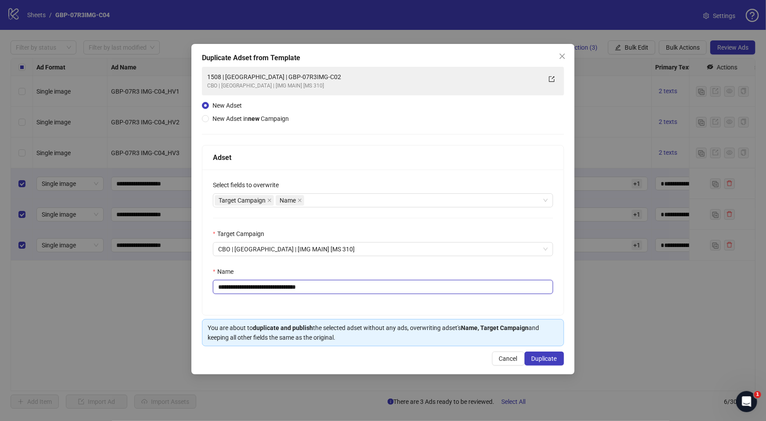
drag, startPoint x: 292, startPoint y: 288, endPoint x: 409, endPoint y: 292, distance: 116.9
click at [409, 292] on input "**********" at bounding box center [383, 287] width 340 height 14
paste input "text"
type input "**********"
click at [542, 360] on span "Duplicate" at bounding box center [544, 358] width 25 height 7
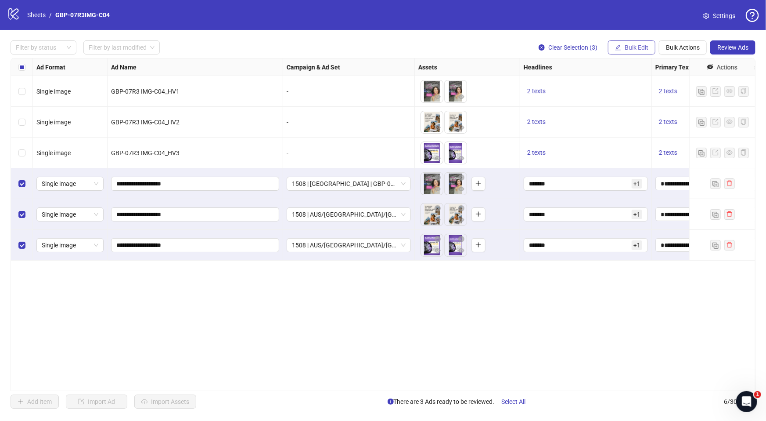
click at [637, 48] on span "Bulk Edit" at bounding box center [637, 47] width 24 height 7
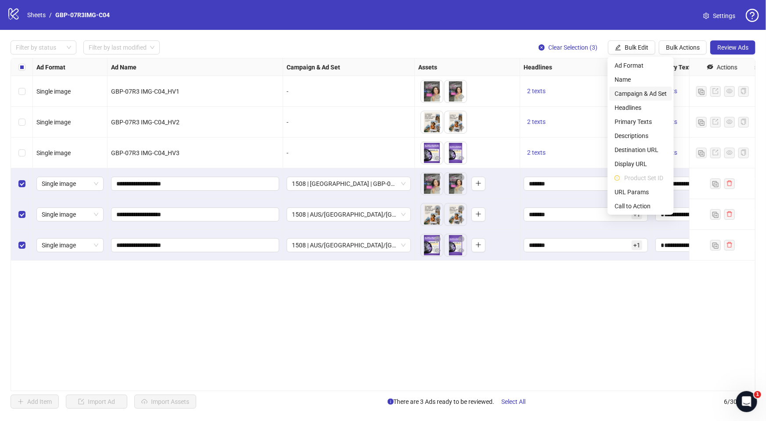
click at [645, 89] on span "Campaign & Ad Set" at bounding box center [641, 94] width 52 height 10
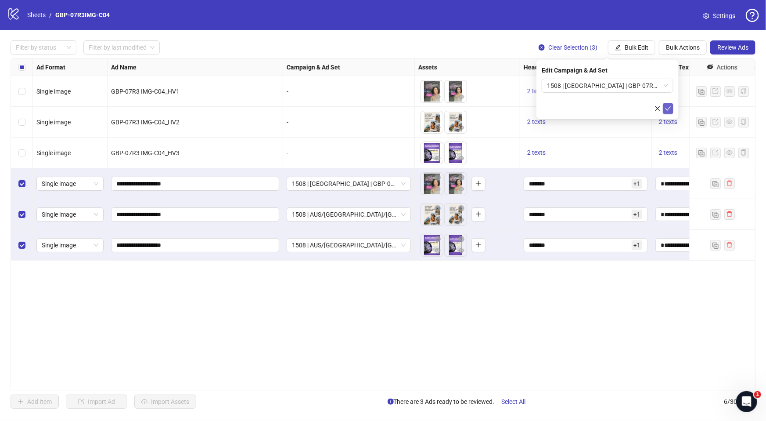
click at [666, 105] on icon "check" at bounding box center [668, 108] width 6 height 6
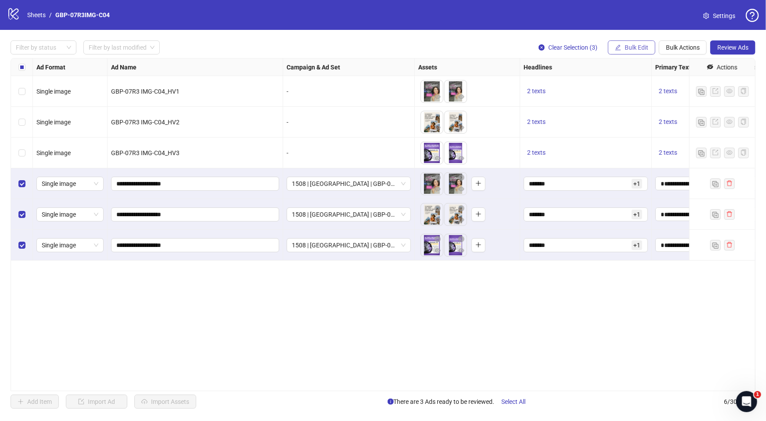
click at [626, 45] on span "Bulk Edit" at bounding box center [637, 47] width 24 height 7
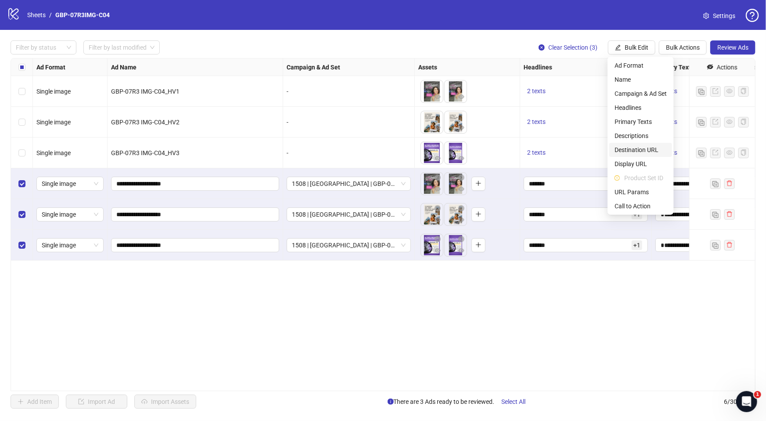
click at [640, 150] on span "Destination URL" at bounding box center [641, 150] width 52 height 10
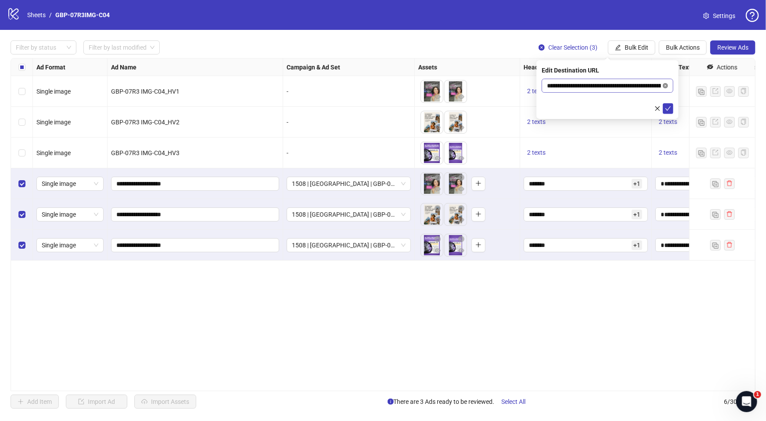
click at [664, 84] on icon "close-circle" at bounding box center [665, 85] width 5 height 5
click at [588, 87] on input "text" at bounding box center [604, 86] width 114 height 10
paste input "**********"
type input "**********"
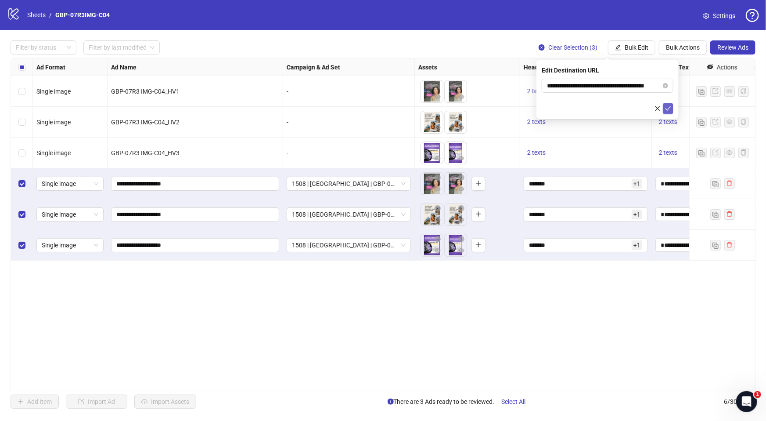
click at [668, 107] on icon "check" at bounding box center [668, 108] width 6 height 6
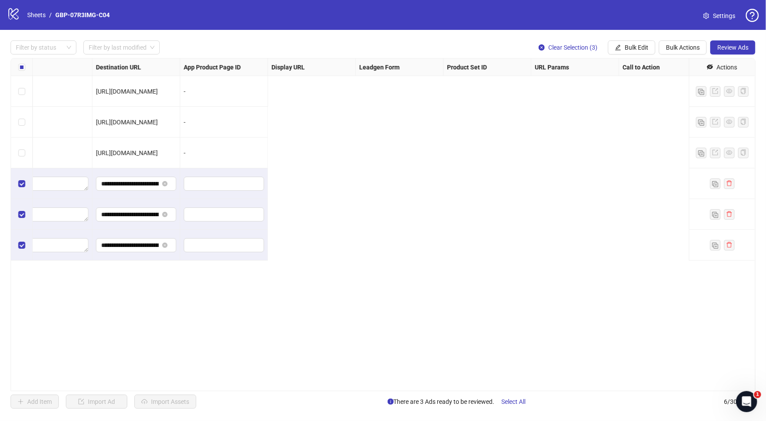
scroll to position [0, 0]
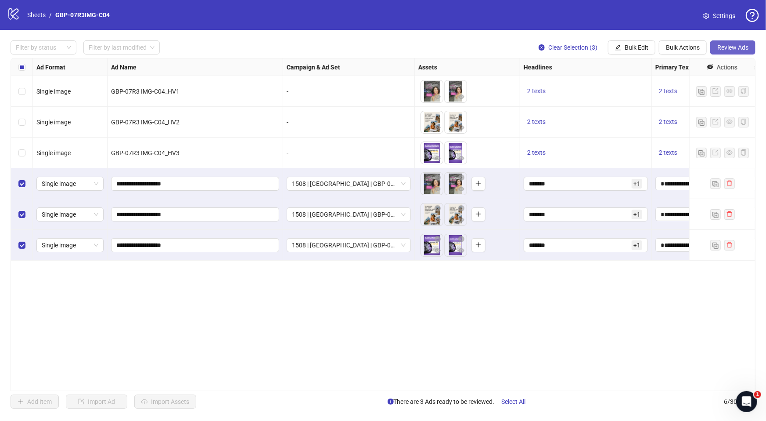
click at [741, 42] on button "Review Ads" at bounding box center [732, 47] width 45 height 14
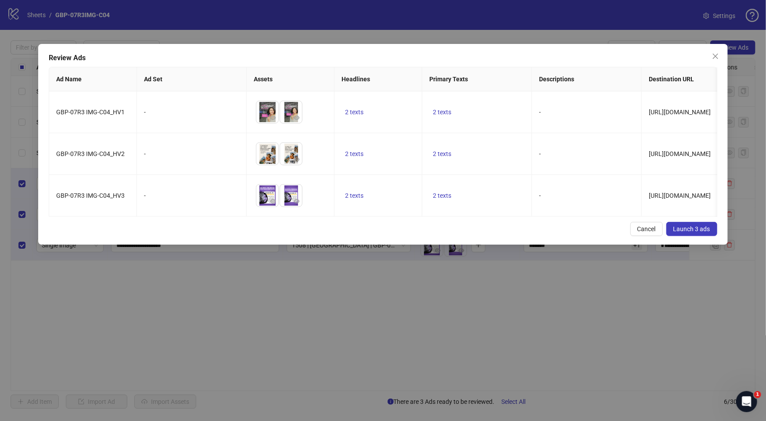
click at [325, 224] on div "Review Ads Ad Name Ad Set Assets Headlines Primary Texts Descriptions Destinati…" at bounding box center [383, 144] width 690 height 201
drag, startPoint x: 330, startPoint y: 222, endPoint x: 410, endPoint y: 225, distance: 80.8
click at [410, 225] on div "Review Ads Ad Name Ad Set Assets Headlines Primary Texts Descriptions Destinati…" at bounding box center [383, 144] width 690 height 201
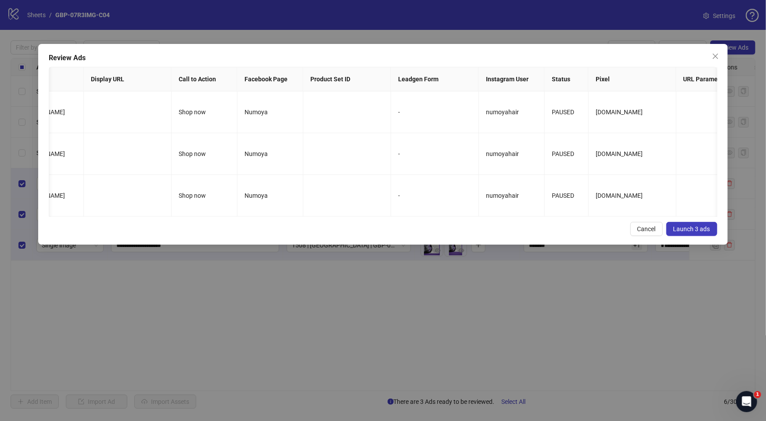
scroll to position [0, 650]
click at [696, 232] on span "Launch 3 ads" at bounding box center [691, 228] width 37 height 7
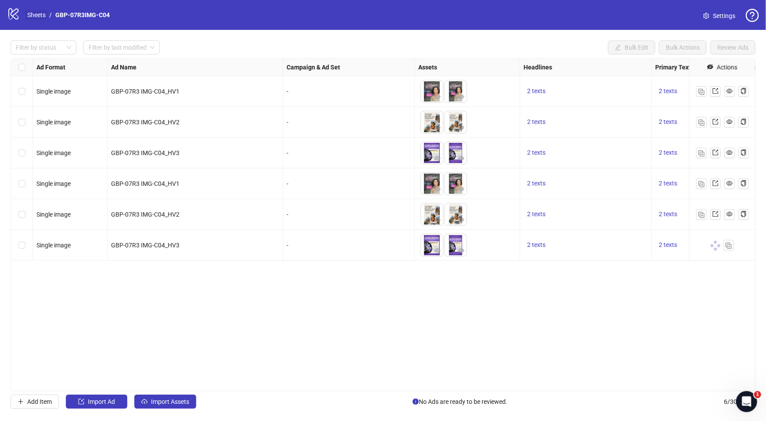
click at [38, 17] on link "Sheets" at bounding box center [36, 15] width 22 height 10
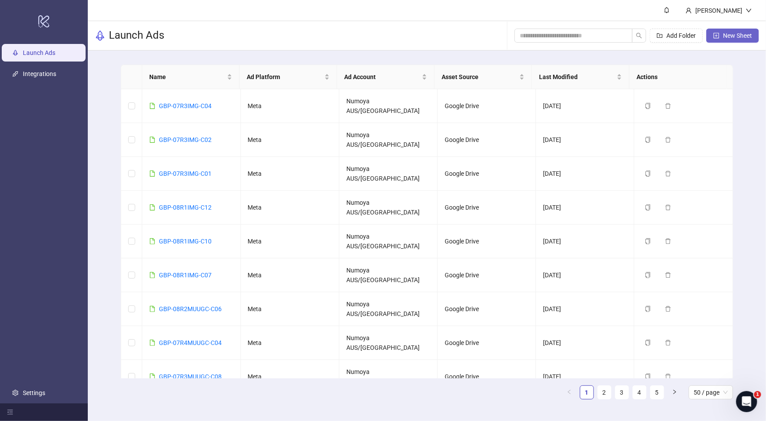
click at [726, 33] on span "New Sheet" at bounding box center [737, 35] width 29 height 7
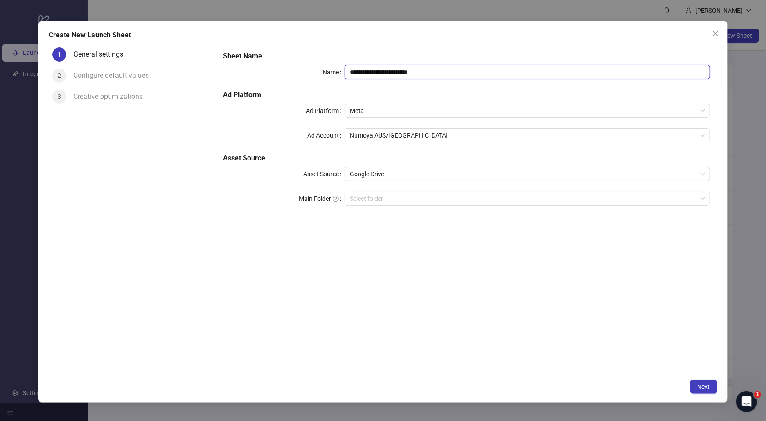
click at [437, 72] on input "**********" at bounding box center [527, 72] width 365 height 14
drag, startPoint x: 404, startPoint y: 74, endPoint x: 277, endPoint y: 73, distance: 127.3
click at [277, 73] on div "**********" at bounding box center [466, 72] width 487 height 14
paste input "text"
click at [416, 205] on div "Select folder" at bounding box center [527, 198] width 365 height 14
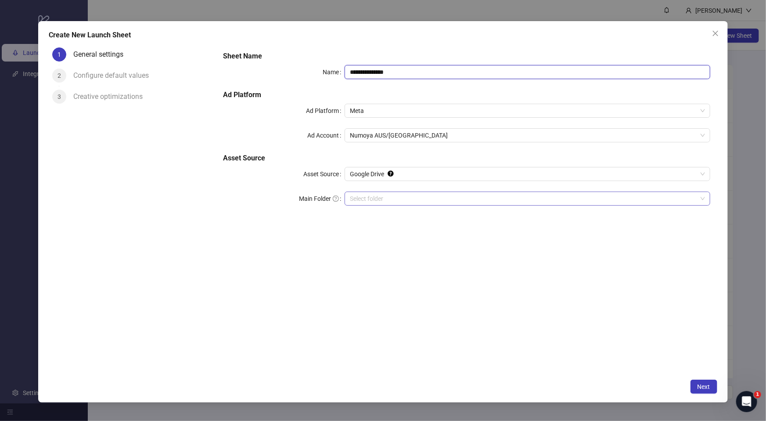
type input "**********"
click at [705, 385] on span "Next" at bounding box center [704, 386] width 13 height 7
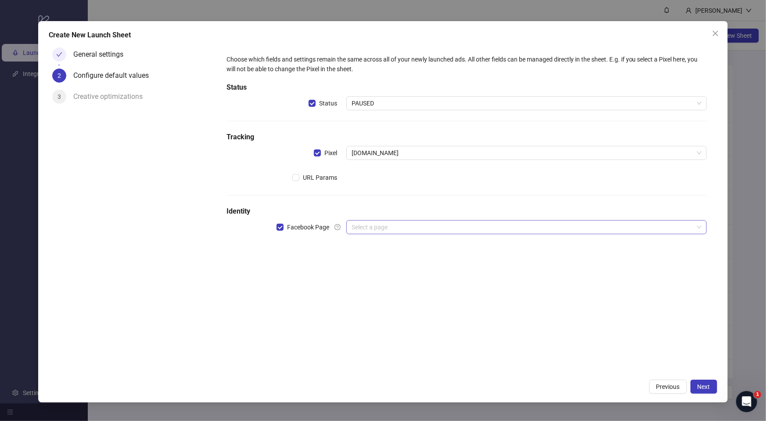
click at [402, 232] on input "search" at bounding box center [523, 226] width 342 height 13
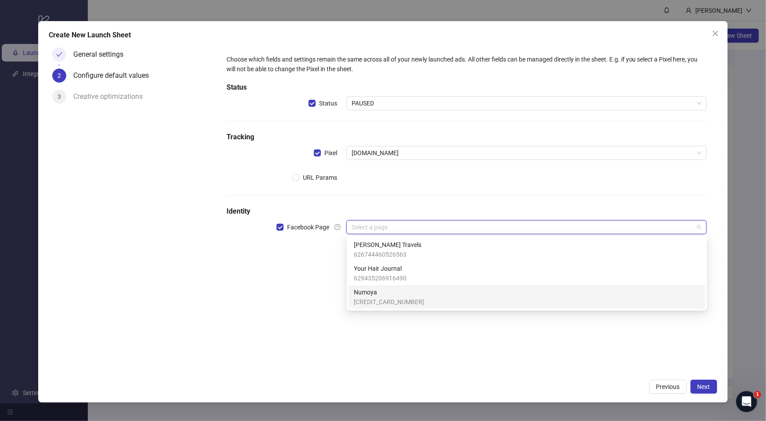
drag, startPoint x: 395, startPoint y: 297, endPoint x: 392, endPoint y: 290, distance: 6.9
click at [395, 297] on span "[CREDIT_CARD_NUMBER]" at bounding box center [389, 302] width 70 height 10
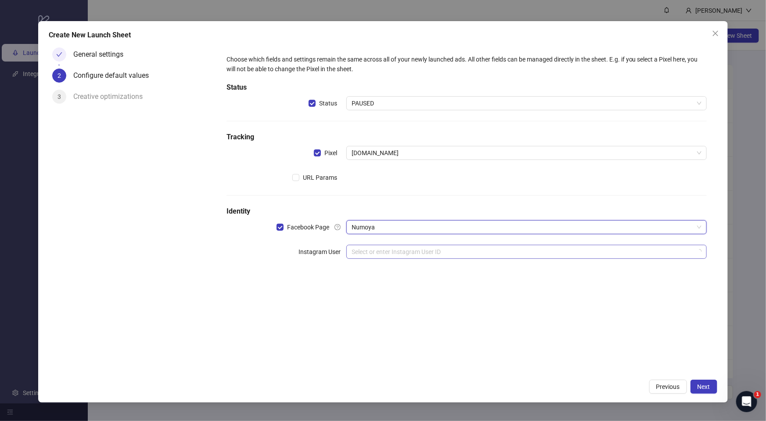
click at [390, 253] on input "search" at bounding box center [523, 251] width 342 height 13
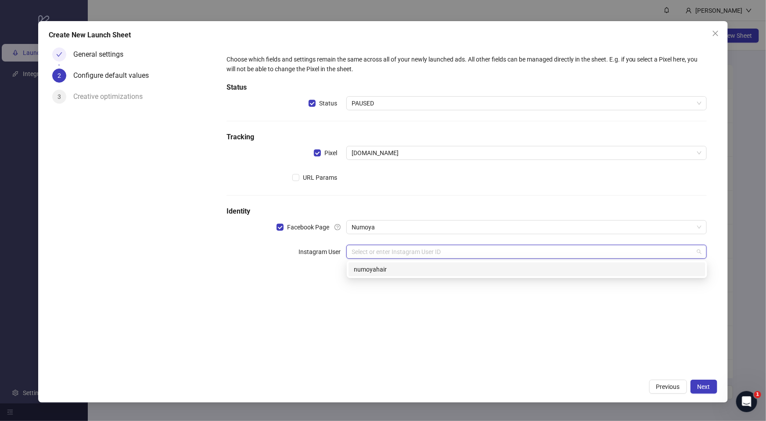
click at [388, 270] on div "numoyahair" at bounding box center [527, 269] width 346 height 10
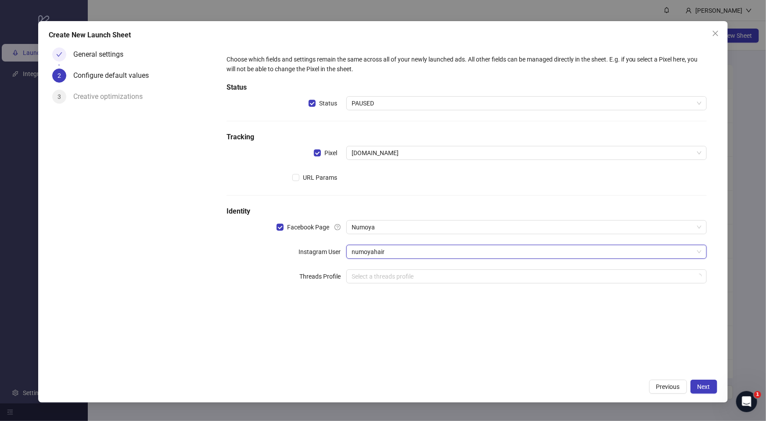
click at [387, 316] on div "Choose which fields and settings remain the same across all of your newly launc…" at bounding box center [466, 209] width 501 height 330
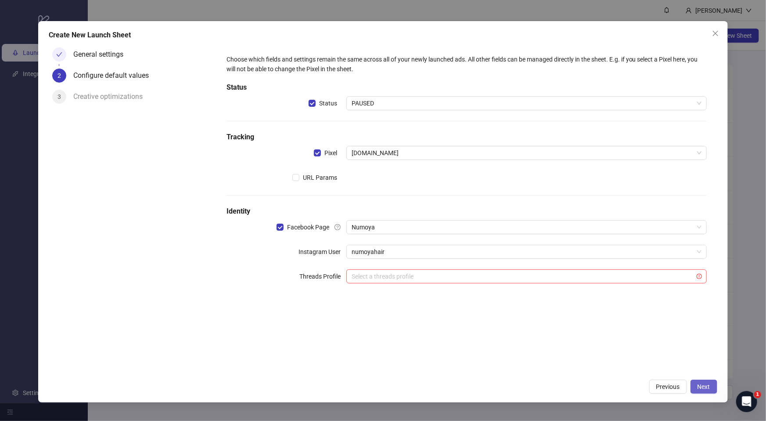
click at [699, 388] on span "Next" at bounding box center [704, 386] width 13 height 7
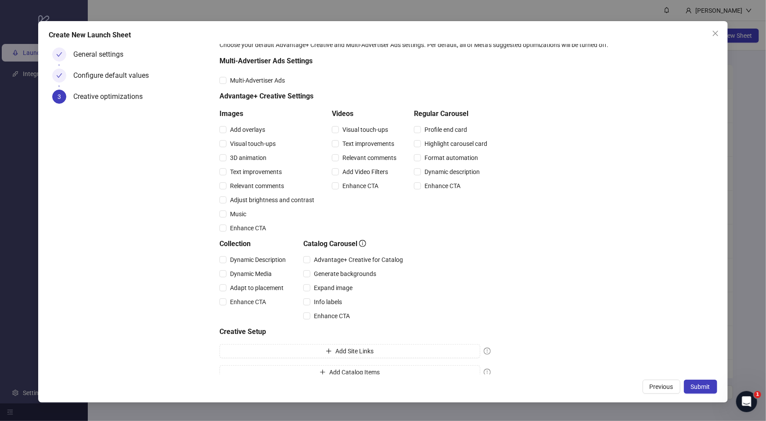
scroll to position [32, 0]
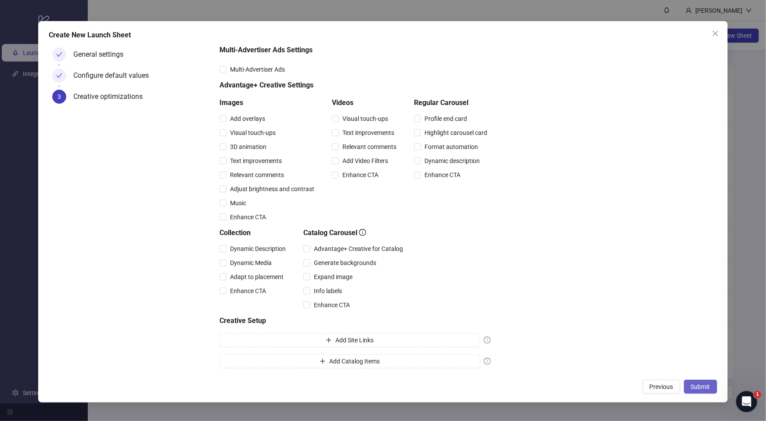
click at [693, 389] on span "Submit" at bounding box center [700, 386] width 19 height 7
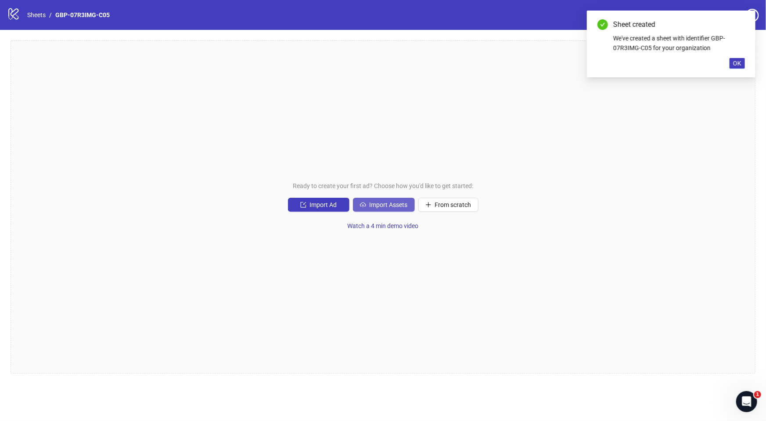
click at [379, 201] on span "Import Assets" at bounding box center [389, 204] width 38 height 7
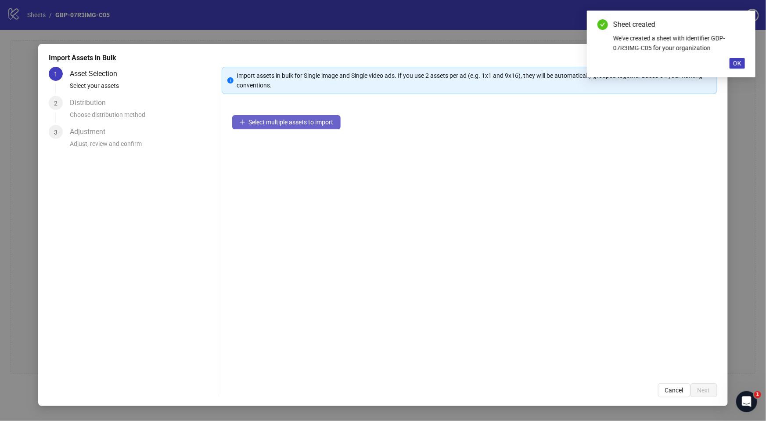
click at [319, 128] on button "Select multiple assets to import" at bounding box center [286, 122] width 108 height 14
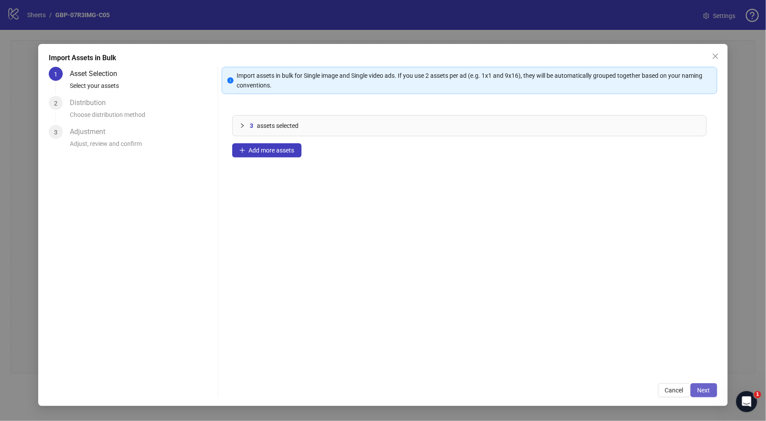
click at [703, 390] on span "Next" at bounding box center [704, 389] width 13 height 7
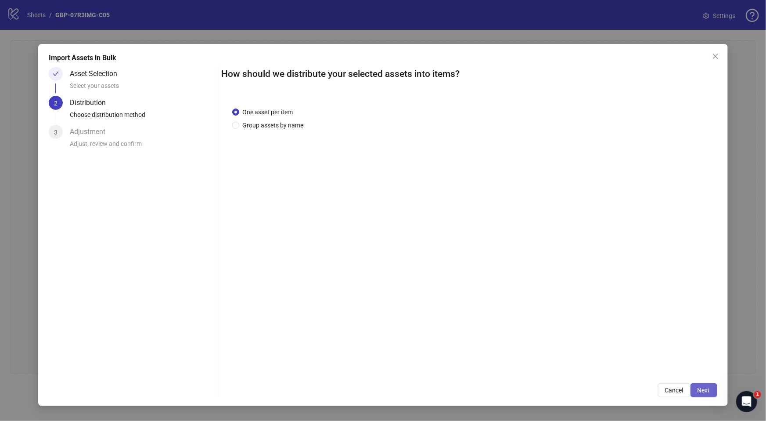
click at [703, 392] on span "Next" at bounding box center [704, 389] width 13 height 7
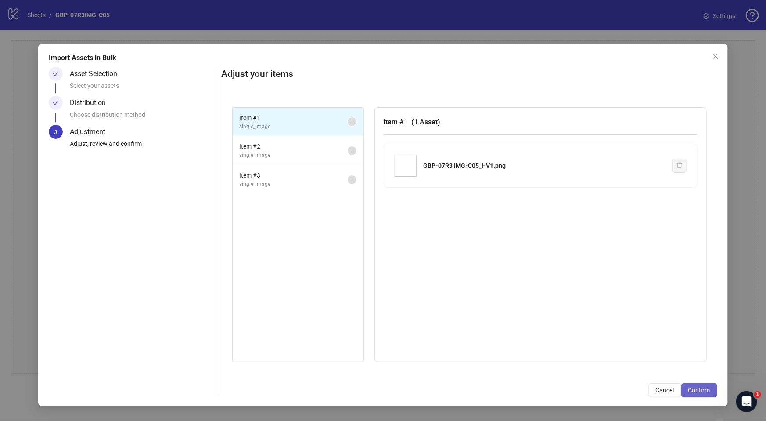
click at [704, 388] on span "Confirm" at bounding box center [699, 389] width 22 height 7
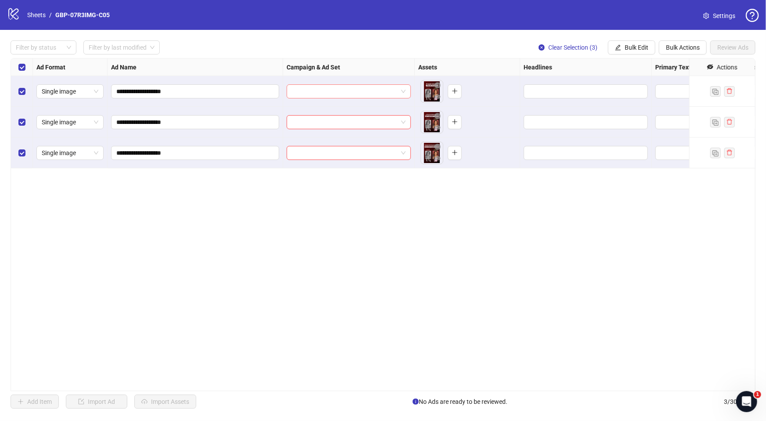
click at [357, 92] on input "search" at bounding box center [345, 91] width 106 height 13
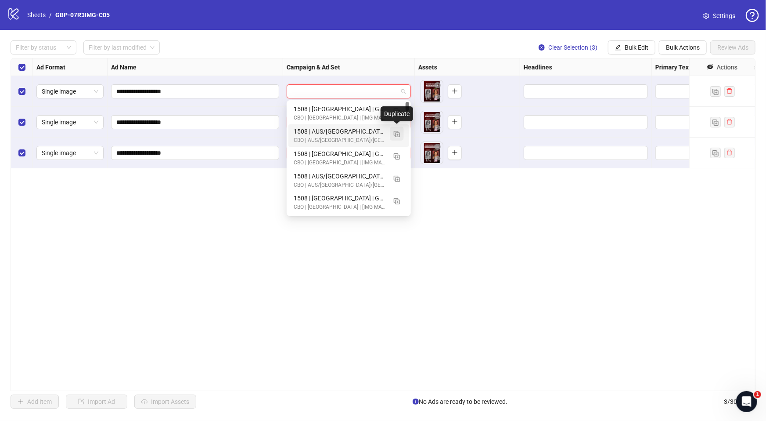
click at [395, 132] on img "button" at bounding box center [397, 134] width 6 height 6
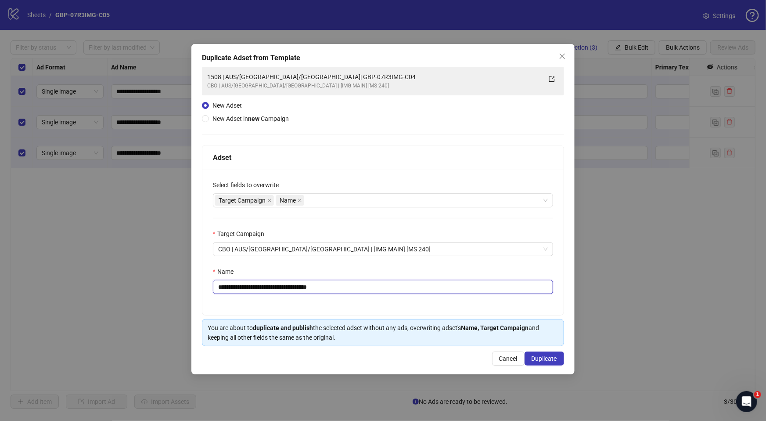
drag, startPoint x: 273, startPoint y: 287, endPoint x: 423, endPoint y: 295, distance: 150.0
click at [423, 295] on div "**********" at bounding box center [382, 241] width 361 height 145
paste input "text"
type input "**********"
click at [544, 358] on span "Duplicate" at bounding box center [544, 358] width 25 height 7
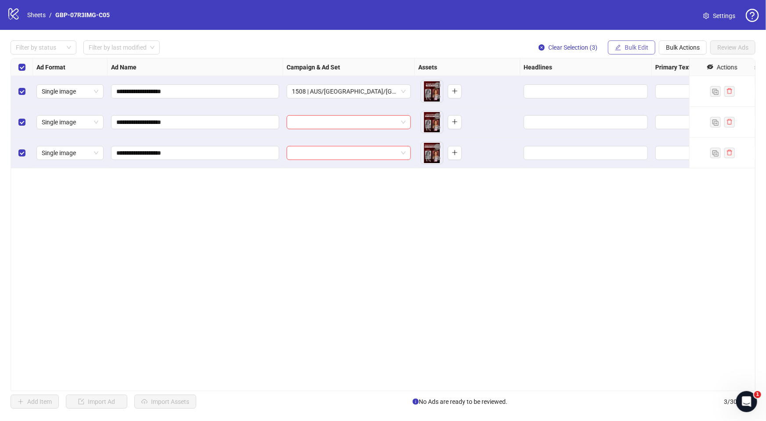
click at [637, 47] on span "Bulk Edit" at bounding box center [637, 47] width 24 height 7
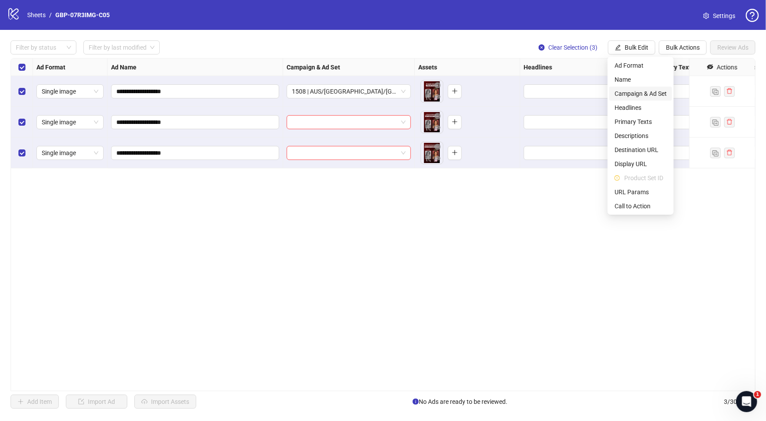
click at [656, 90] on span "Campaign & Ad Set" at bounding box center [641, 94] width 52 height 10
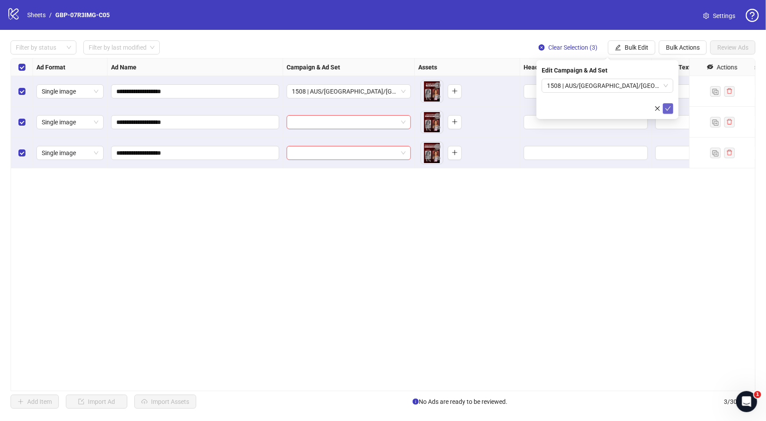
click at [667, 106] on icon "check" at bounding box center [668, 108] width 6 height 6
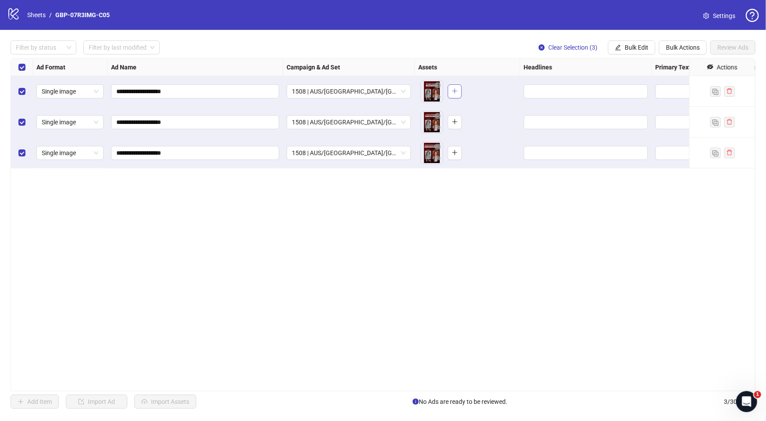
click at [455, 89] on icon "plus" at bounding box center [455, 91] width 6 height 6
click at [457, 124] on icon "plus" at bounding box center [455, 122] width 6 height 6
click at [457, 155] on icon "plus" at bounding box center [455, 152] width 6 height 6
click at [576, 89] on input "Edit values" at bounding box center [585, 91] width 112 height 10
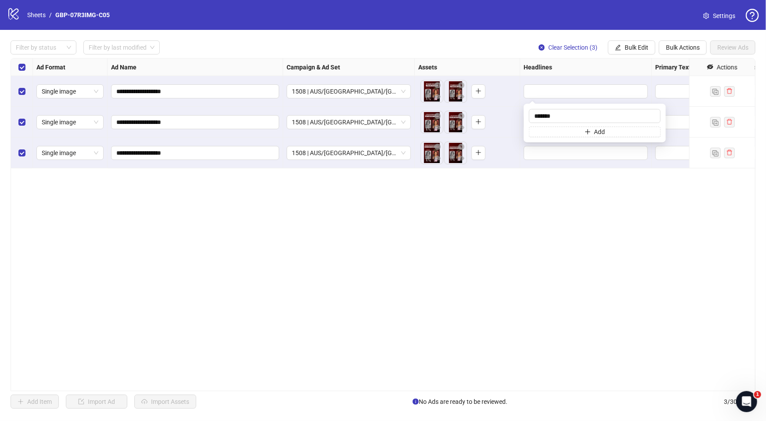
type input "*******"
click at [562, 133] on button "Add" at bounding box center [595, 131] width 132 height 11
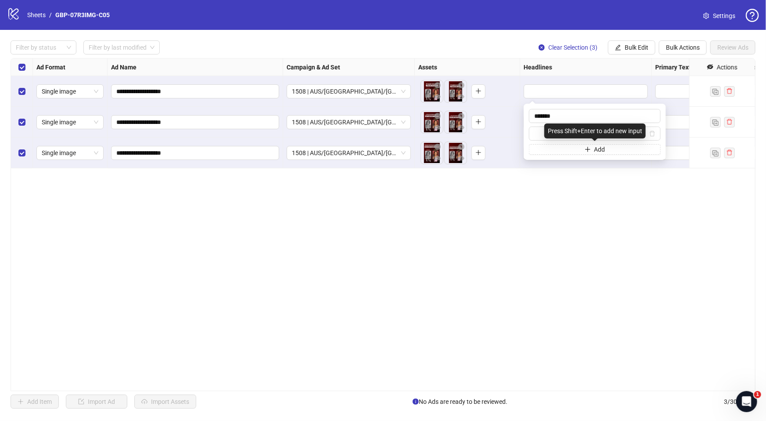
type input "**********"
click at [592, 216] on div "**********" at bounding box center [383, 224] width 745 height 333
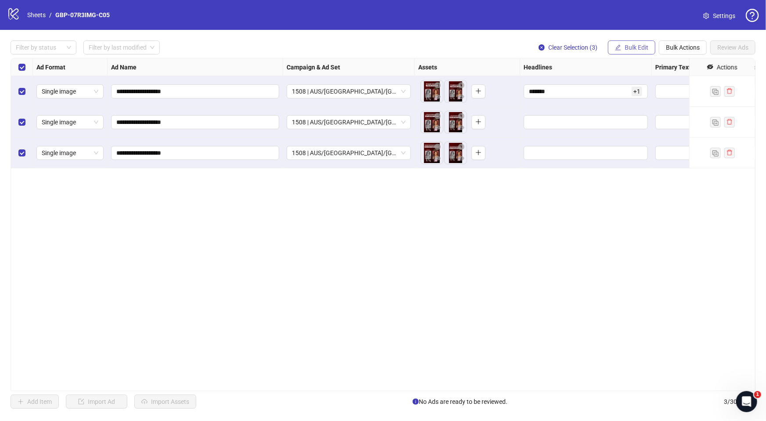
click at [641, 48] on span "Bulk Edit" at bounding box center [637, 47] width 24 height 7
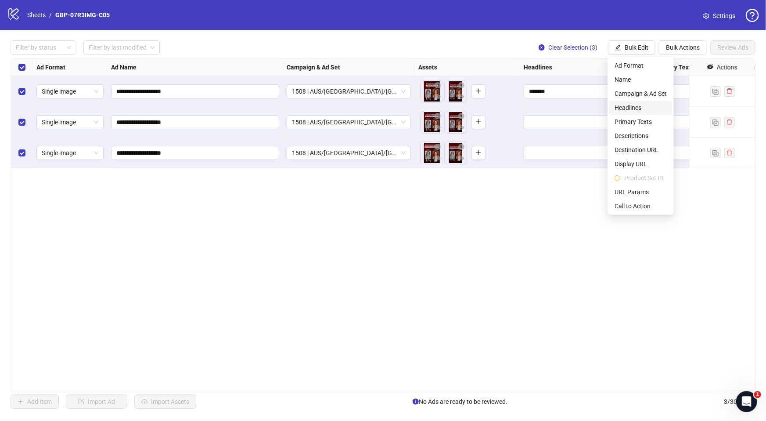
click at [640, 107] on span "Headlines" at bounding box center [641, 108] width 52 height 10
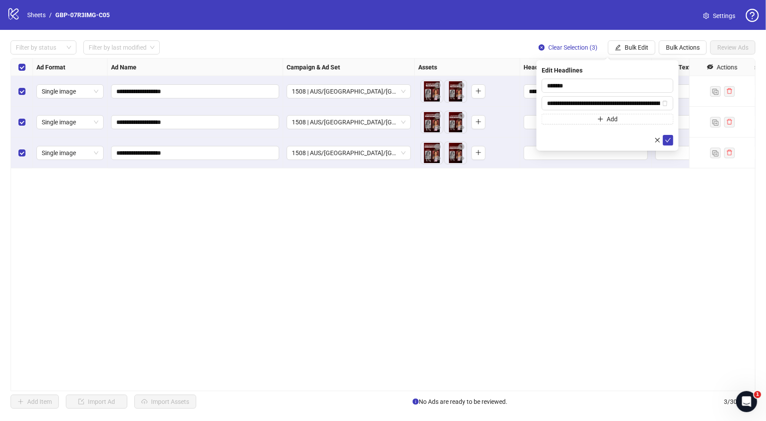
drag, startPoint x: 670, startPoint y: 137, endPoint x: 648, endPoint y: 166, distance: 36.1
click at [669, 137] on icon "check" at bounding box center [668, 140] width 6 height 6
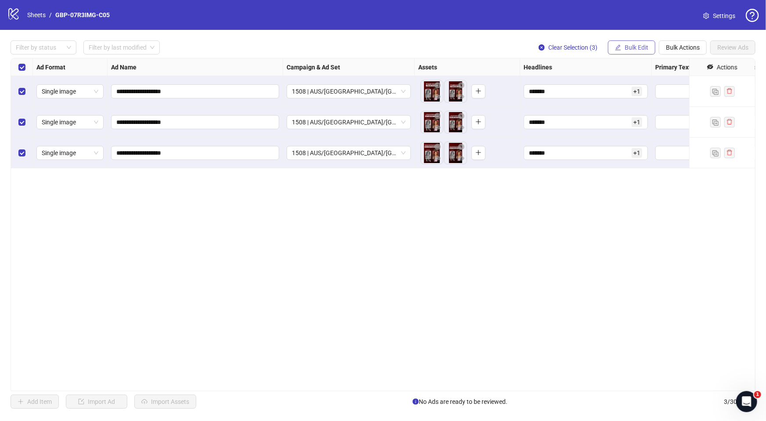
click at [630, 46] on span "Bulk Edit" at bounding box center [637, 47] width 24 height 7
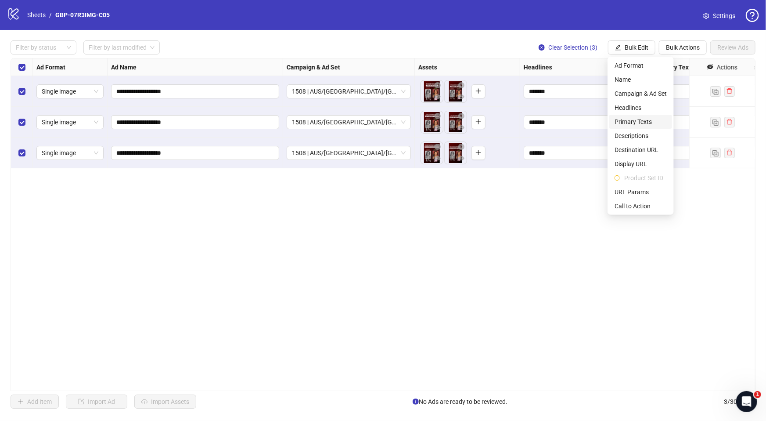
click at [631, 121] on span "Primary Texts" at bounding box center [641, 122] width 52 height 10
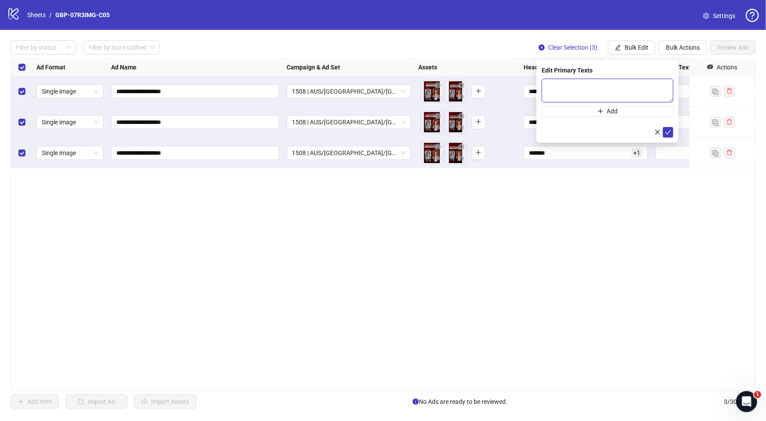
click at [572, 92] on textarea at bounding box center [608, 91] width 132 height 24
paste textarea "**********"
type textarea "**********"
click at [587, 108] on button "Add" at bounding box center [608, 111] width 132 height 11
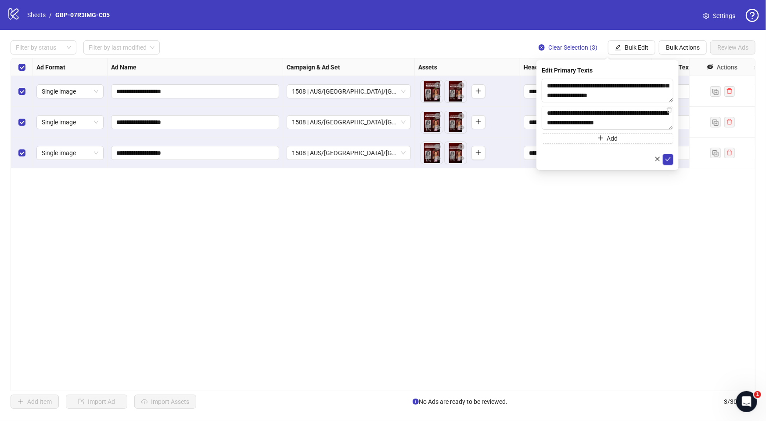
scroll to position [325, 0]
type textarea "**********"
click at [671, 158] on button "submit" at bounding box center [668, 159] width 11 height 11
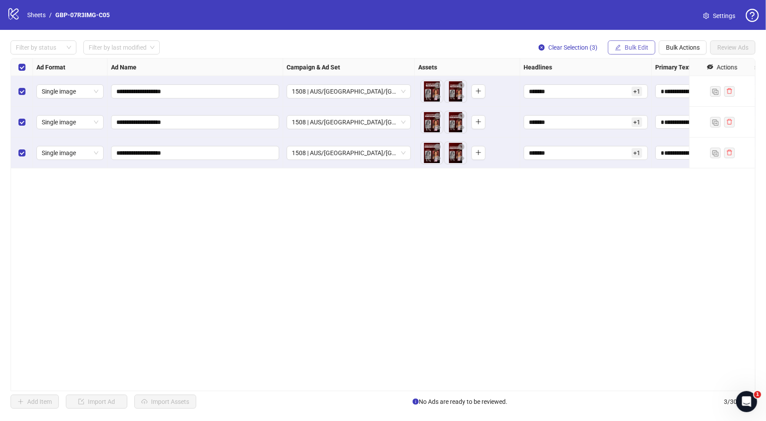
click at [640, 45] on span "Bulk Edit" at bounding box center [637, 47] width 24 height 7
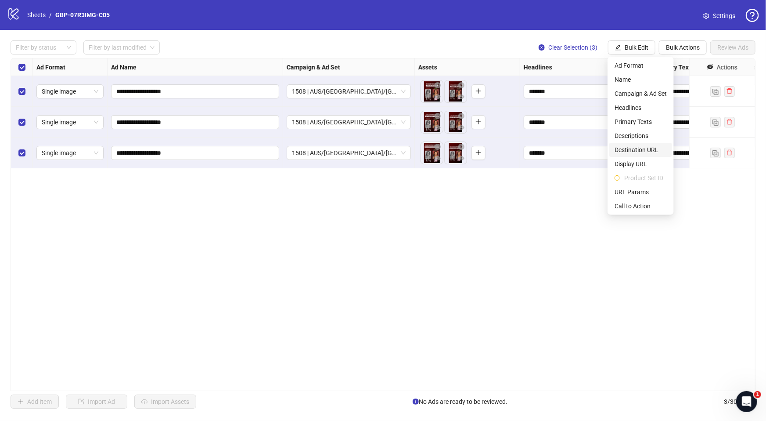
click at [648, 150] on span "Destination URL" at bounding box center [641, 150] width 52 height 10
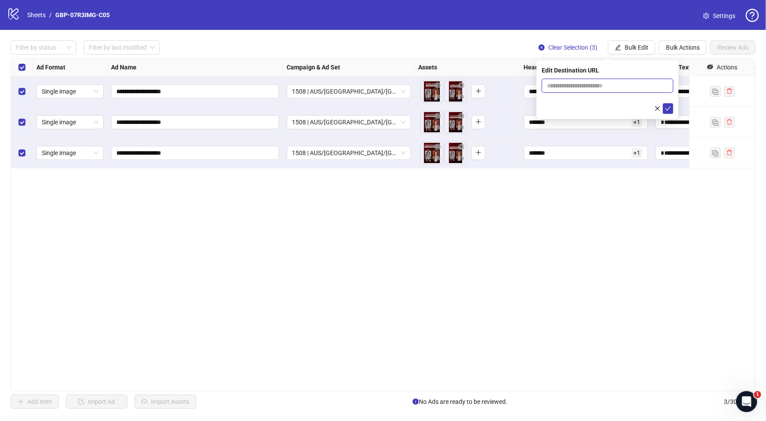
click at [592, 84] on input "text" at bounding box center [604, 86] width 114 height 10
paste input "**********"
type input "**********"
click at [666, 106] on icon "check" at bounding box center [668, 108] width 6 height 6
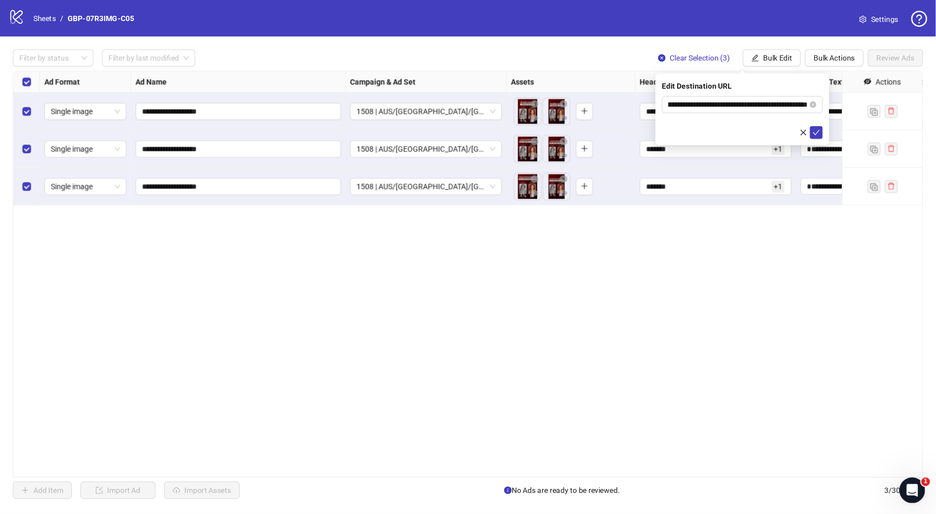
scroll to position [0, 0]
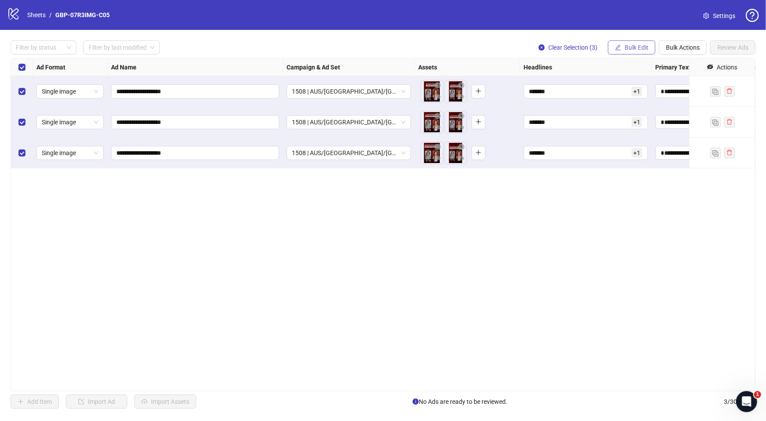
click at [635, 49] on span "Bulk Edit" at bounding box center [637, 47] width 24 height 7
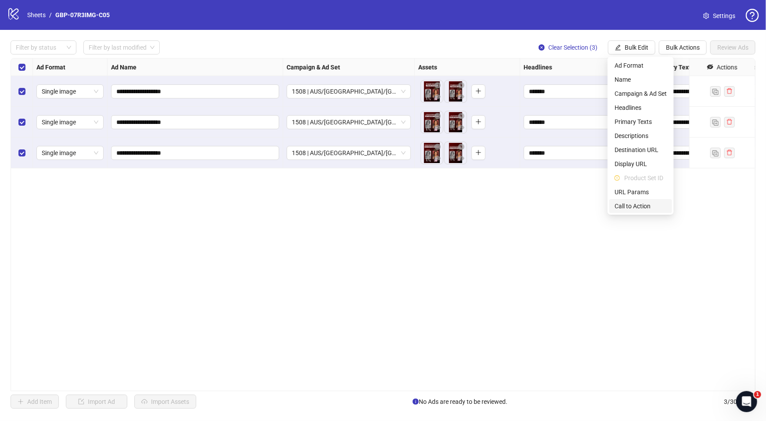
click at [650, 204] on span "Call to Action" at bounding box center [641, 206] width 52 height 10
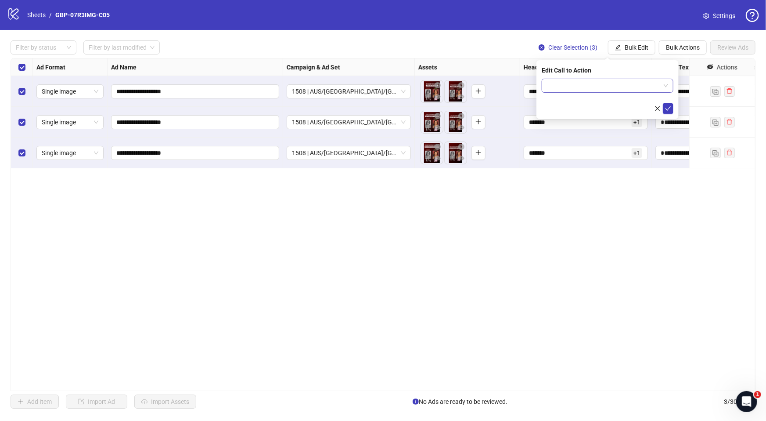
click at [572, 86] on input "search" at bounding box center [603, 85] width 113 height 13
type input "****"
click at [571, 101] on div "Shop now" at bounding box center [608, 103] width 118 height 10
click at [664, 109] on button "submit" at bounding box center [668, 108] width 11 height 11
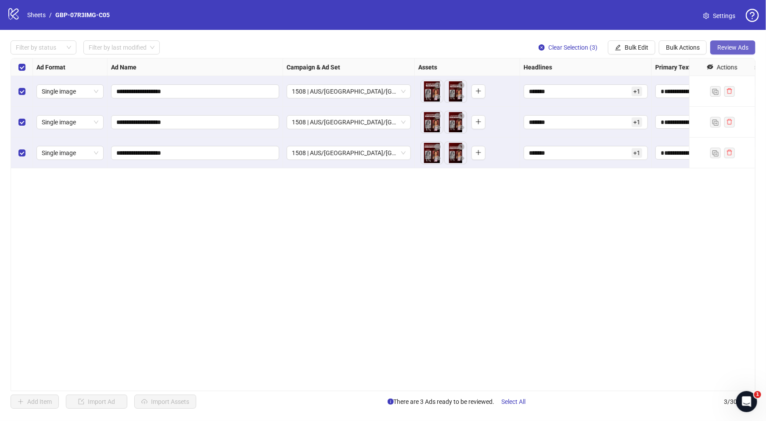
click at [741, 49] on span "Review Ads" at bounding box center [732, 47] width 31 height 7
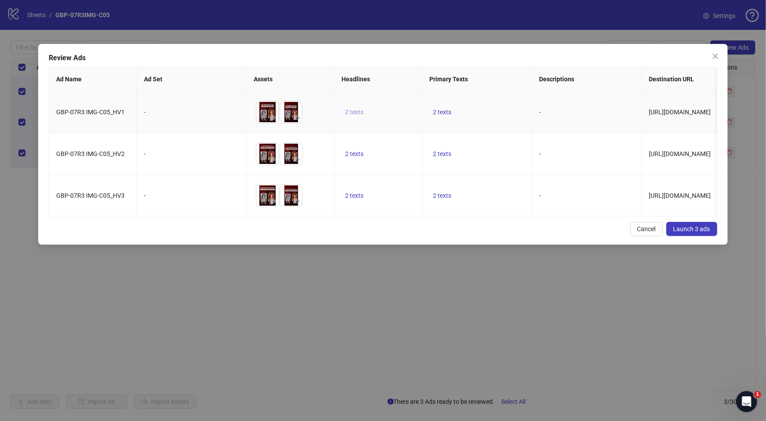
click at [358, 112] on span "2 texts" at bounding box center [354, 111] width 18 height 7
click at [484, 104] on button "button" at bounding box center [491, 106] width 14 height 14
click at [482, 166] on td "2 texts" at bounding box center [477, 154] width 110 height 42
click at [447, 104] on td "2 texts" at bounding box center [477, 112] width 110 height 42
click at [446, 110] on span "2 texts" at bounding box center [442, 111] width 18 height 7
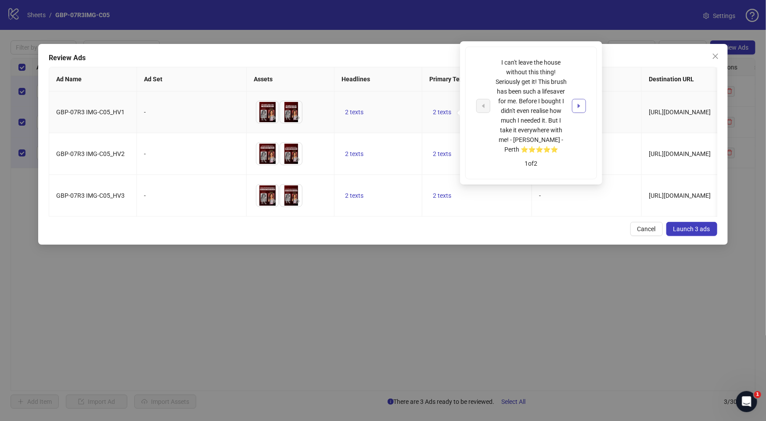
click at [580, 105] on icon "caret-right" at bounding box center [579, 106] width 3 height 4
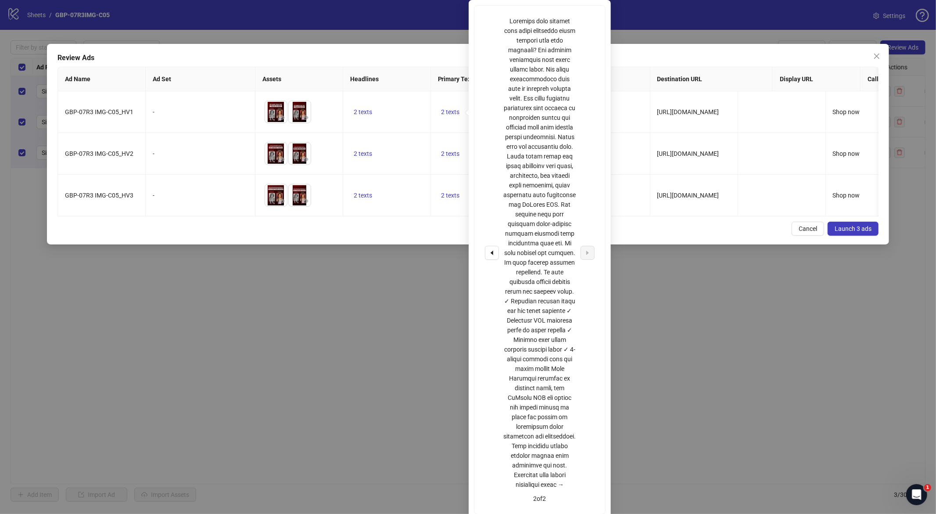
click at [735, 236] on div "Cancel Launch 3 ads" at bounding box center [469, 229] width 822 height 14
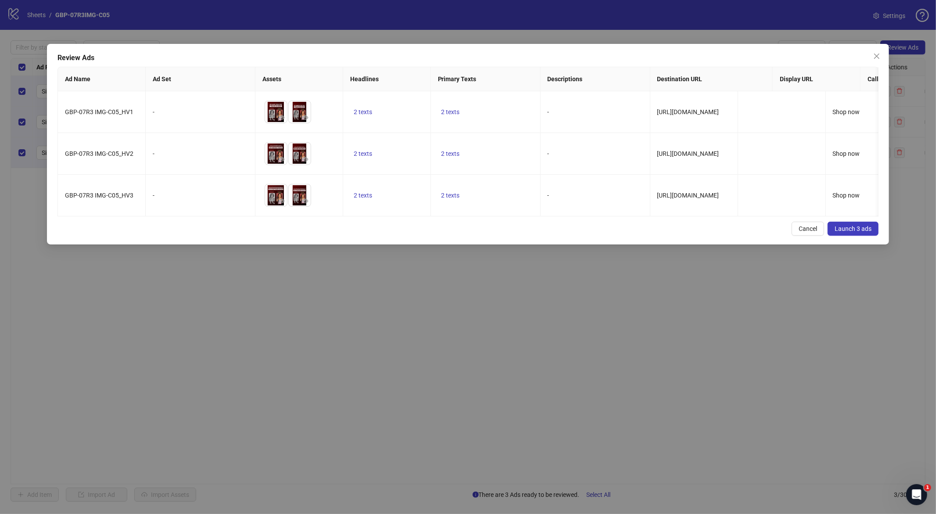
click at [766, 232] on span "Launch 3 ads" at bounding box center [853, 228] width 37 height 7
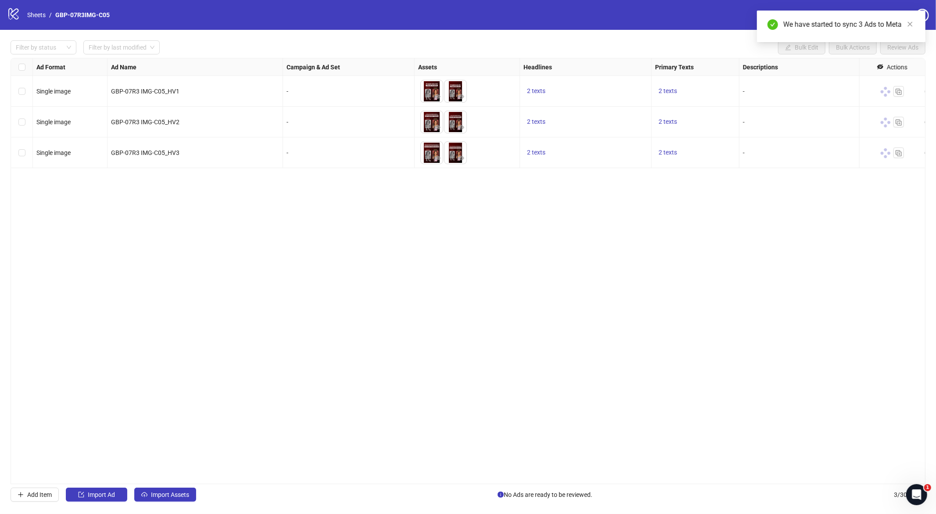
click at [23, 61] on div "Select all rows" at bounding box center [22, 67] width 22 height 18
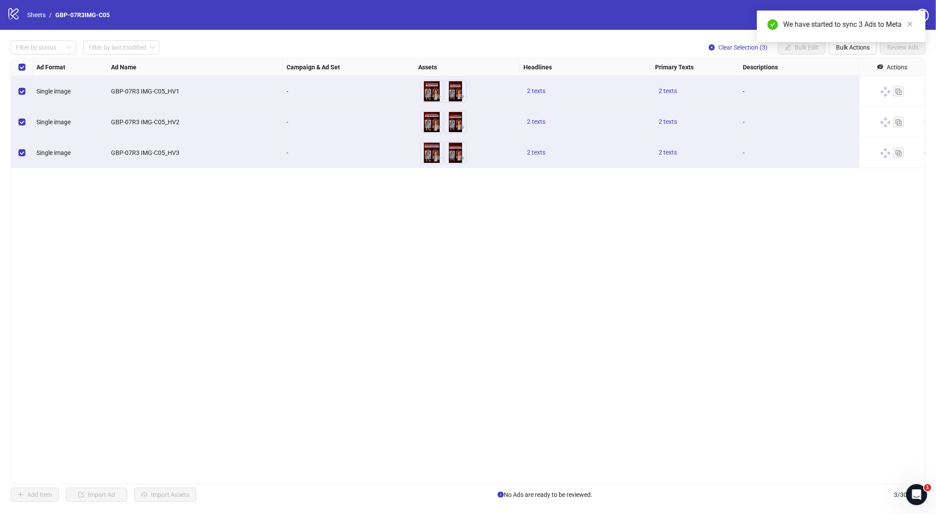
click at [766, 42] on div "We have started to sync 3 Ads to Meta" at bounding box center [841, 27] width 169 height 32
click at [766, 50] on span "Bulk Actions" at bounding box center [853, 47] width 34 height 7
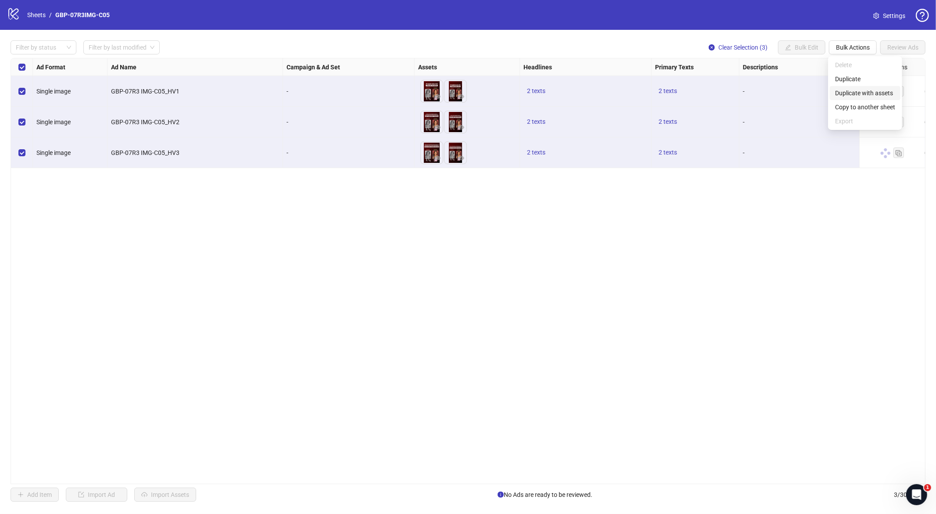
click at [766, 89] on span "Duplicate with assets" at bounding box center [865, 93] width 60 height 10
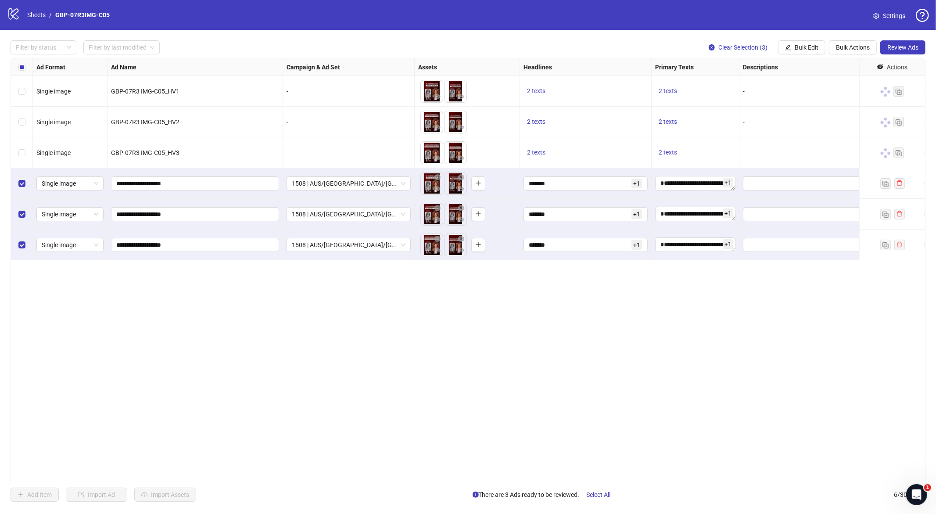
click at [343, 191] on div "1508 | AUS/[GEOGRAPHIC_DATA]/[GEOGRAPHIC_DATA]| GBP-07R3IMG-C05" at bounding box center [349, 183] width 132 height 31
click at [345, 184] on span "1508 | AUS/[GEOGRAPHIC_DATA]/[GEOGRAPHIC_DATA]| GBP-07R3IMG-C05" at bounding box center [349, 183] width 114 height 13
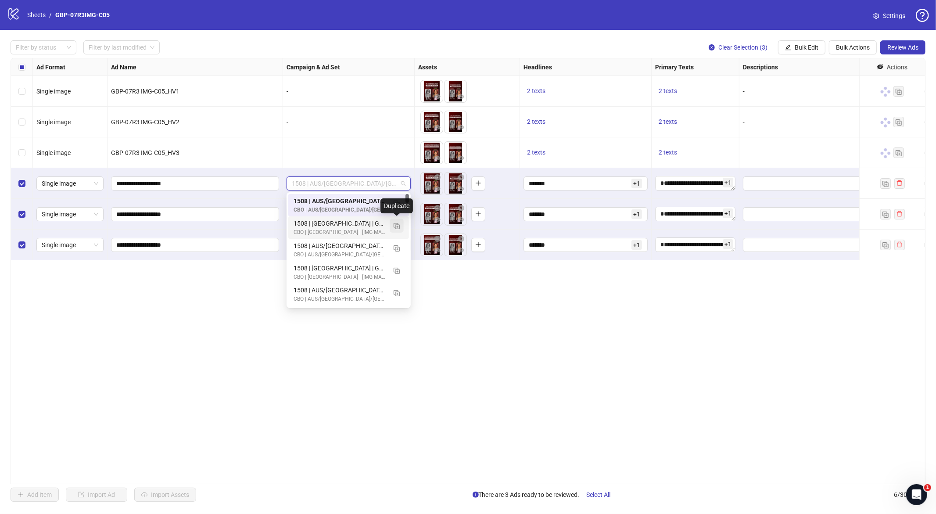
click at [397, 223] on img "button" at bounding box center [397, 226] width 6 height 6
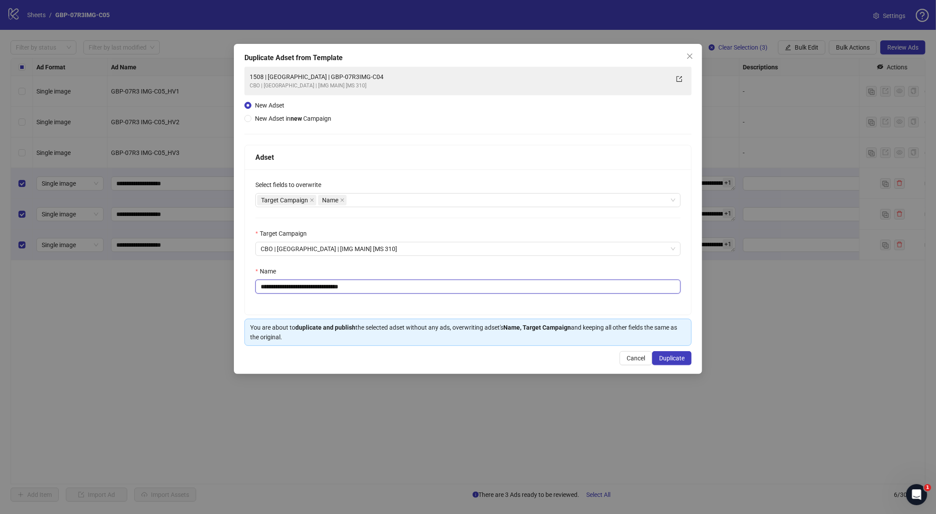
drag, startPoint x: 296, startPoint y: 286, endPoint x: 467, endPoint y: 296, distance: 170.6
click at [467, 296] on div "**********" at bounding box center [468, 241] width 447 height 145
paste input "text"
type input "**********"
click at [673, 361] on span "Duplicate" at bounding box center [671, 358] width 25 height 7
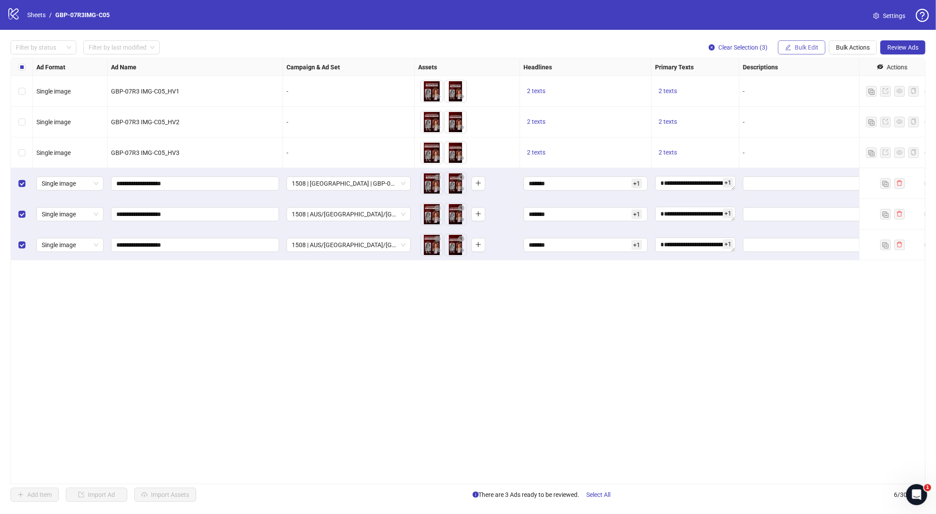
click at [766, 43] on button "Bulk Edit" at bounding box center [801, 47] width 47 height 14
click at [766, 94] on span "Campaign & Ad Set" at bounding box center [811, 93] width 52 height 10
click at [766, 106] on icon "check" at bounding box center [838, 108] width 6 height 6
click at [766, 45] on icon "edit" at bounding box center [788, 47] width 6 height 6
click at [766, 148] on span "Destination URL" at bounding box center [811, 149] width 52 height 10
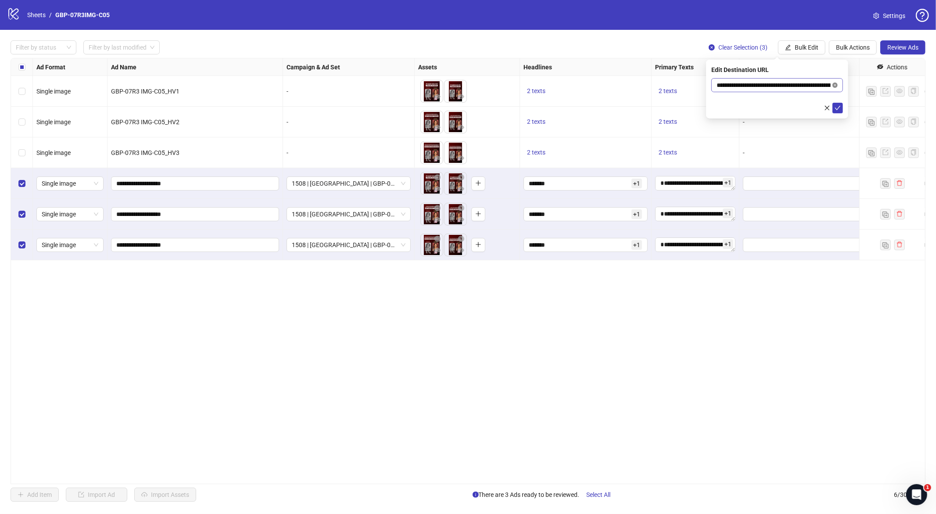
click at [766, 84] on icon "close-circle" at bounding box center [835, 85] width 5 height 5
click at [766, 84] on input "text" at bounding box center [774, 85] width 114 height 10
paste input "**********"
type input "**********"
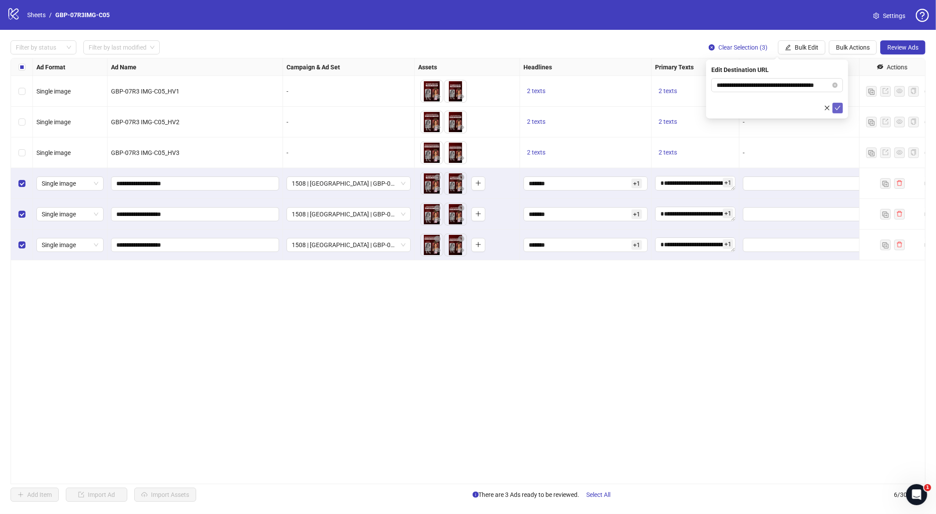
click at [766, 108] on icon "check" at bounding box center [838, 108] width 6 height 6
click at [766, 45] on button "Bulk Edit" at bounding box center [801, 47] width 47 height 14
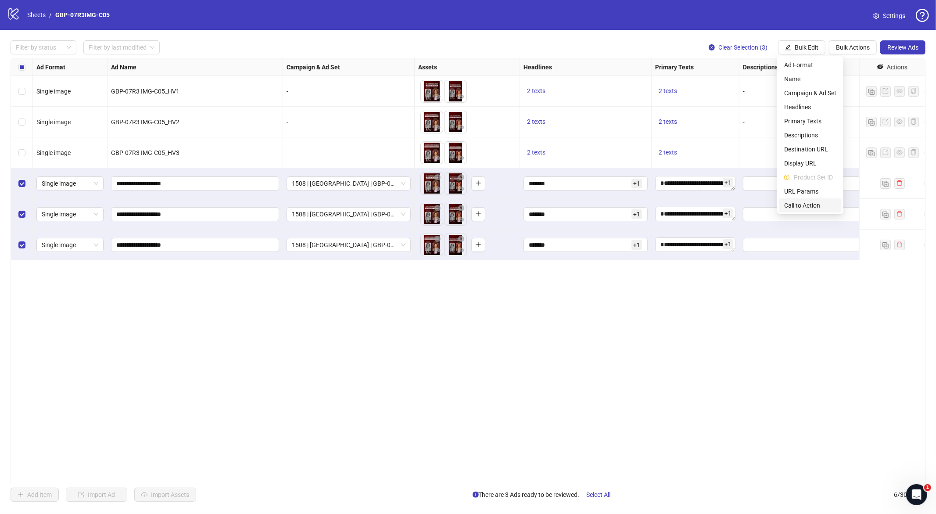
click at [766, 202] on span "Call to Action" at bounding box center [811, 206] width 52 height 10
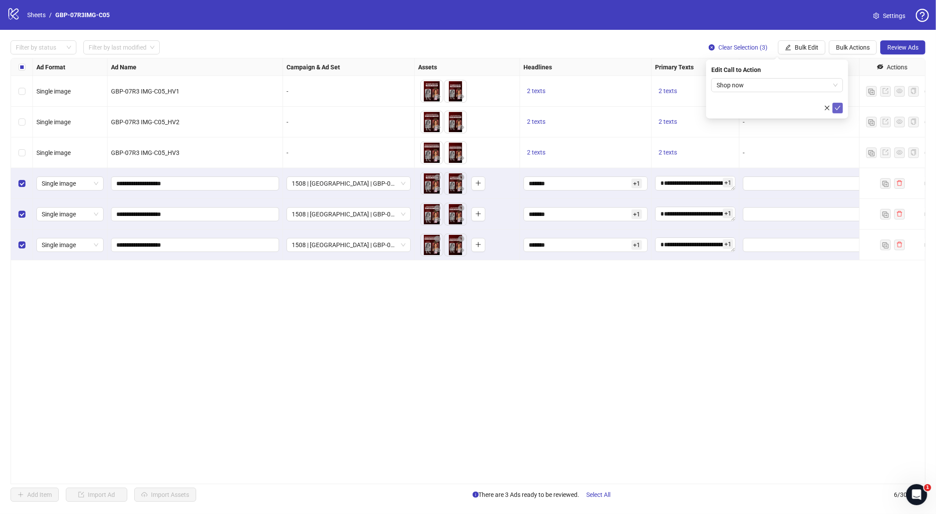
click at [766, 111] on span "submit" at bounding box center [838, 107] width 6 height 7
click at [568, 420] on div "Ad Format Ad Name Campaign & Ad Set Assets Headlines Primary Texts Descriptions…" at bounding box center [468, 271] width 915 height 426
click at [766, 48] on span "Review Ads" at bounding box center [903, 47] width 31 height 7
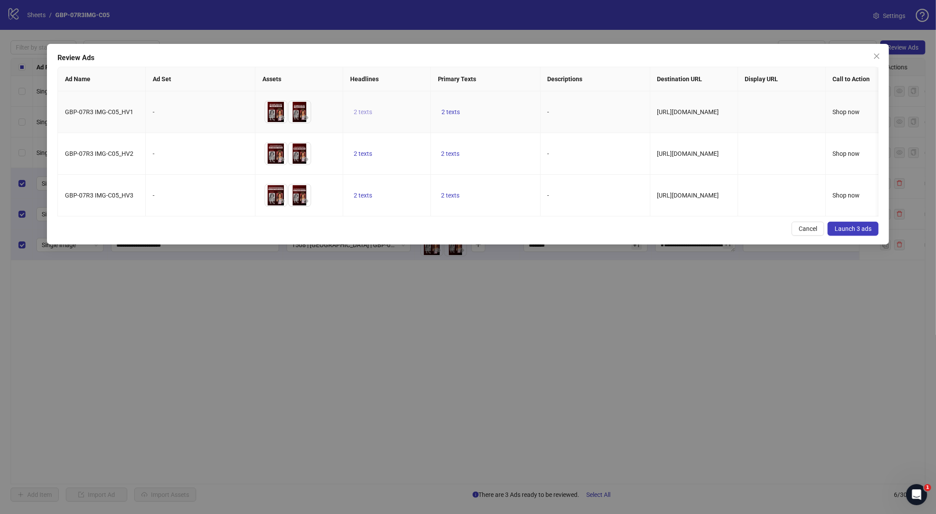
click at [363, 112] on span "2 texts" at bounding box center [363, 111] width 18 height 7
click at [496, 104] on button "button" at bounding box center [500, 105] width 14 height 14
click at [451, 162] on td "2 texts" at bounding box center [486, 154] width 110 height 42
click at [454, 155] on span "2 texts" at bounding box center [451, 153] width 18 height 7
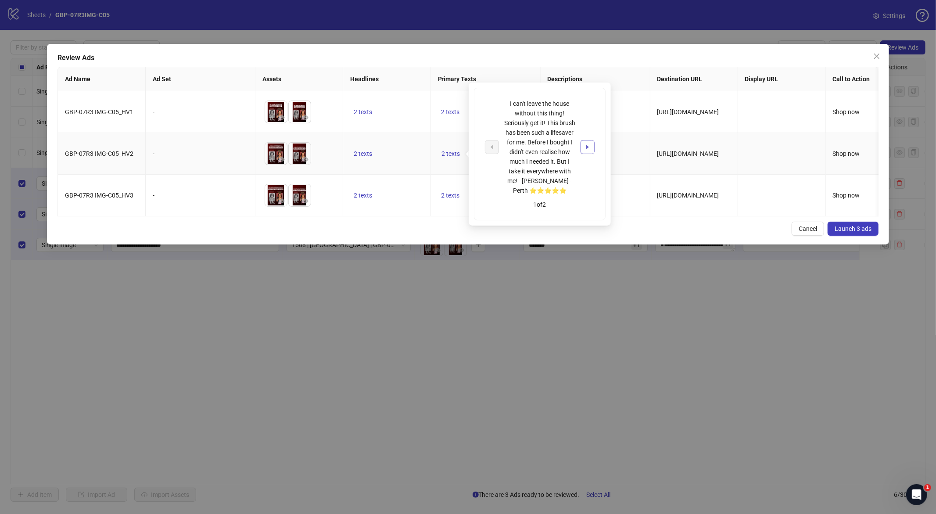
click at [585, 144] on icon "caret-right" at bounding box center [588, 147] width 6 height 6
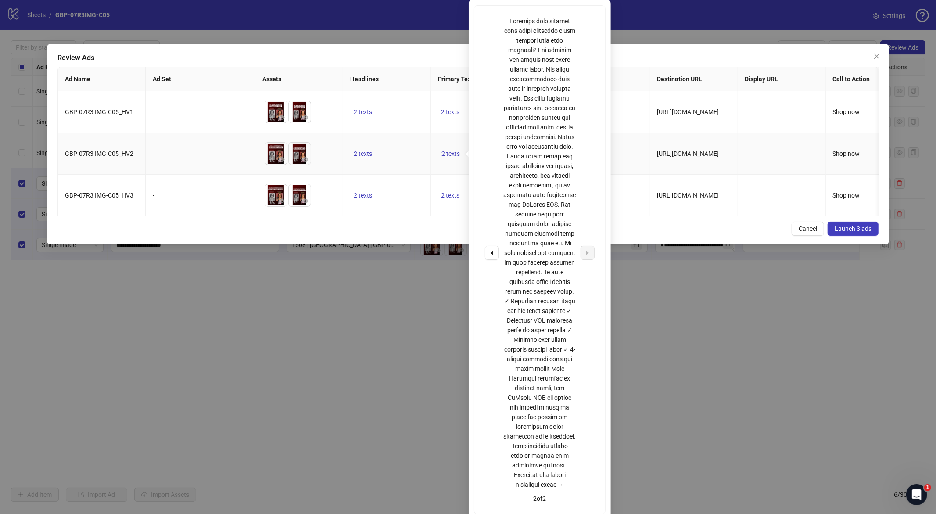
click at [654, 117] on td "[URL][DOMAIN_NAME]" at bounding box center [695, 112] width 88 height 42
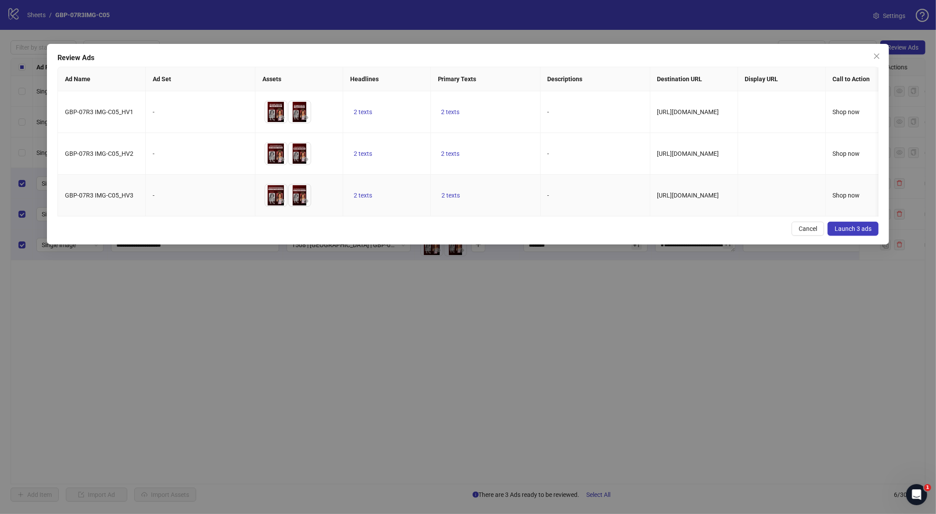
click at [435, 216] on td "2 texts" at bounding box center [486, 196] width 110 height 42
click at [766, 231] on button "Launch 3 ads" at bounding box center [853, 229] width 51 height 14
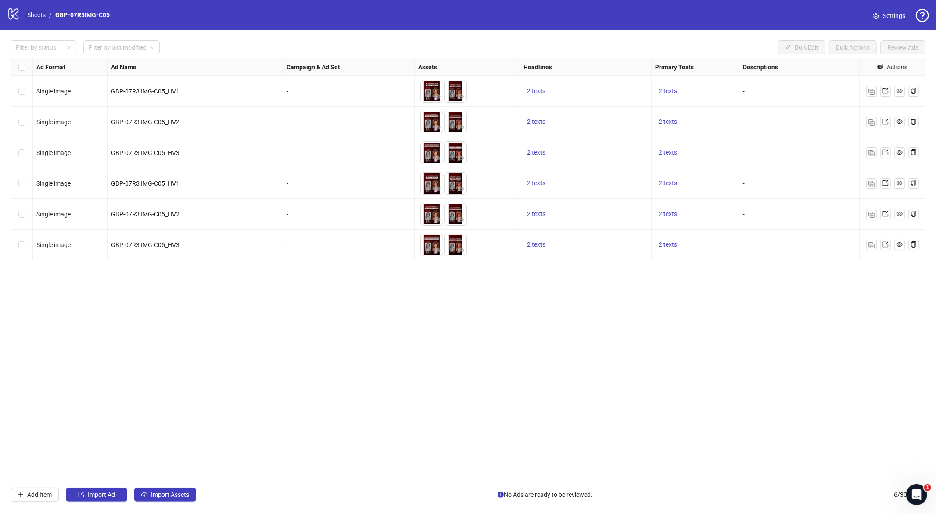
click at [36, 15] on link "Sheets" at bounding box center [36, 15] width 22 height 10
